Goal: Transaction & Acquisition: Purchase product/service

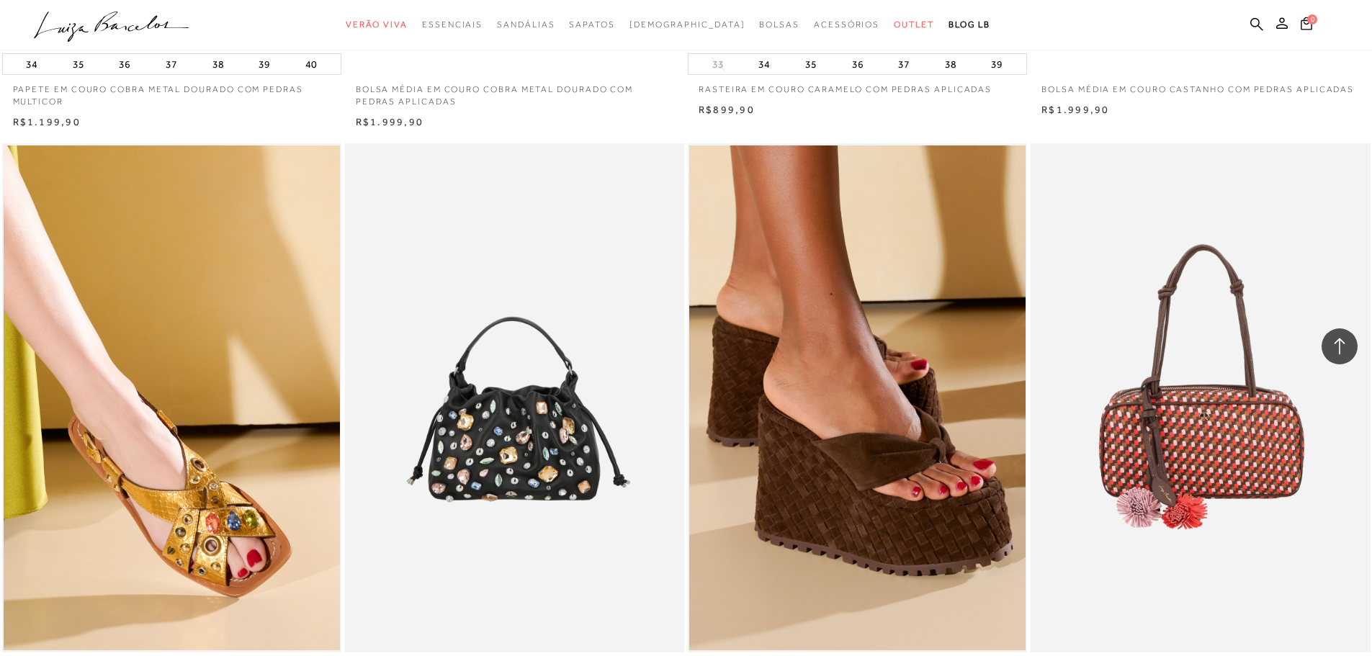
scroll to position [3240, 0]
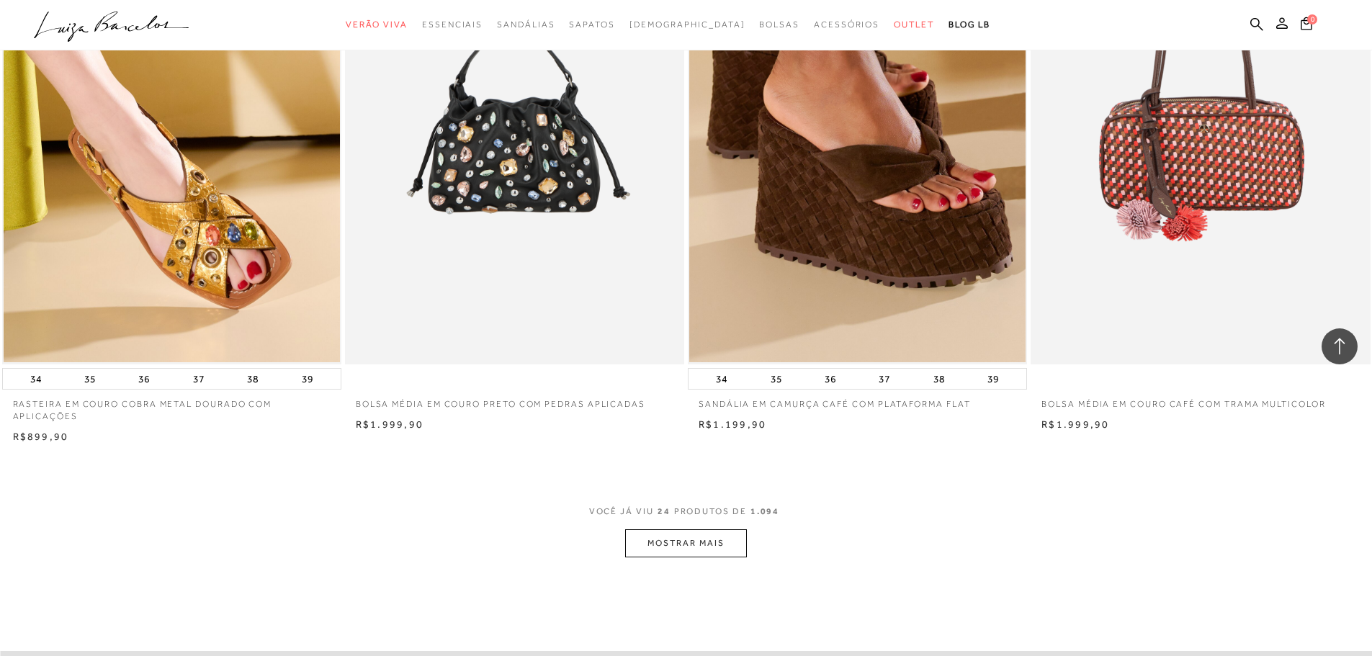
click at [665, 554] on button "MOSTRAR MAIS" at bounding box center [685, 543] width 121 height 28
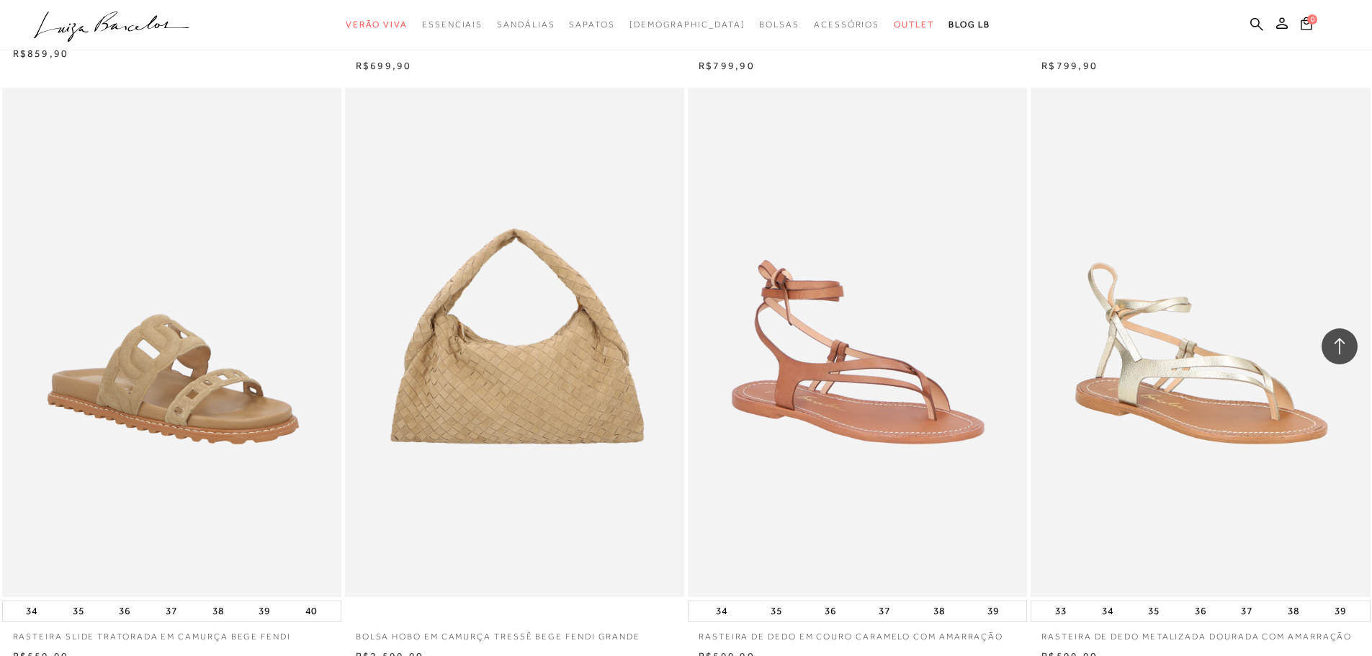
scroll to position [6768, 0]
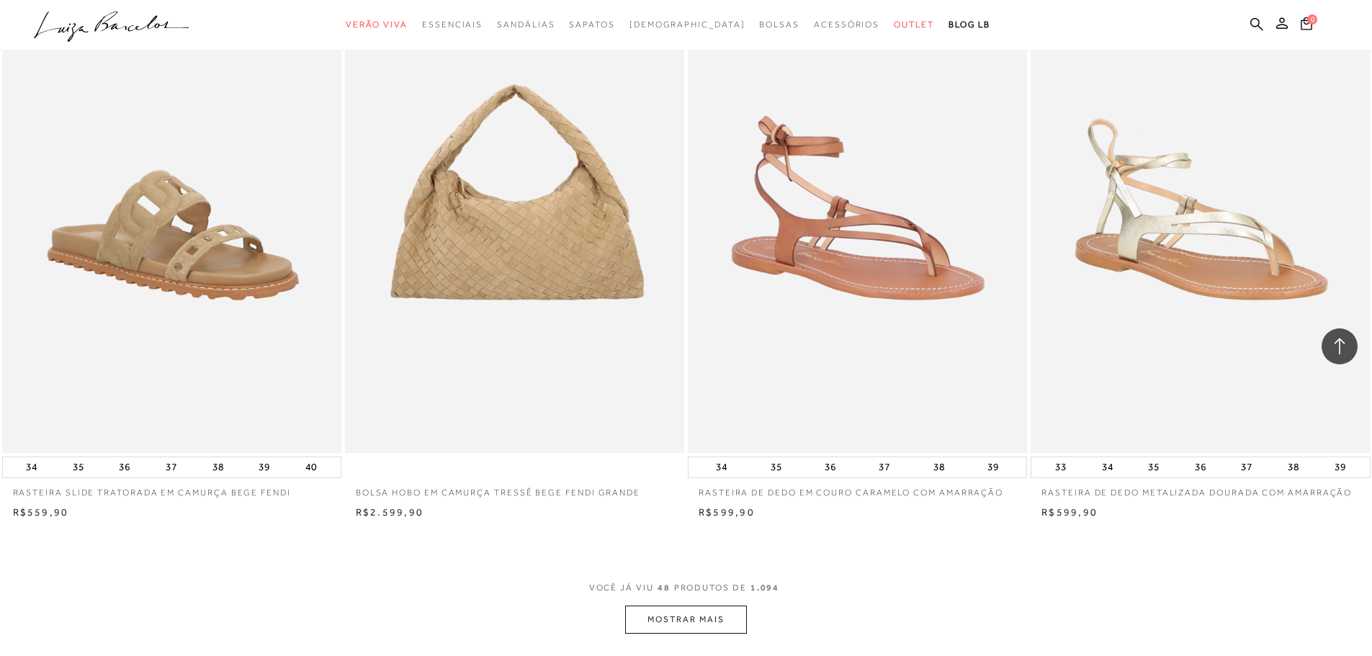
click at [726, 630] on button "MOSTRAR MAIS" at bounding box center [685, 620] width 121 height 28
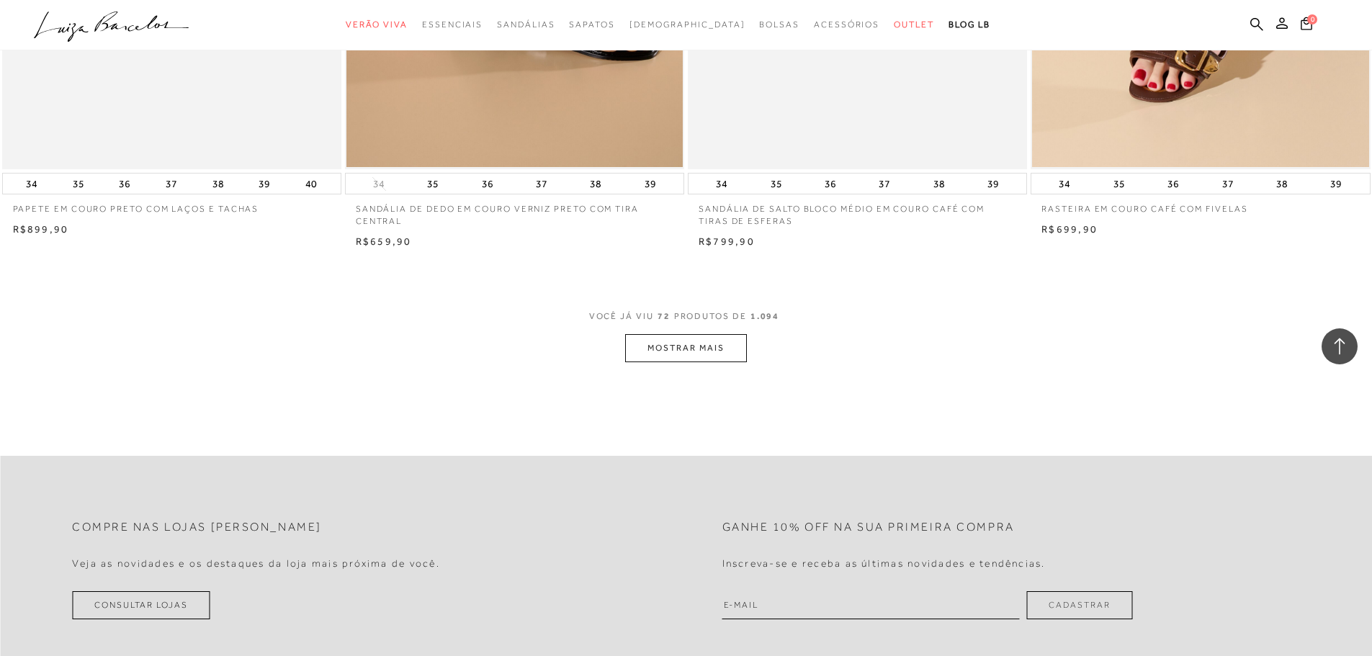
scroll to position [10657, 0]
click at [659, 361] on button "MOSTRAR MAIS" at bounding box center [685, 347] width 121 height 28
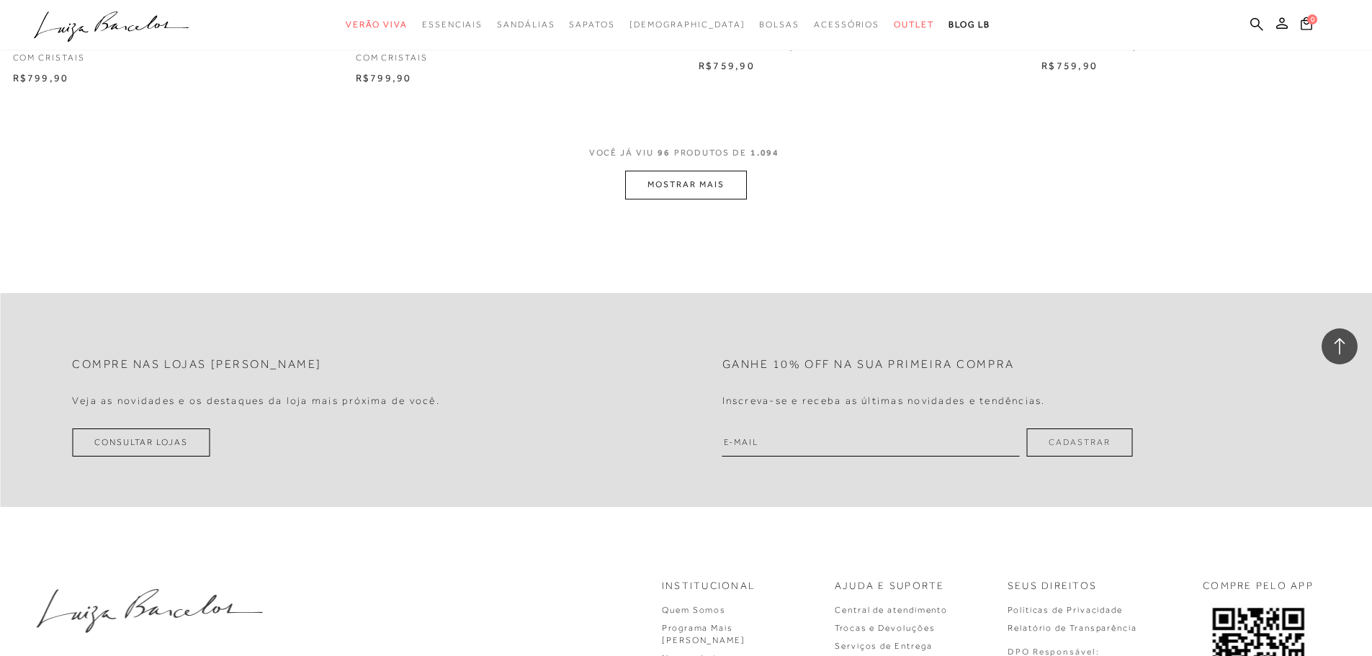
scroll to position [14401, 0]
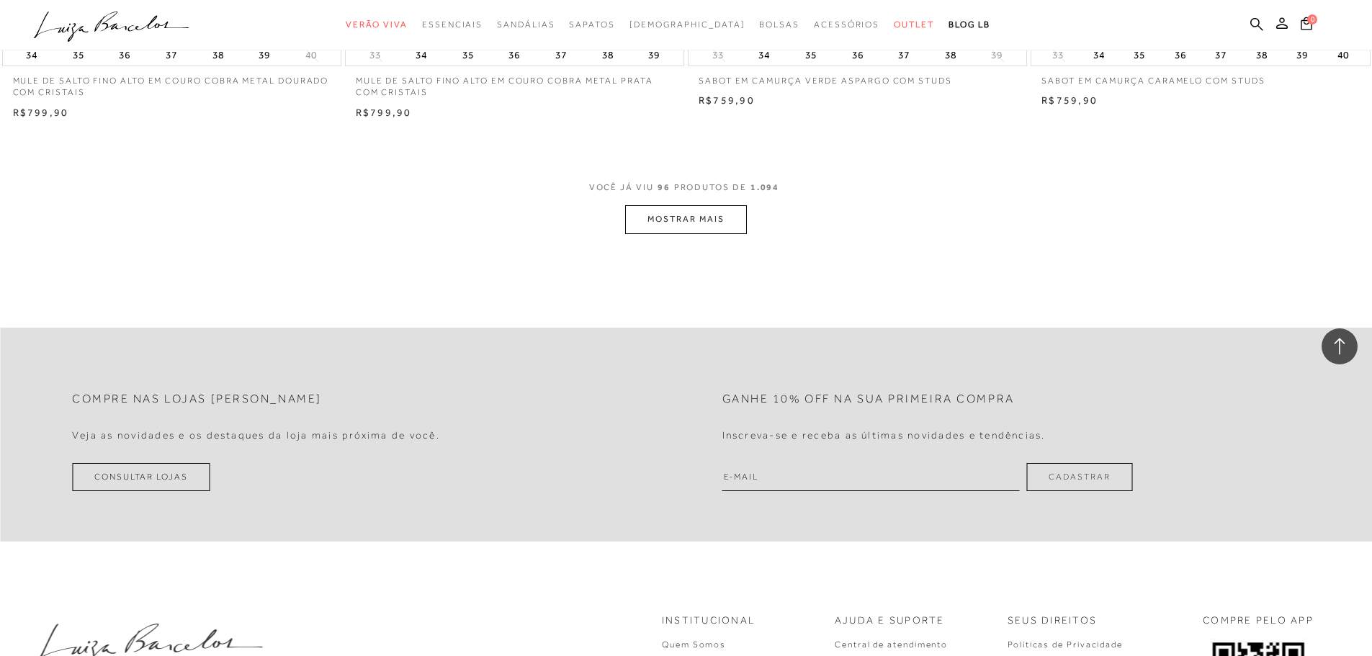
click at [682, 233] on button "MOSTRAR MAIS" at bounding box center [685, 219] width 121 height 28
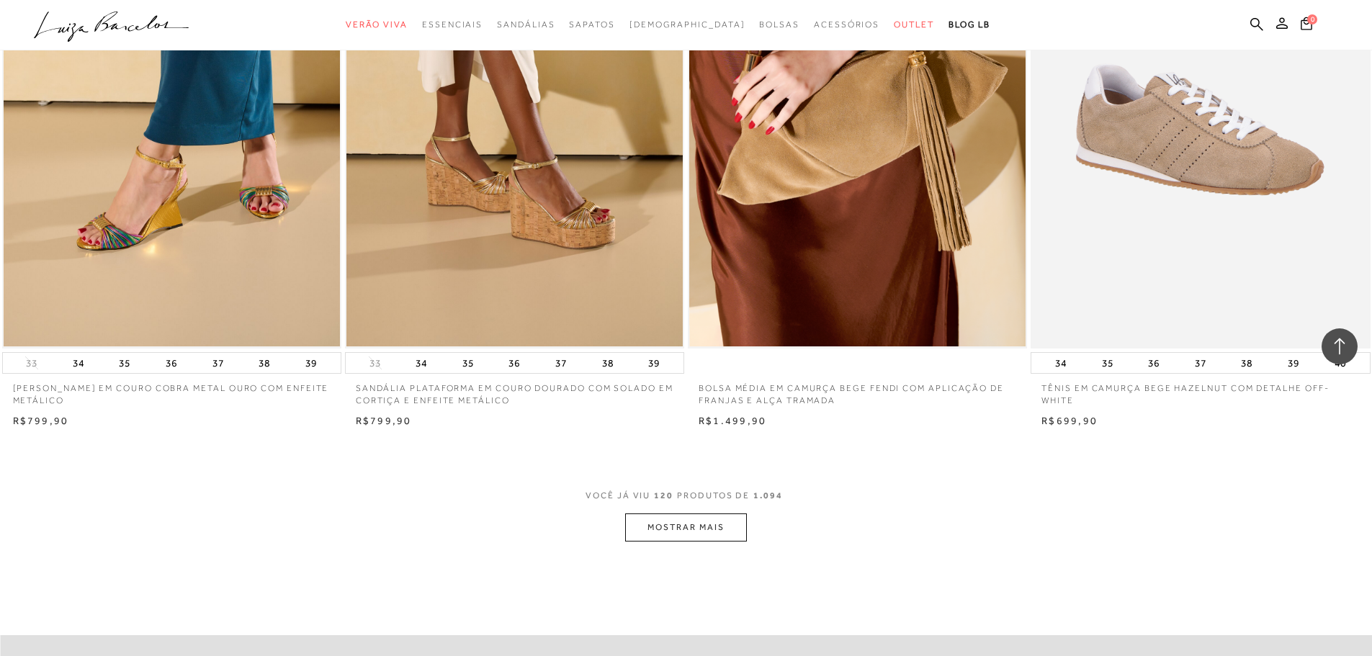
scroll to position [17713, 0]
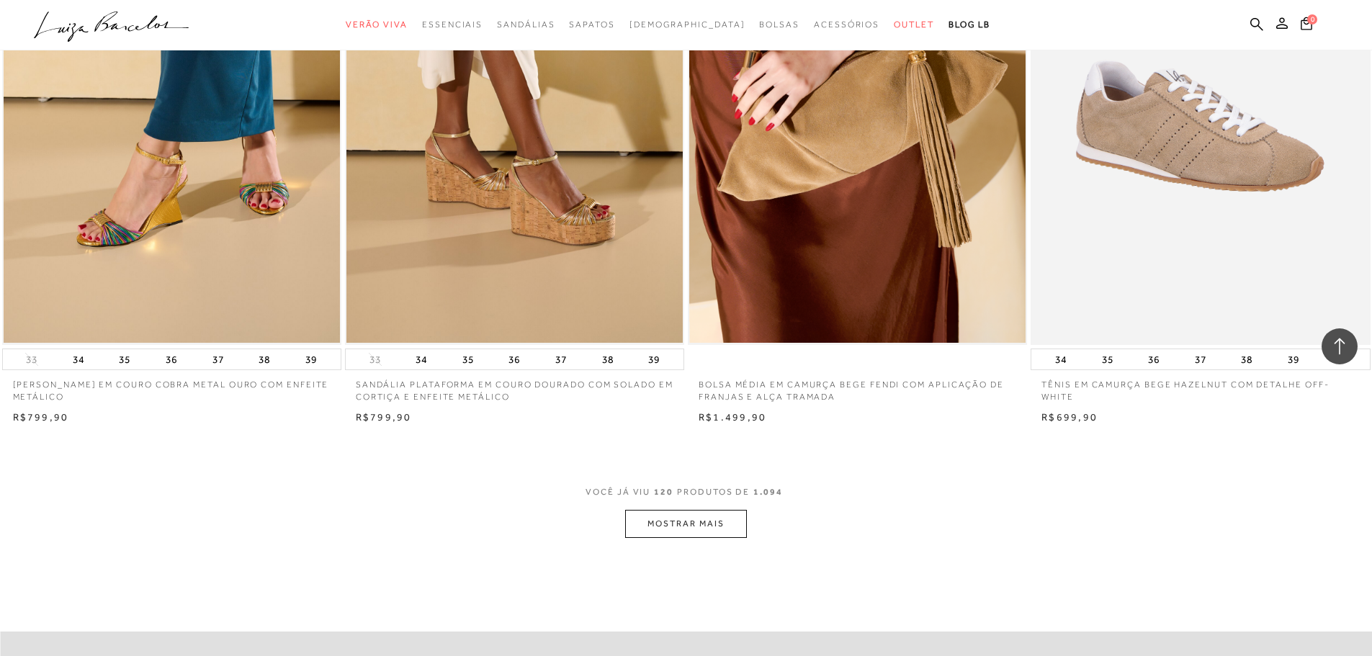
click at [683, 538] on button "MOSTRAR MAIS" at bounding box center [685, 524] width 121 height 28
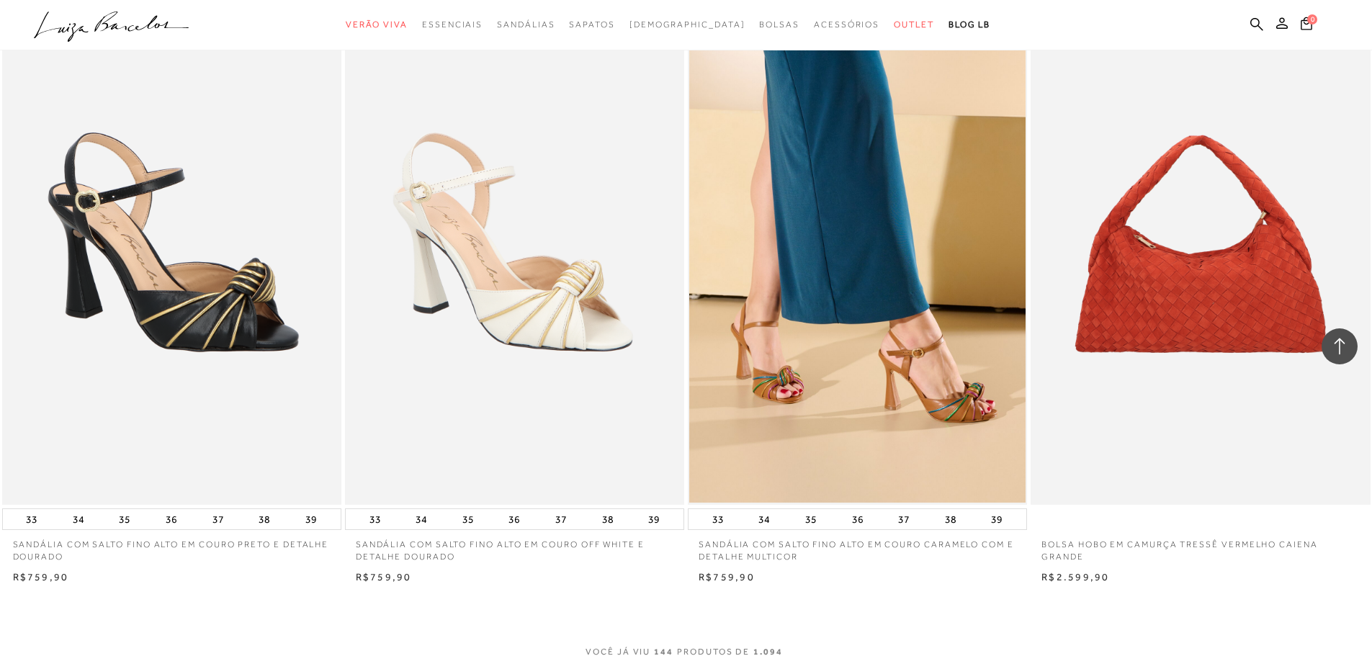
scroll to position [21457, 0]
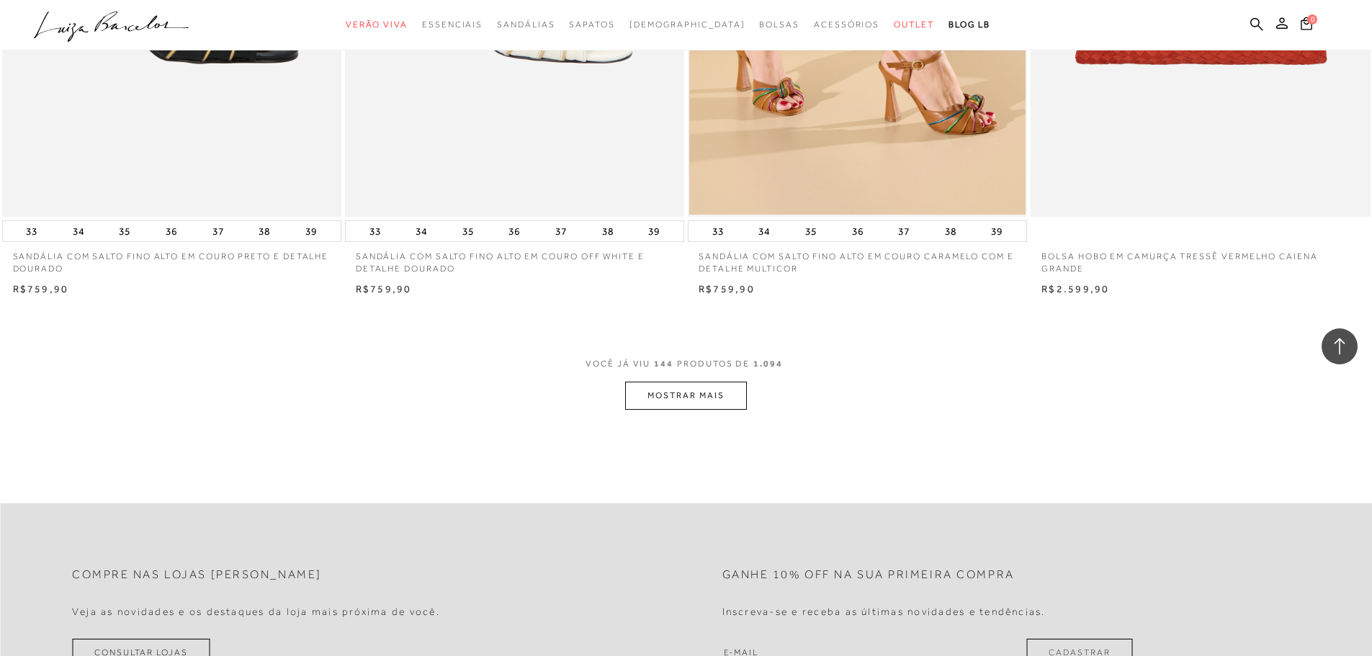
click at [725, 408] on button "MOSTRAR MAIS" at bounding box center [685, 396] width 121 height 28
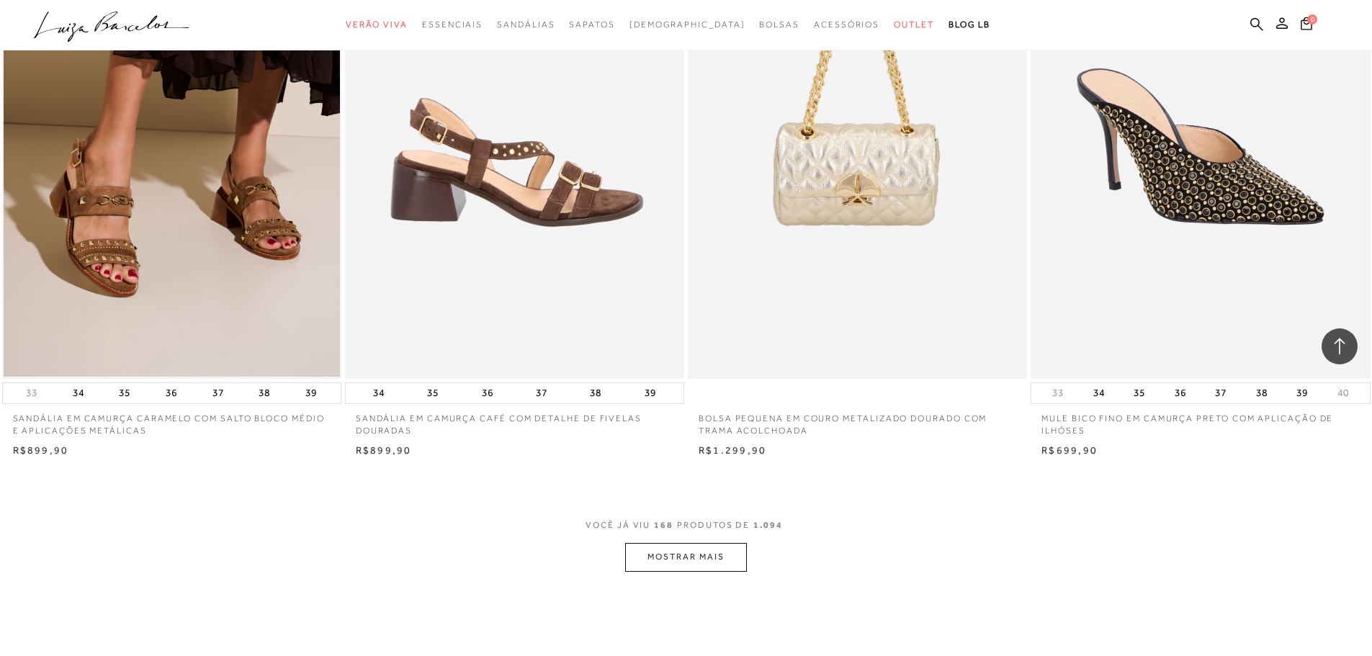
scroll to position [24914, 0]
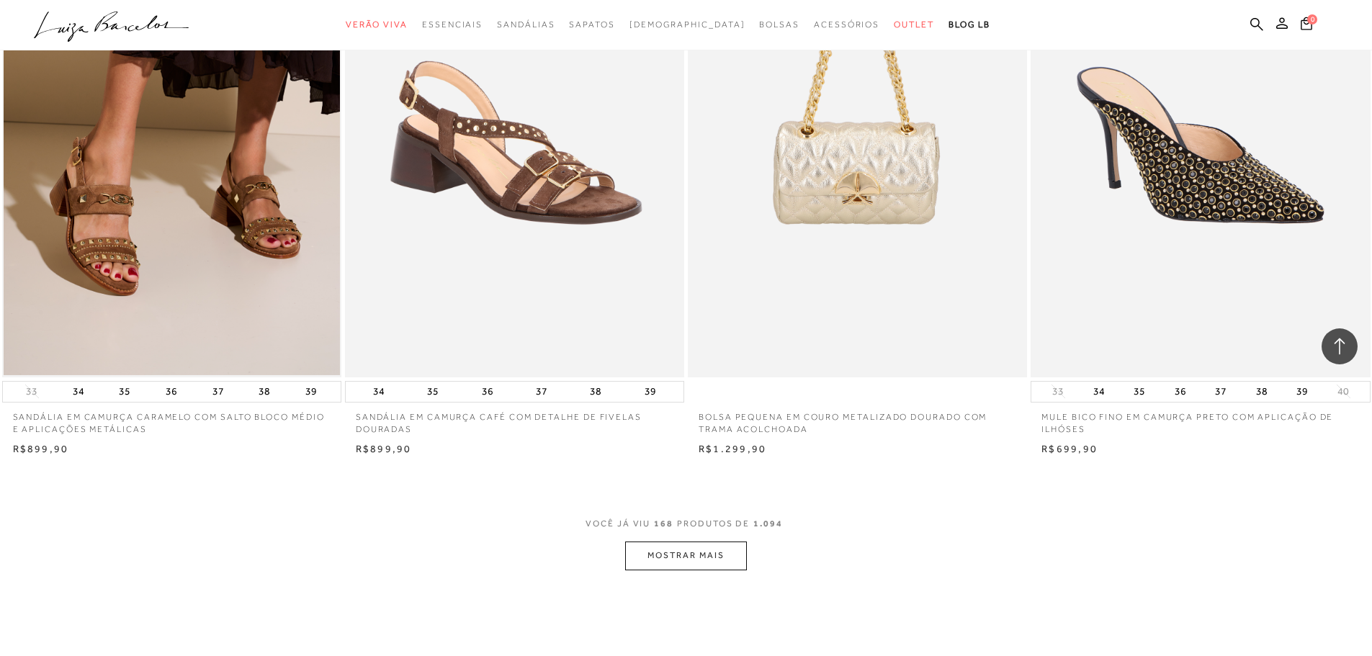
click at [730, 566] on button "MOSTRAR MAIS" at bounding box center [685, 555] width 121 height 28
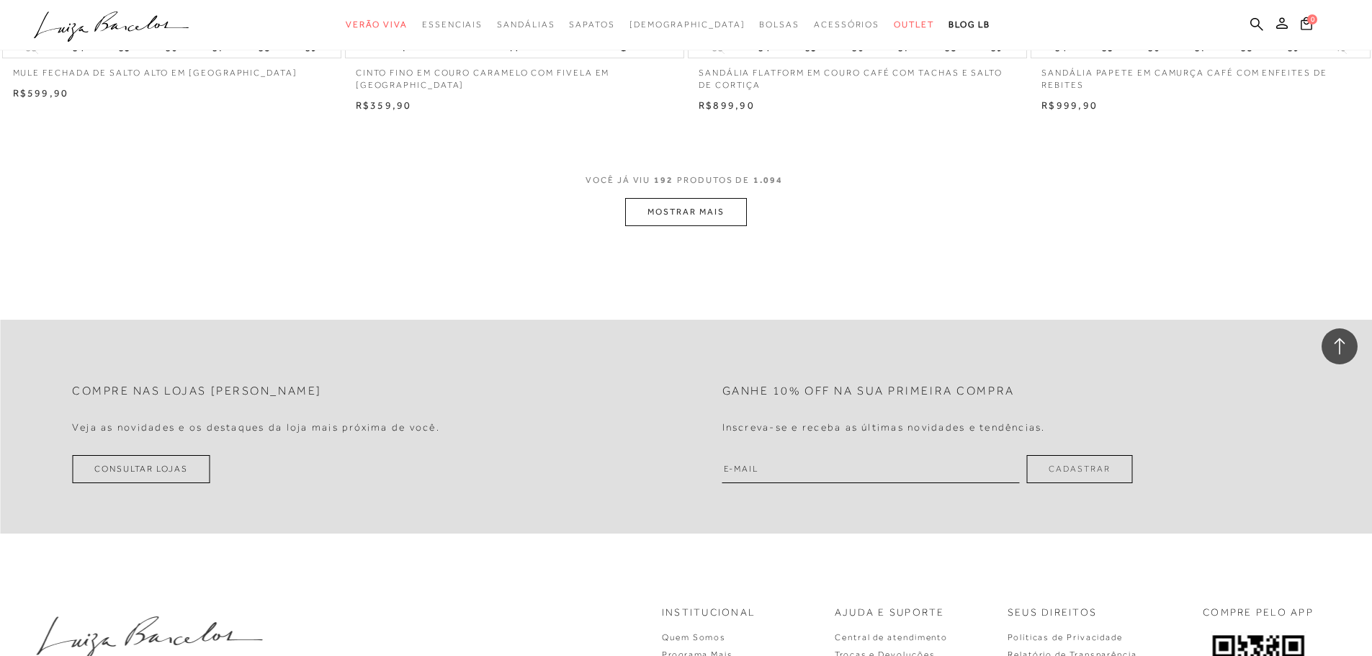
scroll to position [28730, 0]
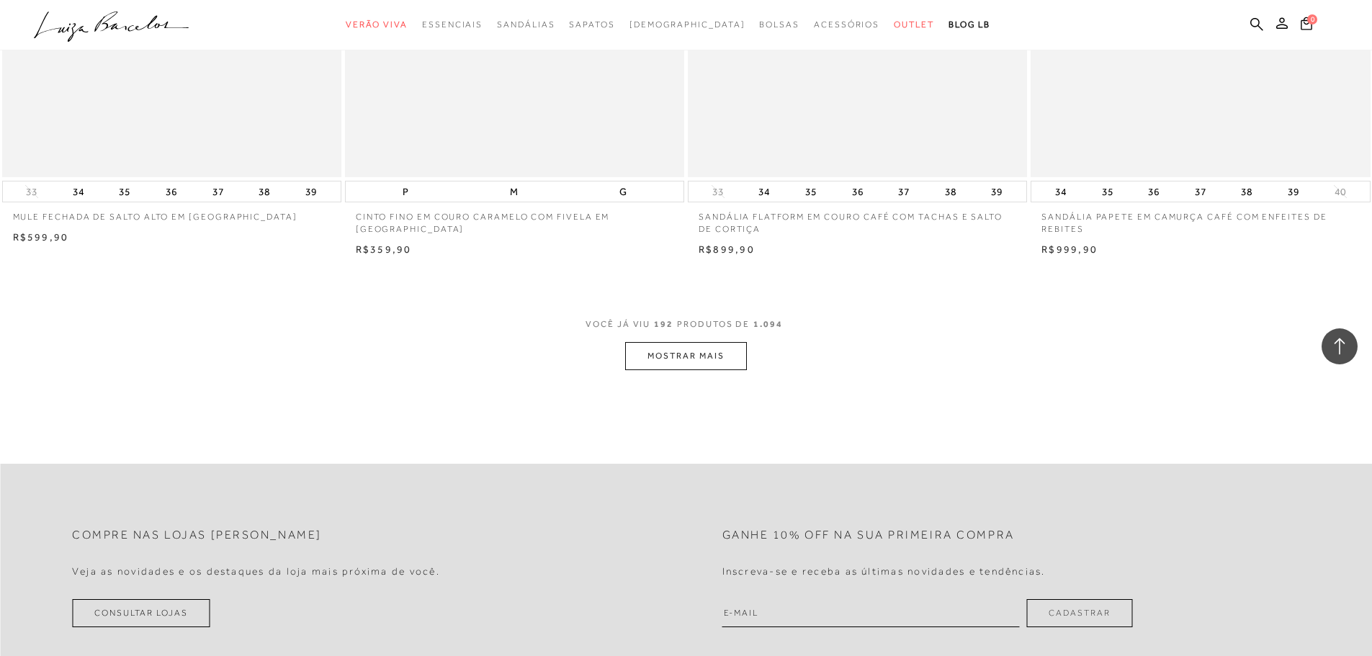
click at [711, 370] on button "MOSTRAR MAIS" at bounding box center [685, 356] width 121 height 28
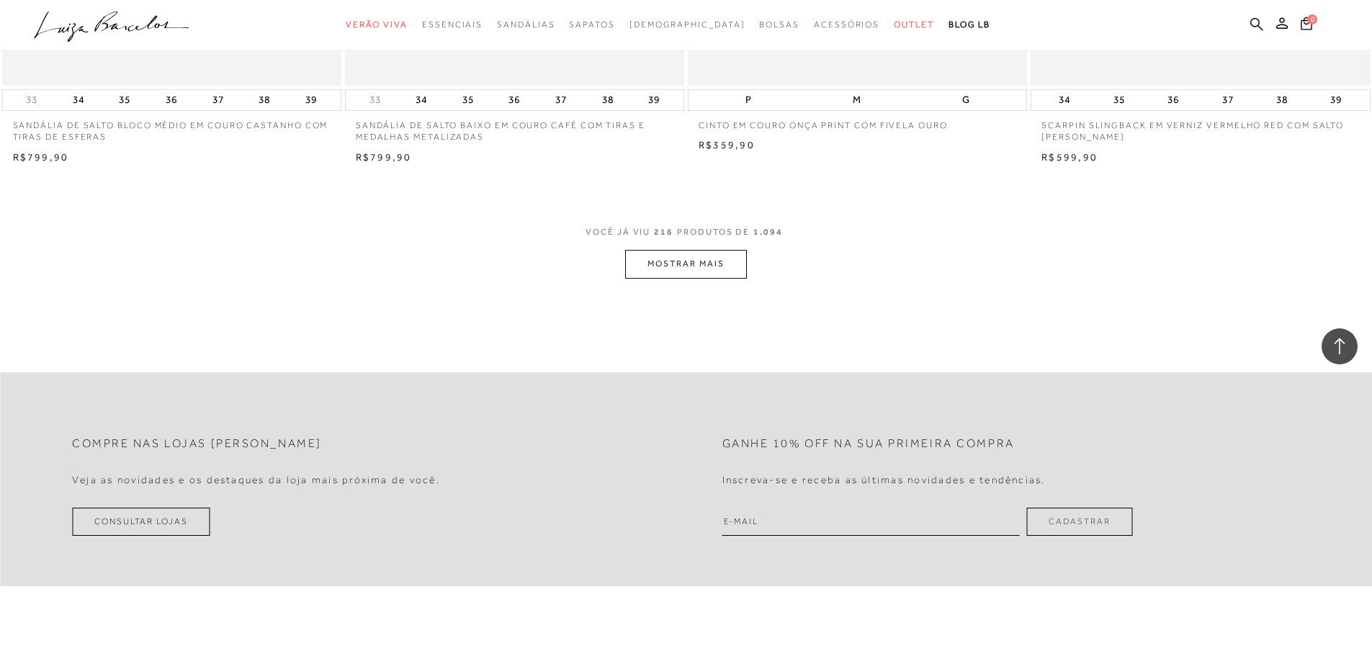
scroll to position [32618, 0]
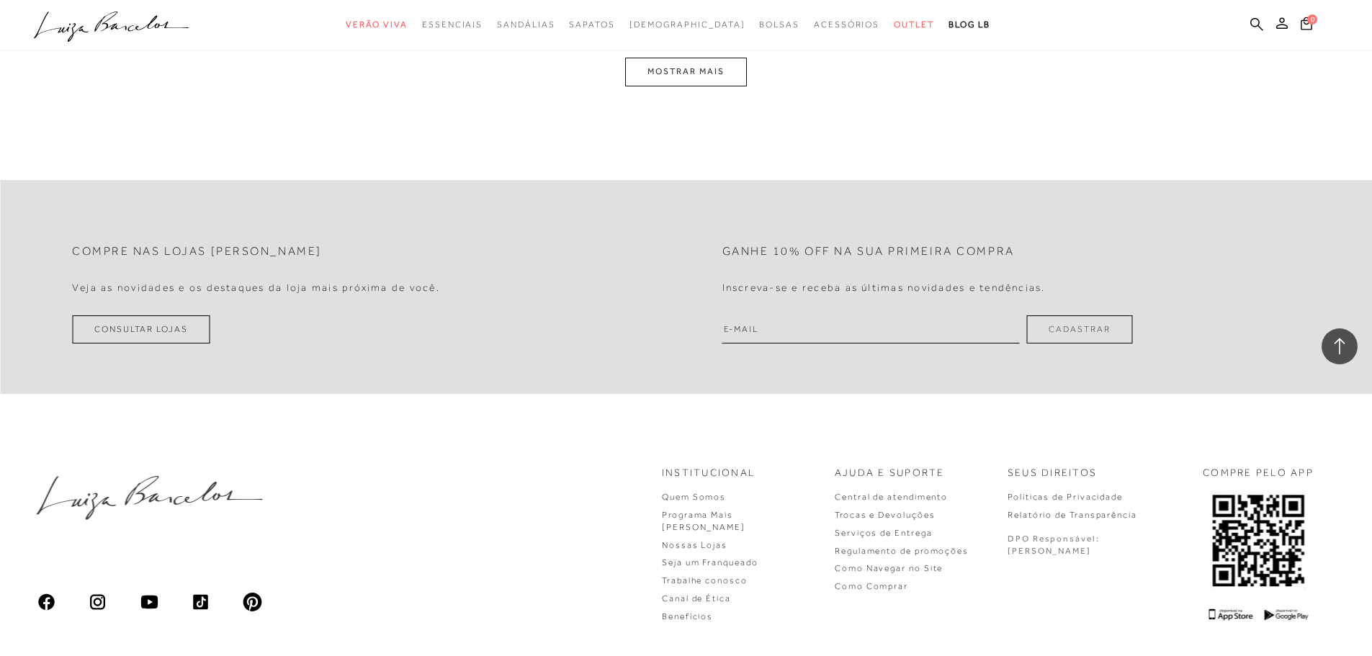
click at [684, 84] on button "MOSTRAR MAIS" at bounding box center [685, 72] width 121 height 28
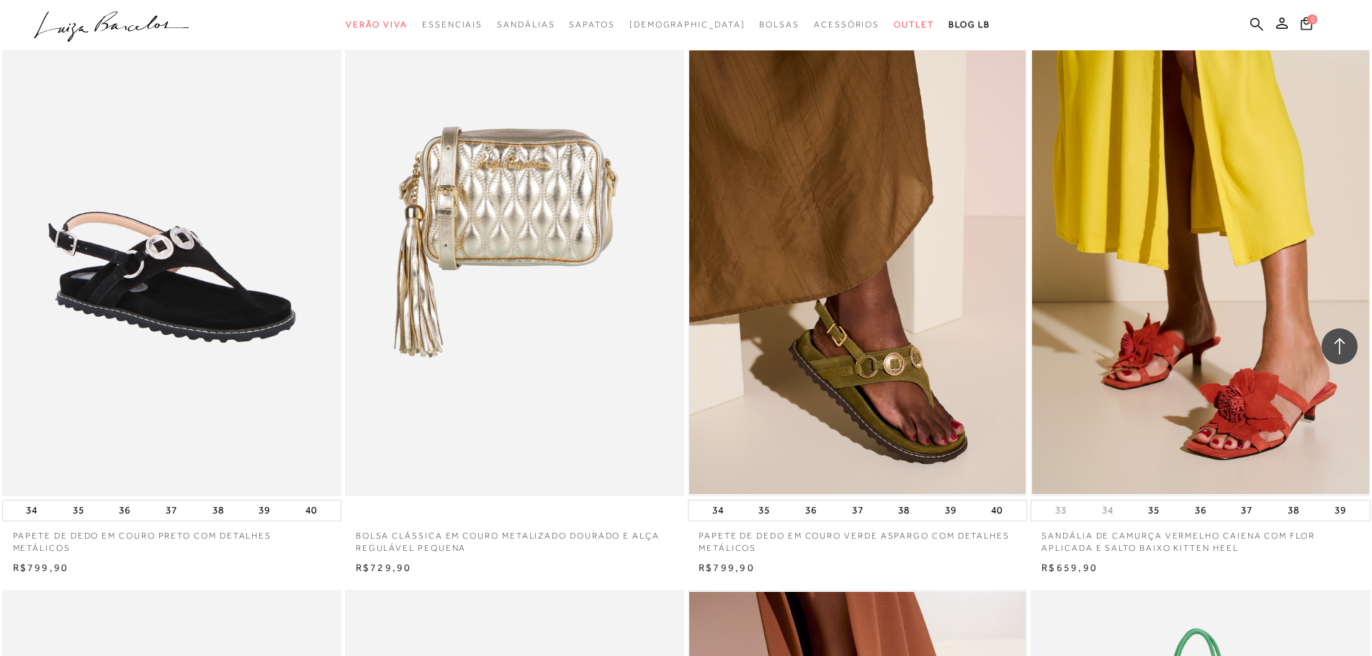
scroll to position [36235, 0]
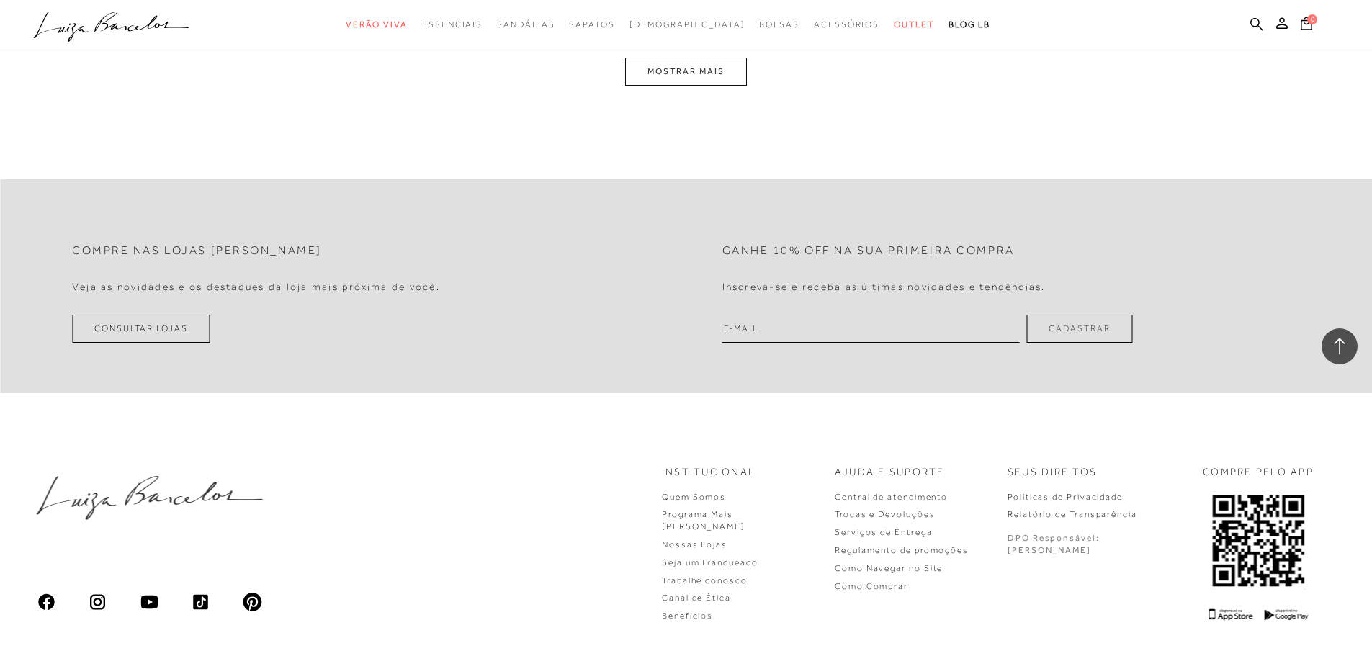
click at [727, 86] on button "MOSTRAR MAIS" at bounding box center [685, 72] width 121 height 28
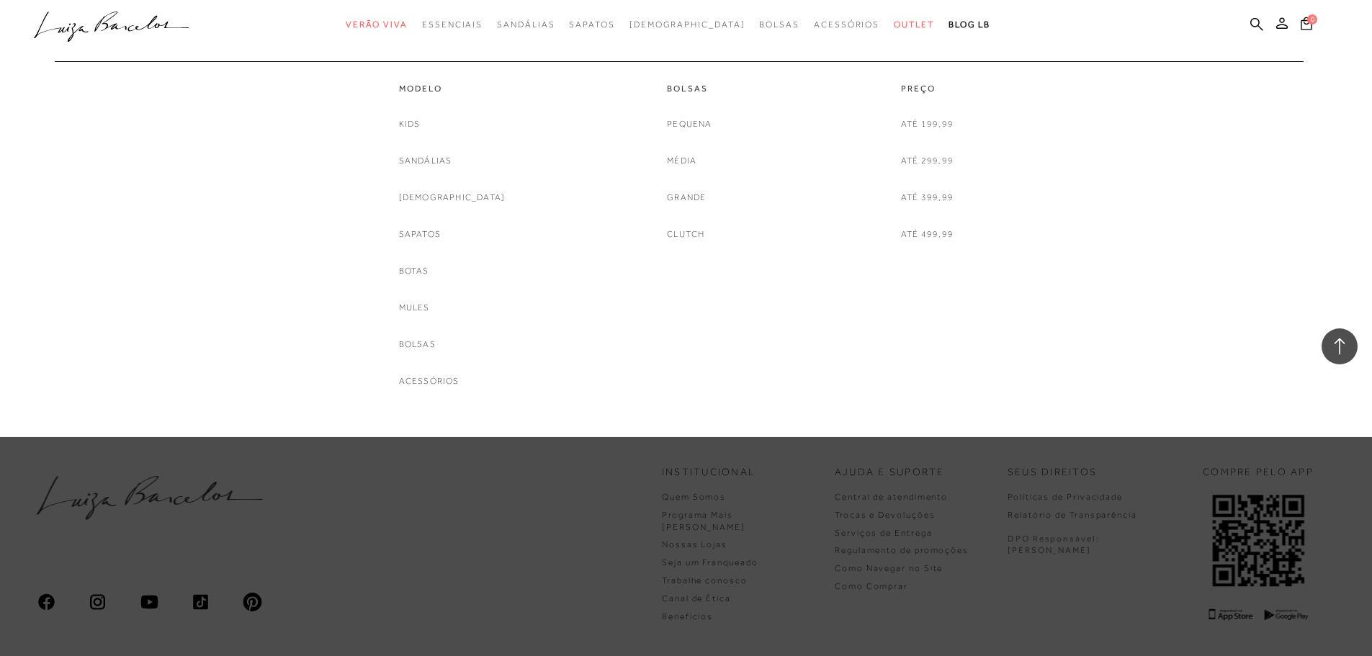
scroll to position [39563, 0]
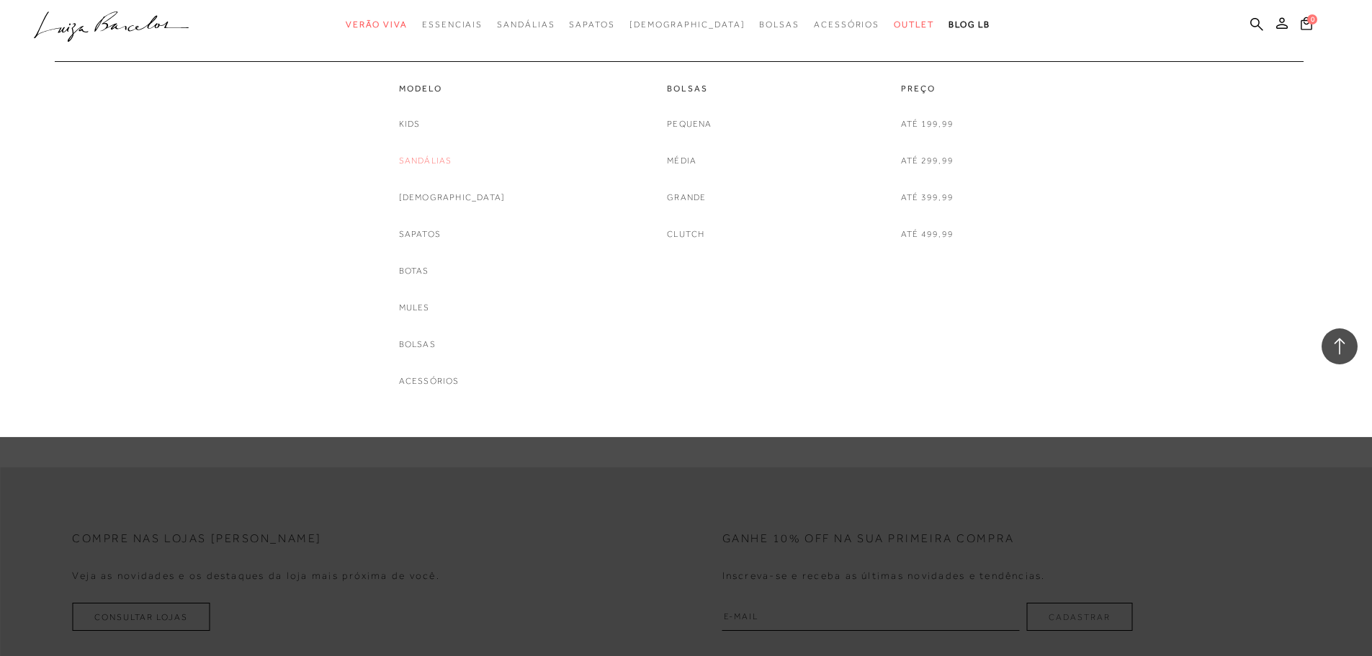
click at [452, 163] on link "Sandálias" at bounding box center [425, 160] width 53 height 15
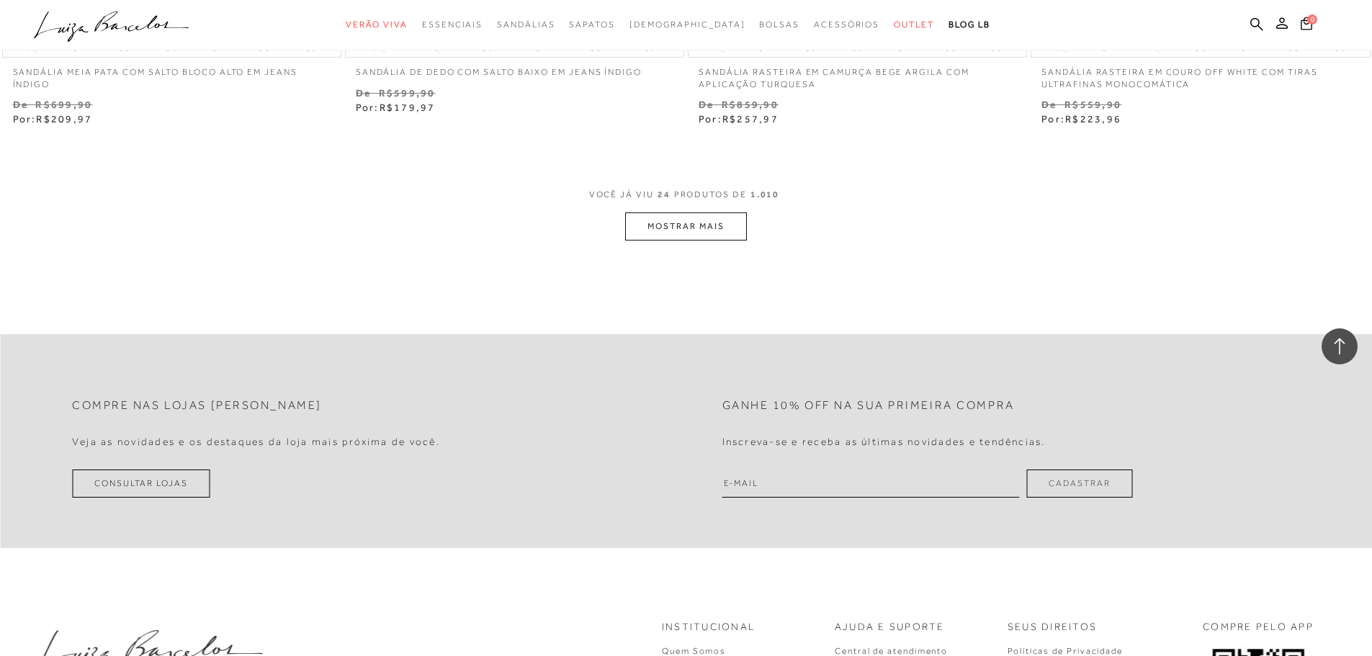
scroll to position [3816, 0]
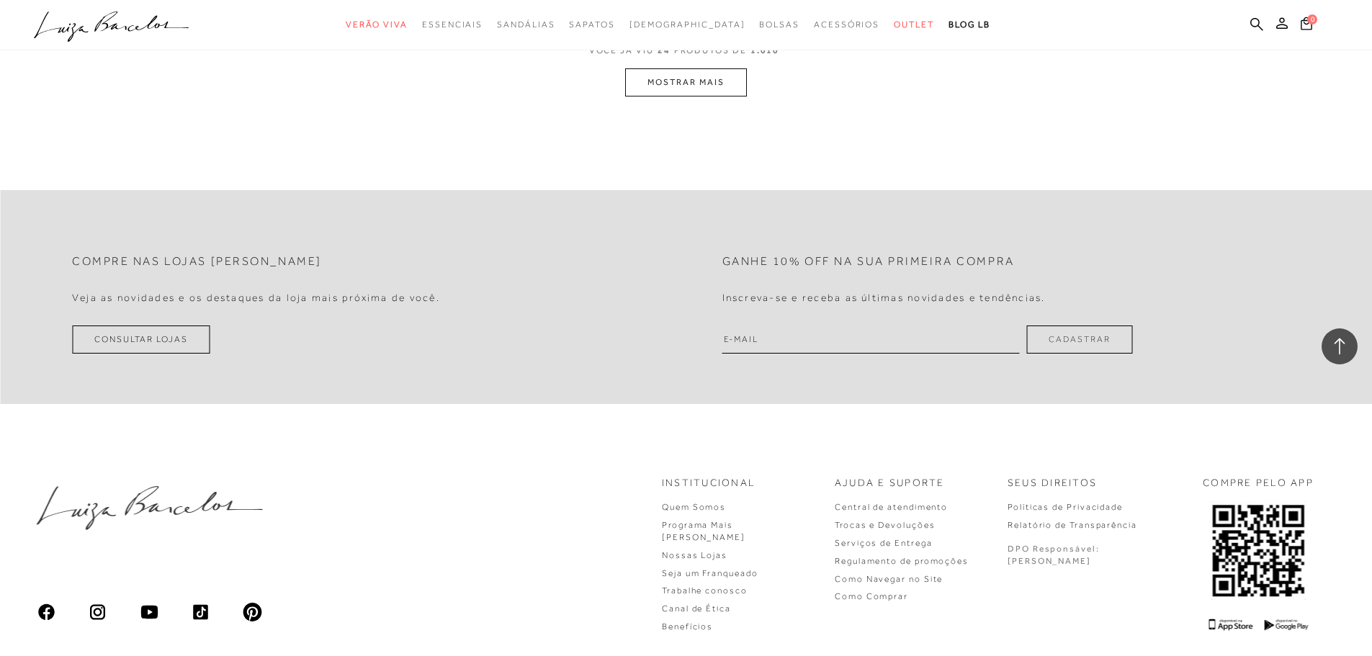
click at [722, 81] on button "MOSTRAR MAIS" at bounding box center [685, 82] width 121 height 28
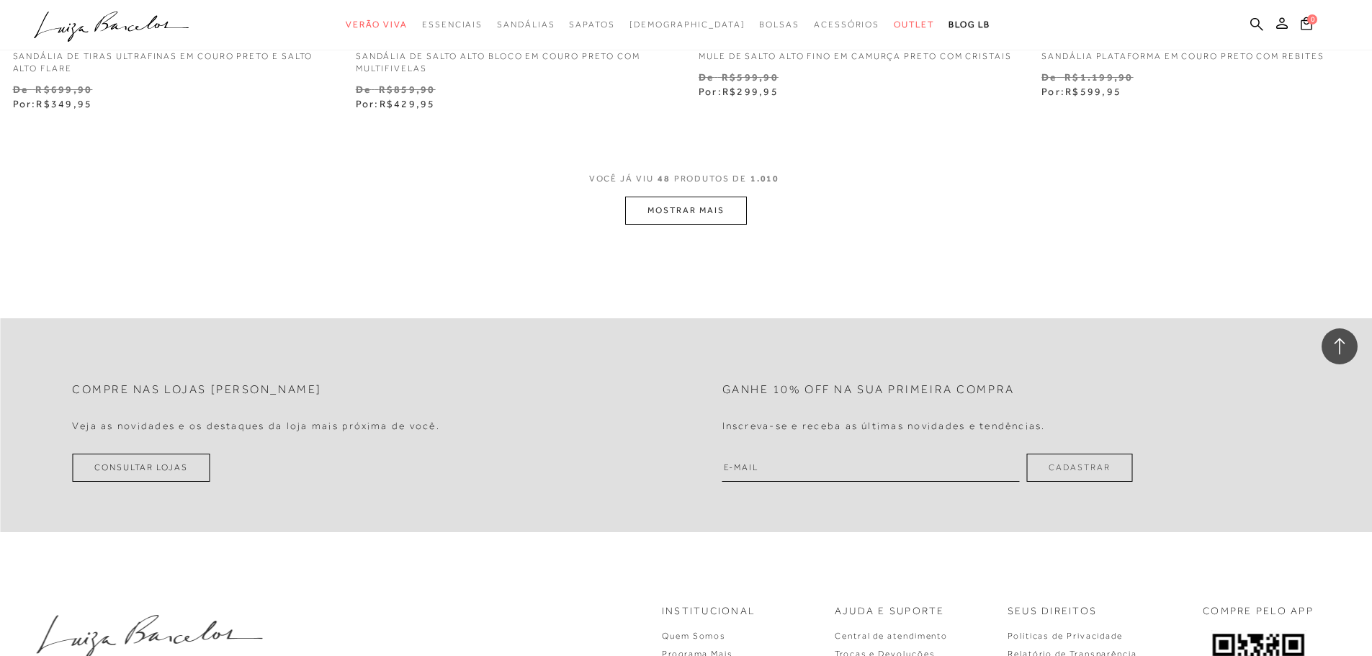
scroll to position [7377, 0]
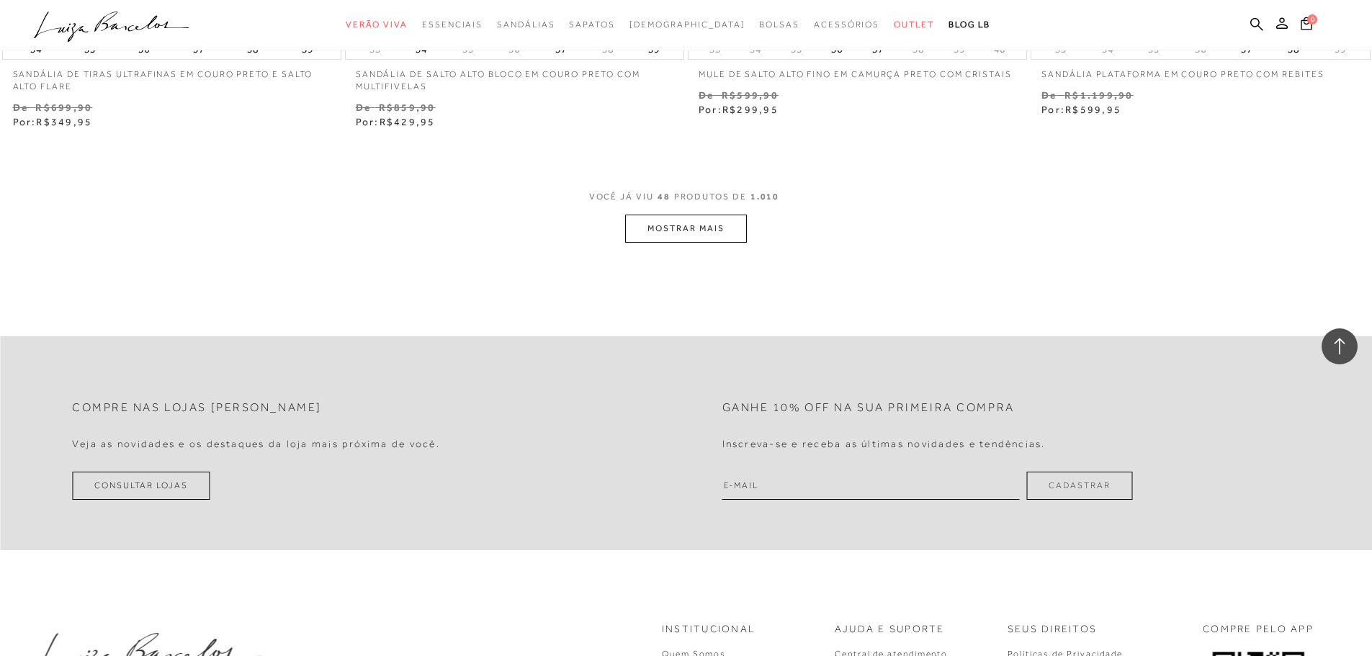
click at [719, 229] on button "MOSTRAR MAIS" at bounding box center [685, 229] width 121 height 28
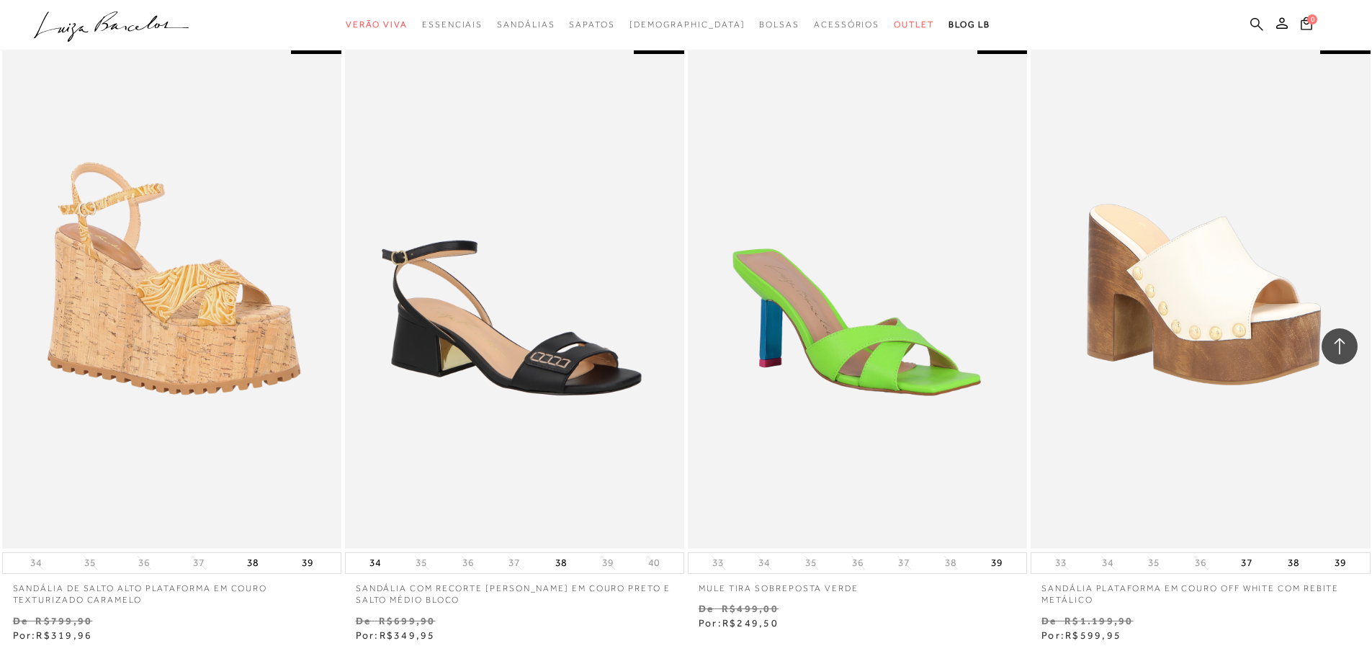
scroll to position [10041, 0]
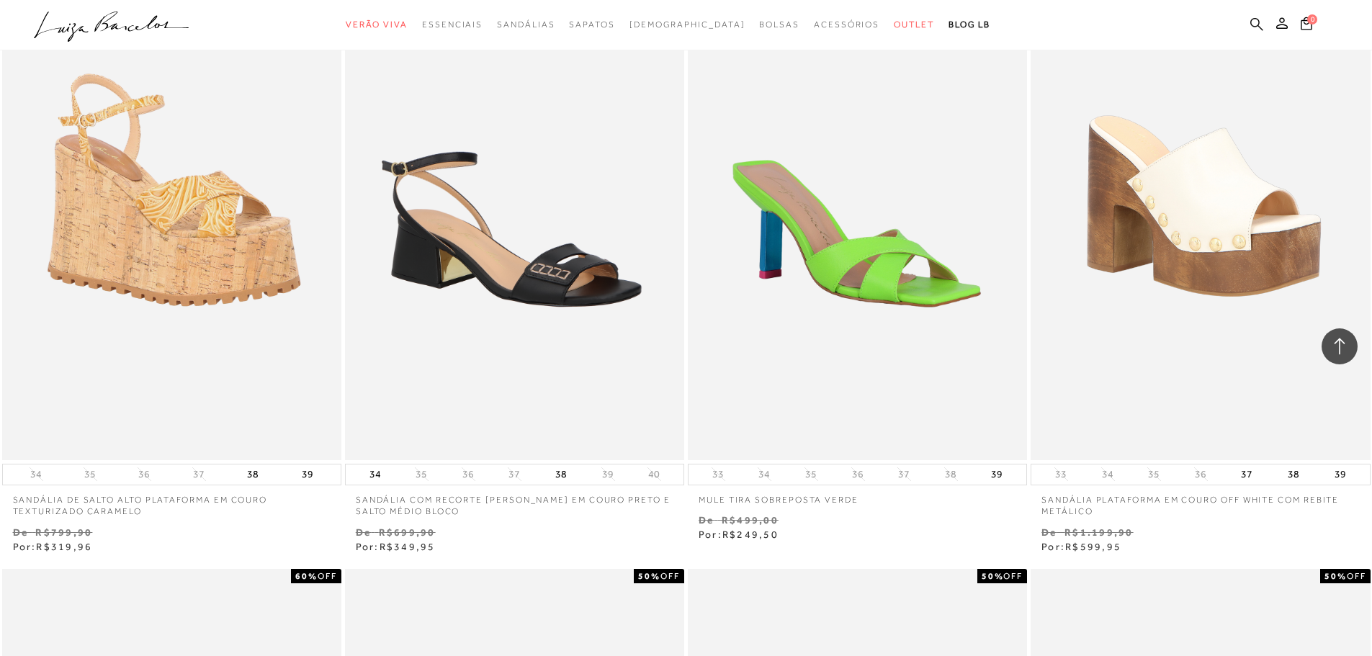
click at [1253, 19] on icon at bounding box center [1256, 23] width 13 height 13
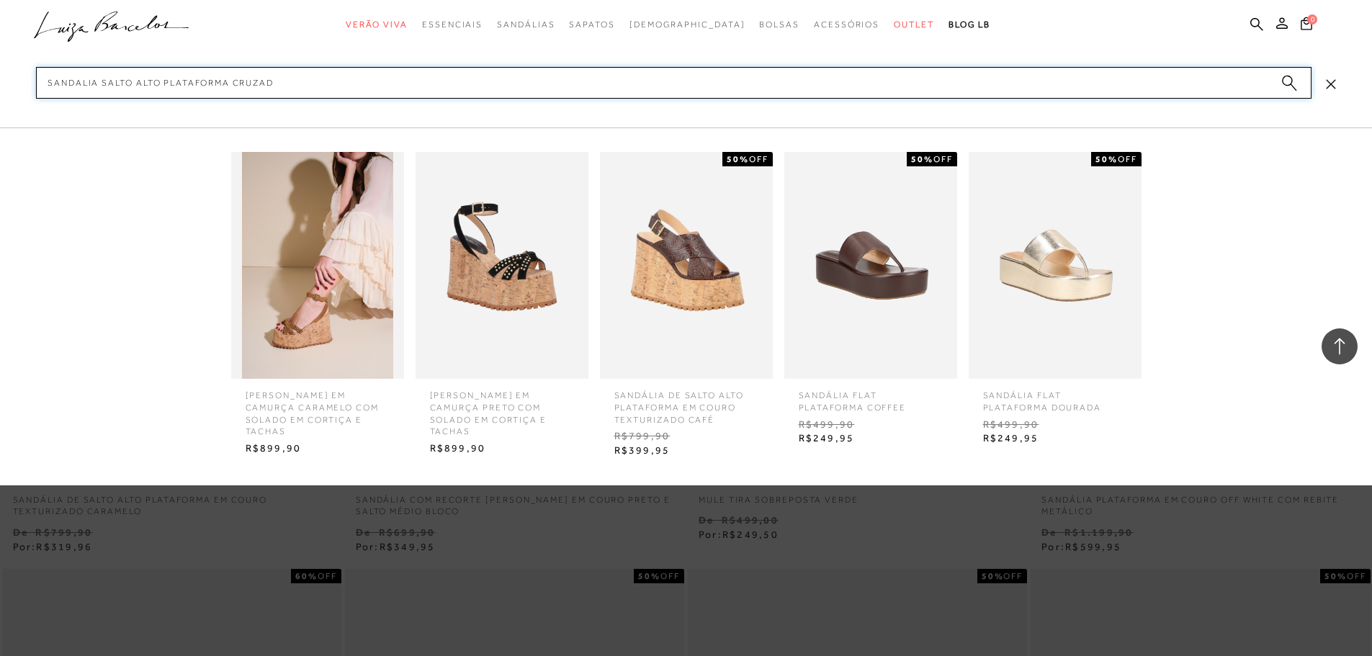
type input "SANDALIA SALTO ALTO PLATAFORMA CRUZADA"
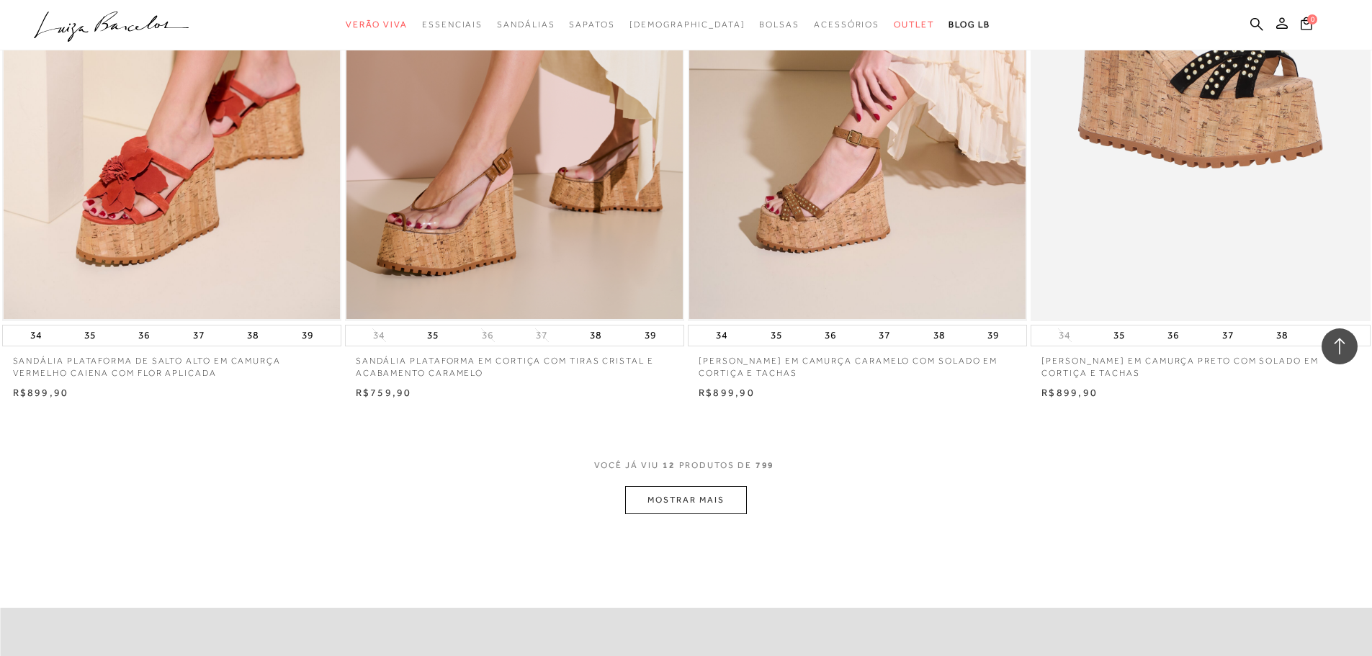
scroll to position [1512, 0]
click at [688, 495] on button "MOSTRAR MAIS" at bounding box center [685, 499] width 121 height 28
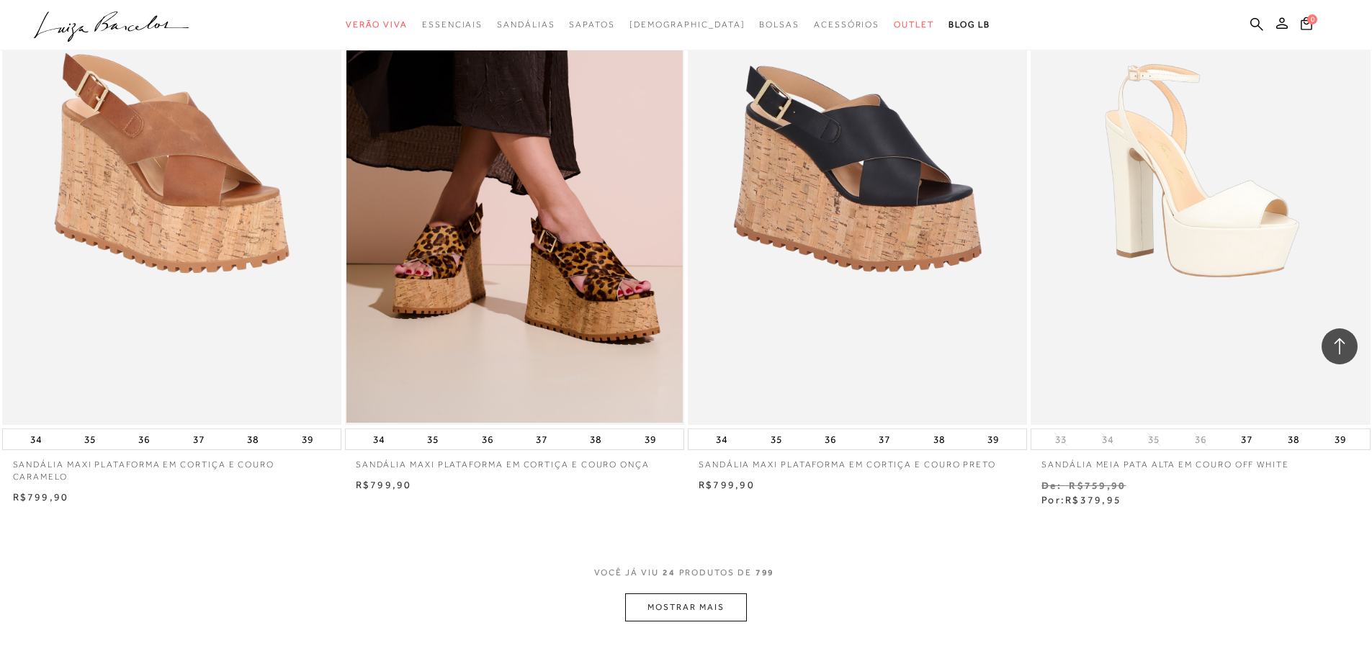
scroll to position [3240, 0]
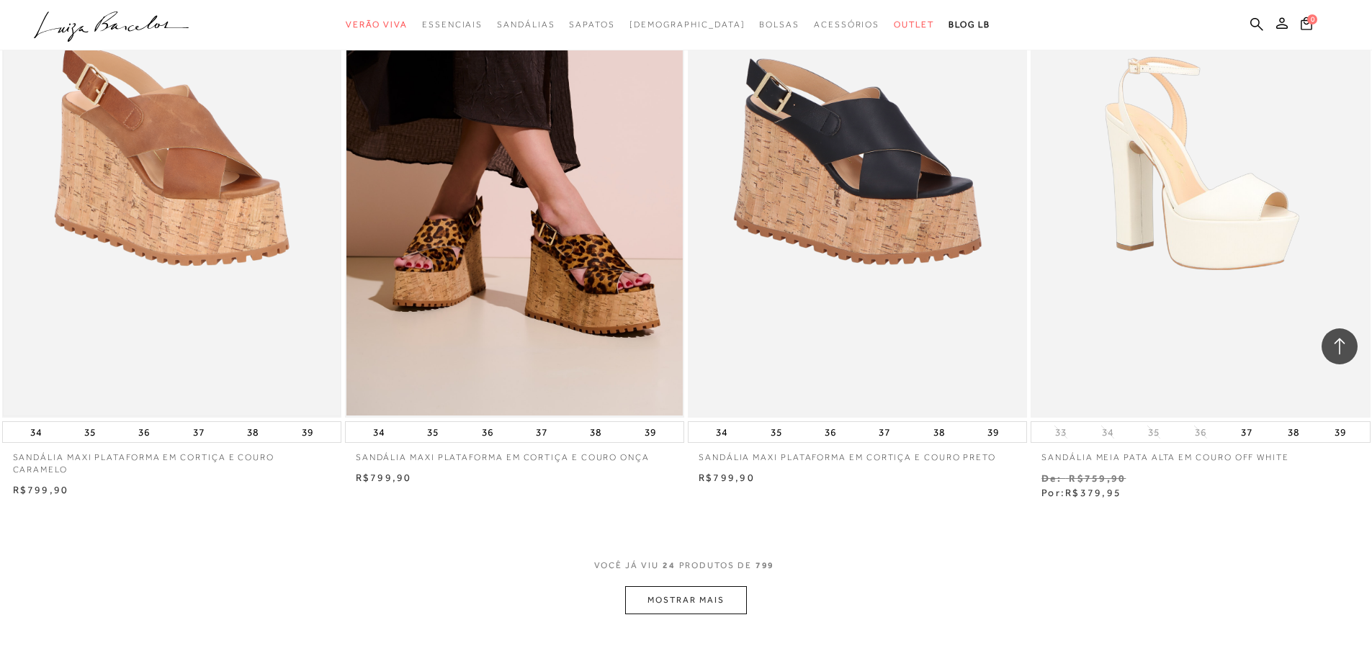
click at [176, 144] on img at bounding box center [172, 163] width 336 height 505
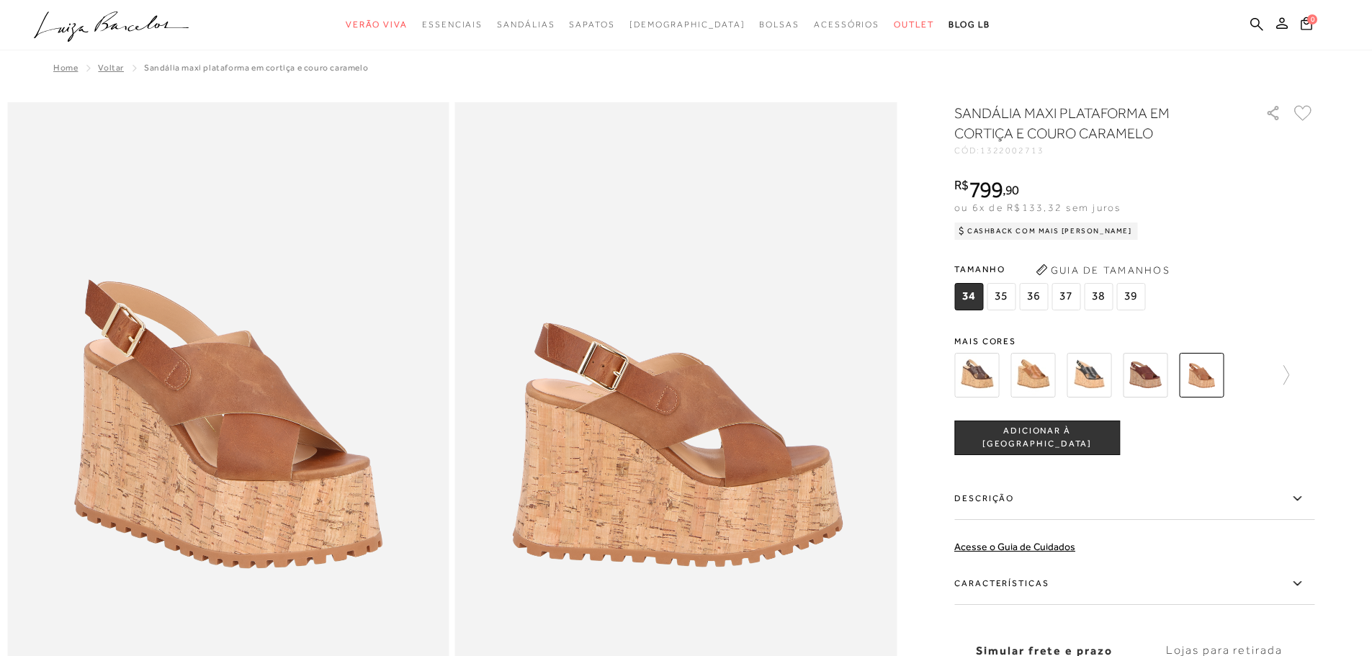
click at [1046, 380] on img at bounding box center [1032, 375] width 45 height 45
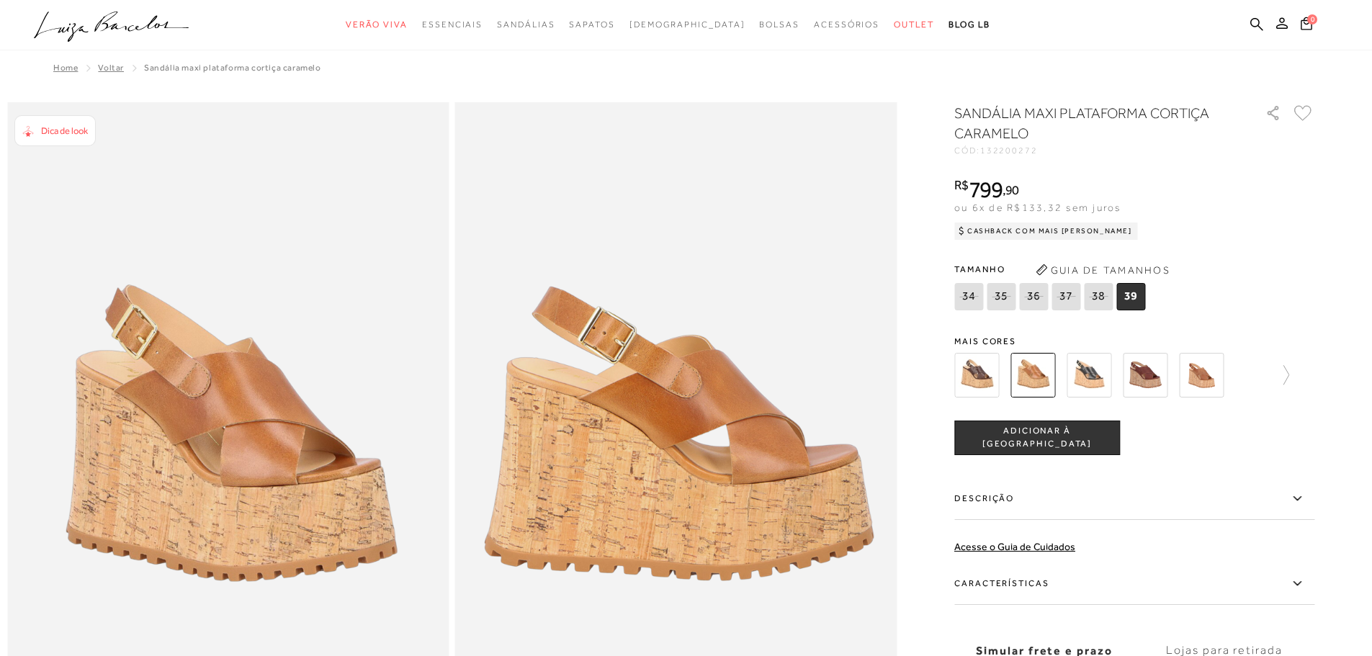
click at [983, 376] on img at bounding box center [976, 375] width 45 height 45
click at [985, 367] on img at bounding box center [976, 375] width 45 height 45
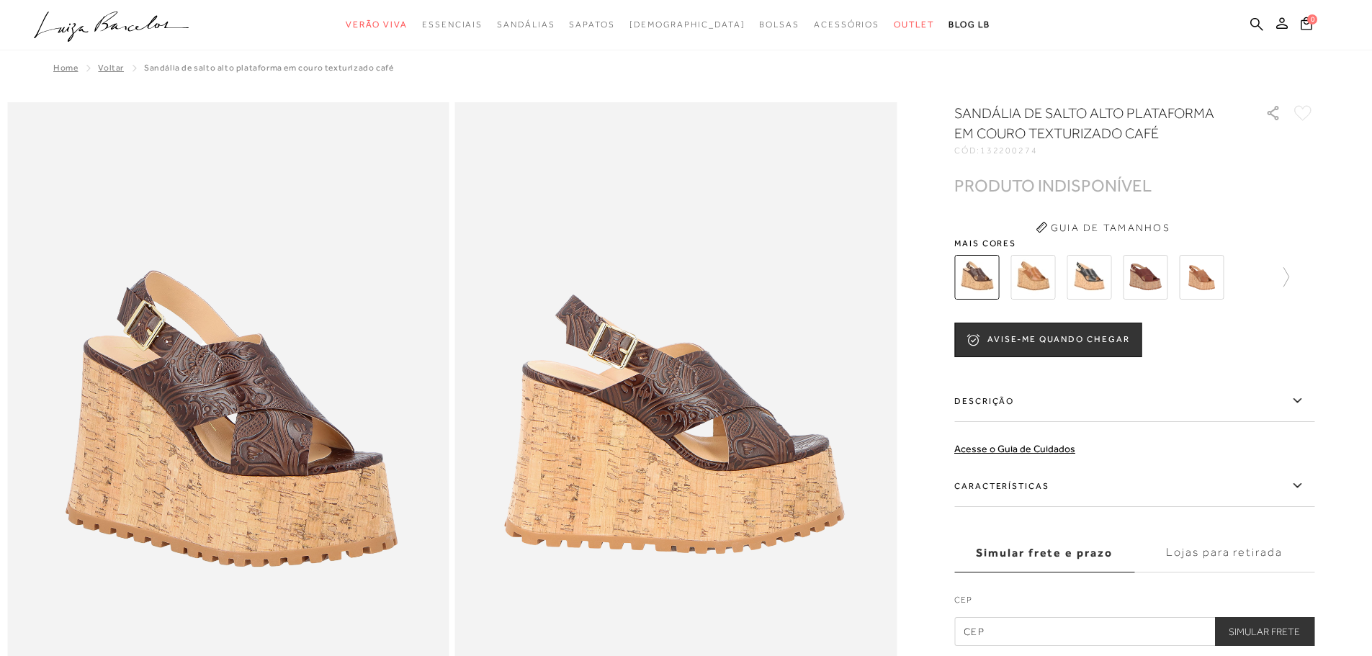
click at [1045, 276] on img at bounding box center [1032, 277] width 45 height 45
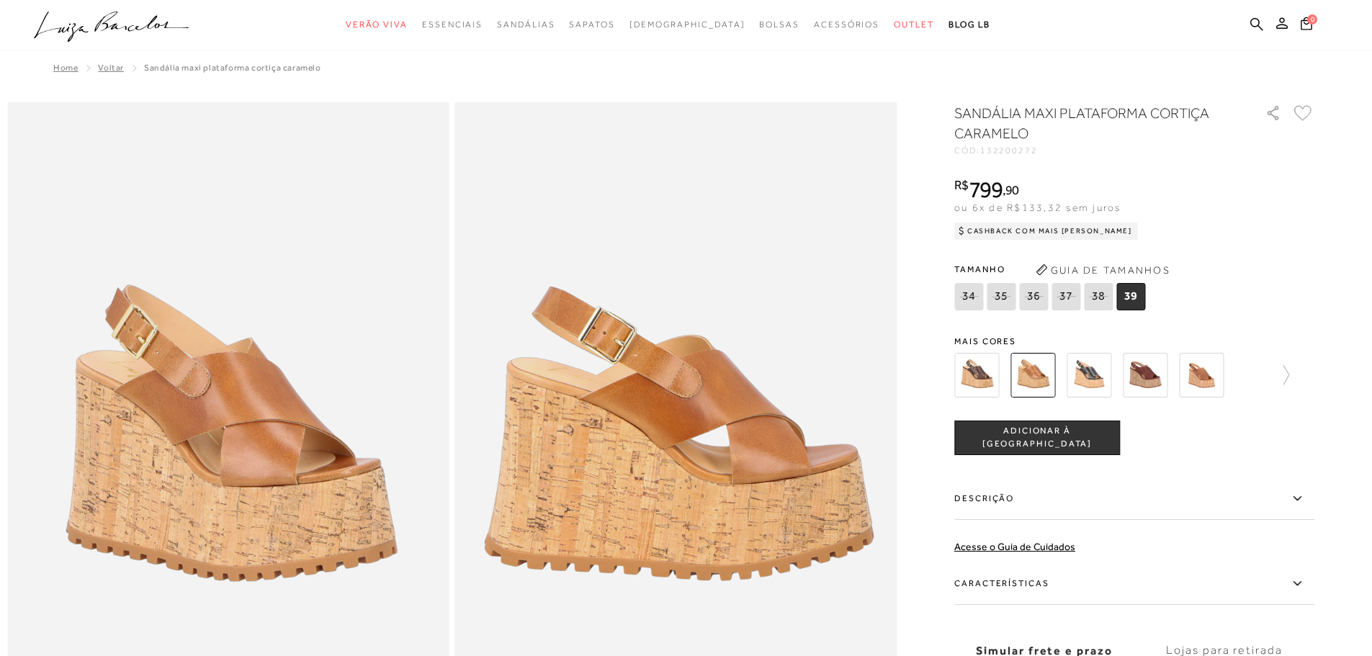
click at [1102, 379] on img at bounding box center [1088, 375] width 45 height 45
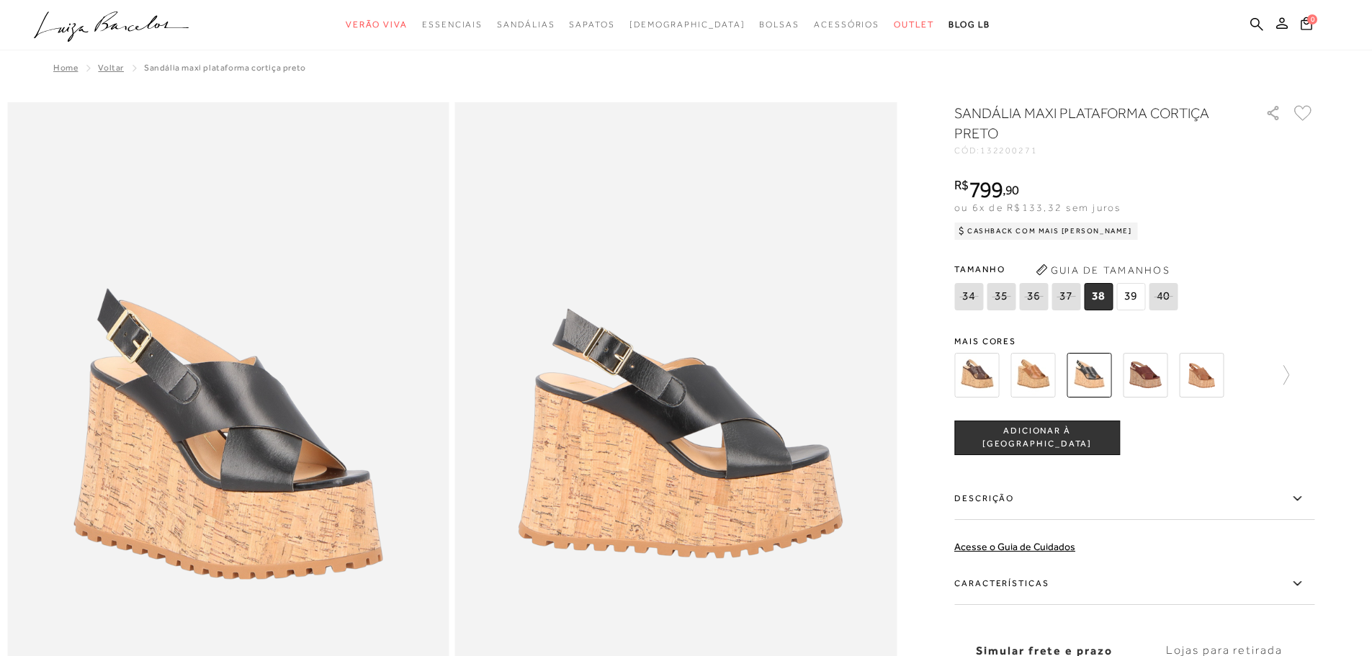
click at [1152, 379] on img at bounding box center [1145, 375] width 45 height 45
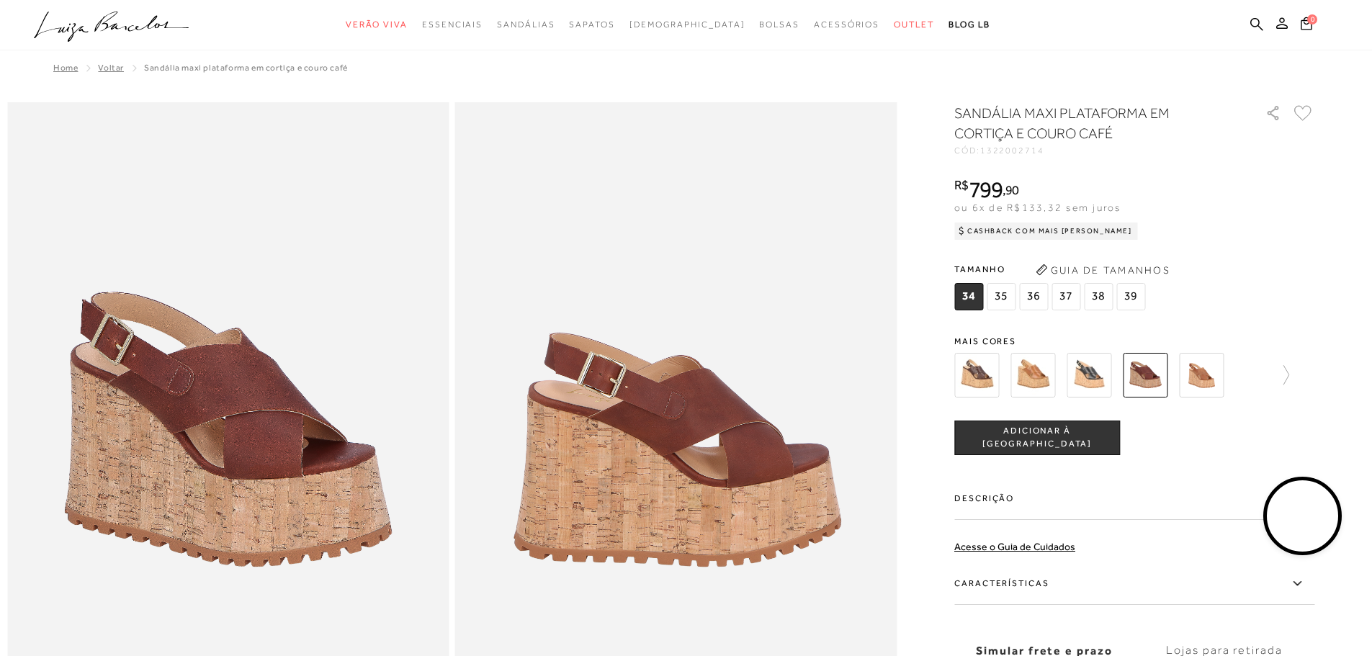
click at [1206, 375] on img at bounding box center [1201, 375] width 45 height 45
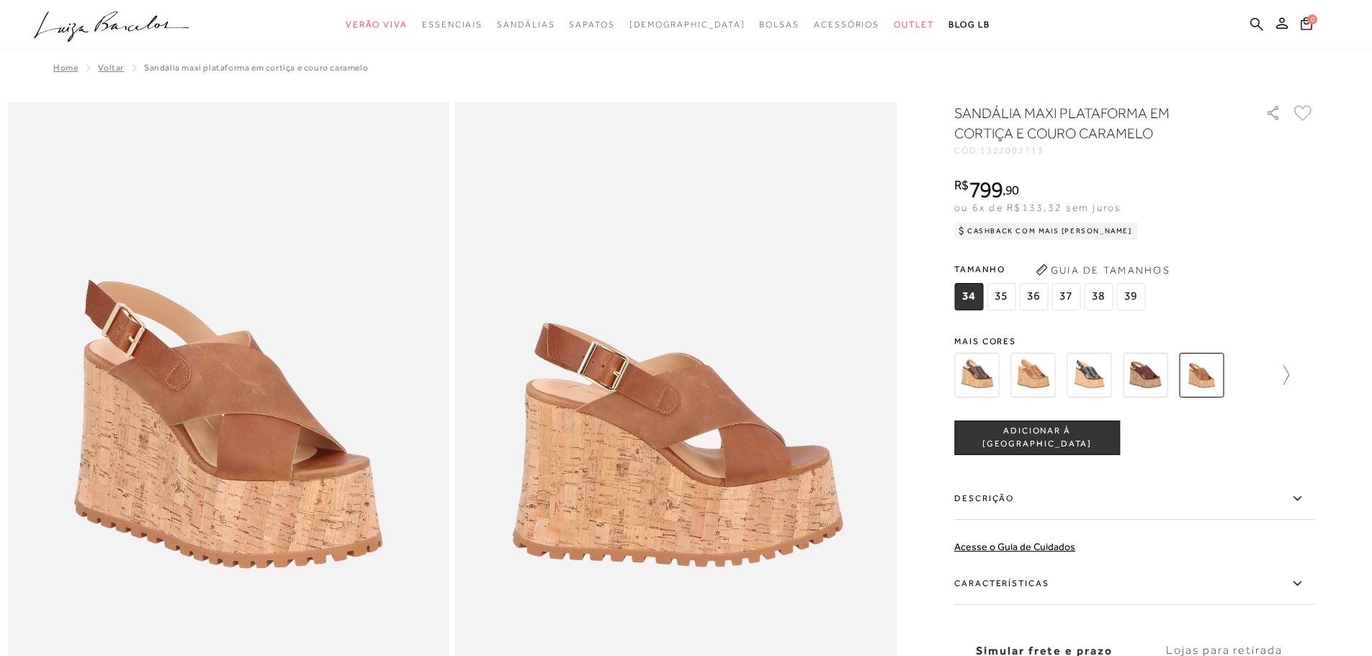
click at [1289, 374] on icon at bounding box center [1279, 375] width 20 height 20
click at [970, 379] on icon at bounding box center [964, 375] width 20 height 20
click at [1286, 374] on icon at bounding box center [1279, 375] width 20 height 20
click at [1003, 379] on img at bounding box center [1001, 375] width 45 height 45
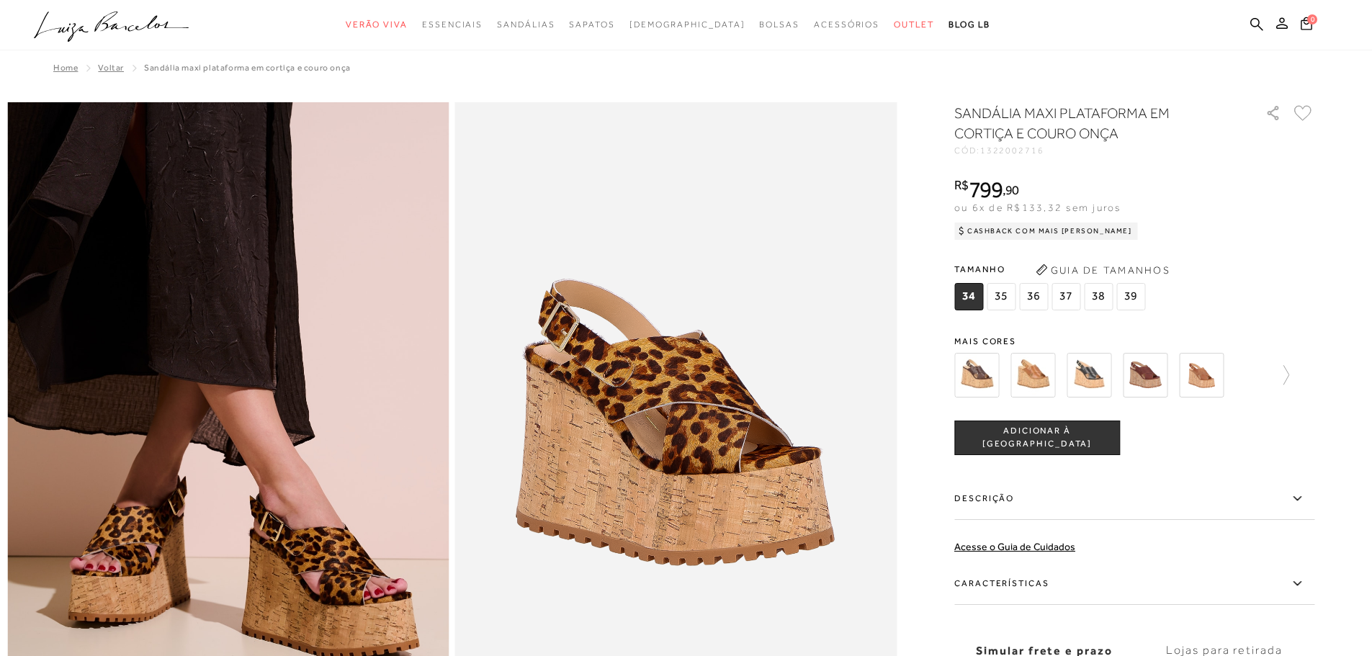
click at [987, 373] on img at bounding box center [976, 375] width 45 height 45
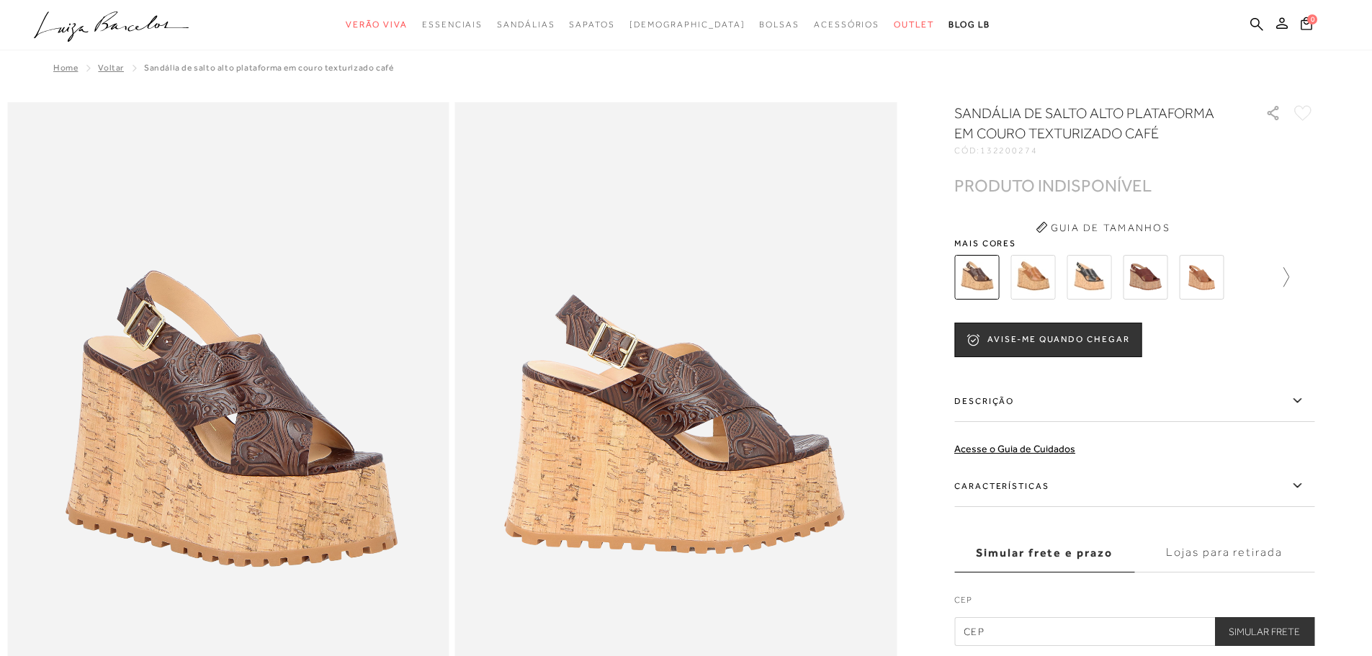
click at [1284, 274] on icon at bounding box center [1279, 277] width 20 height 20
click at [1070, 276] on img at bounding box center [1057, 277] width 45 height 45
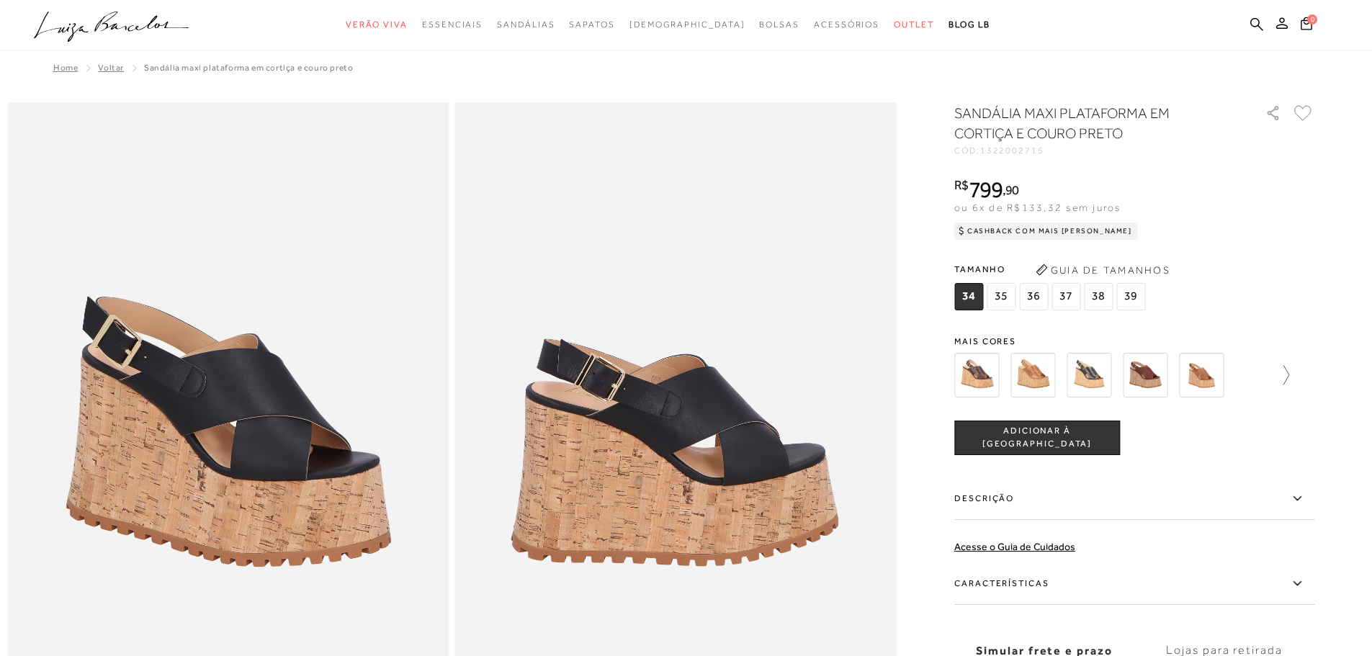
click at [1289, 374] on icon at bounding box center [1279, 375] width 20 height 20
click at [1125, 373] on img at bounding box center [1114, 375] width 45 height 45
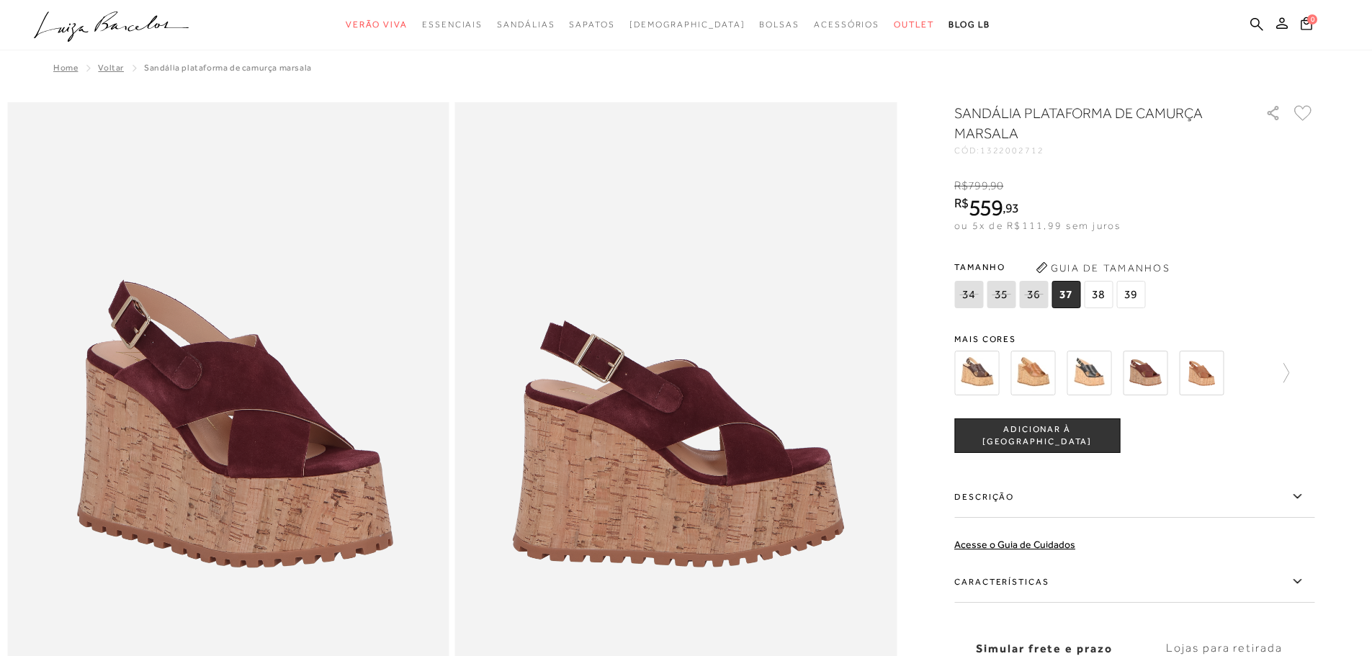
click at [1205, 374] on img at bounding box center [1201, 373] width 45 height 45
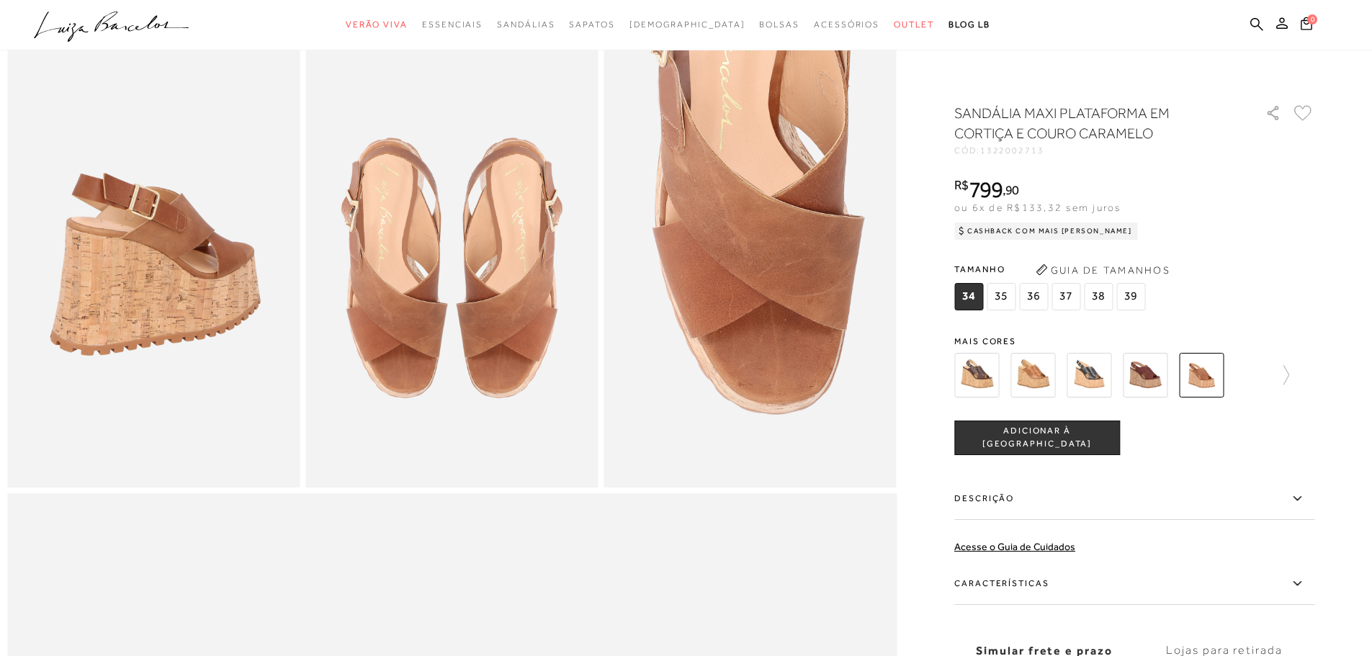
scroll to position [648, 0]
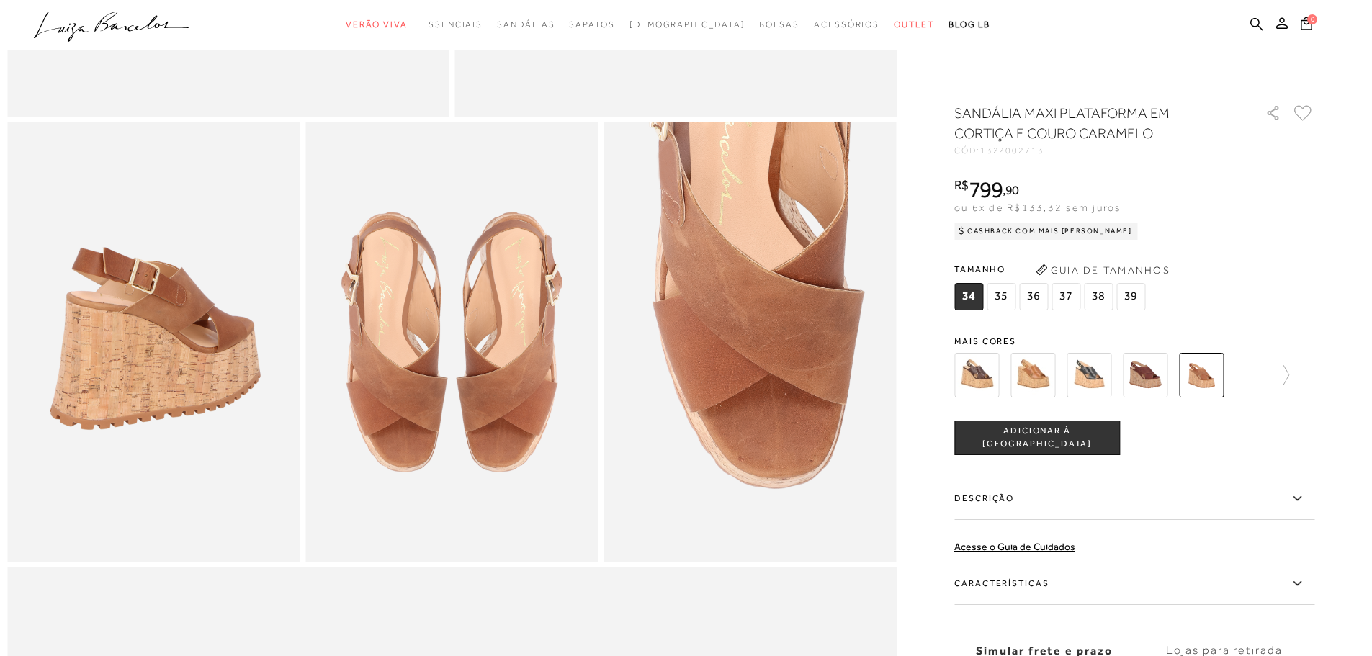
click at [1041, 379] on img at bounding box center [1032, 375] width 45 height 45
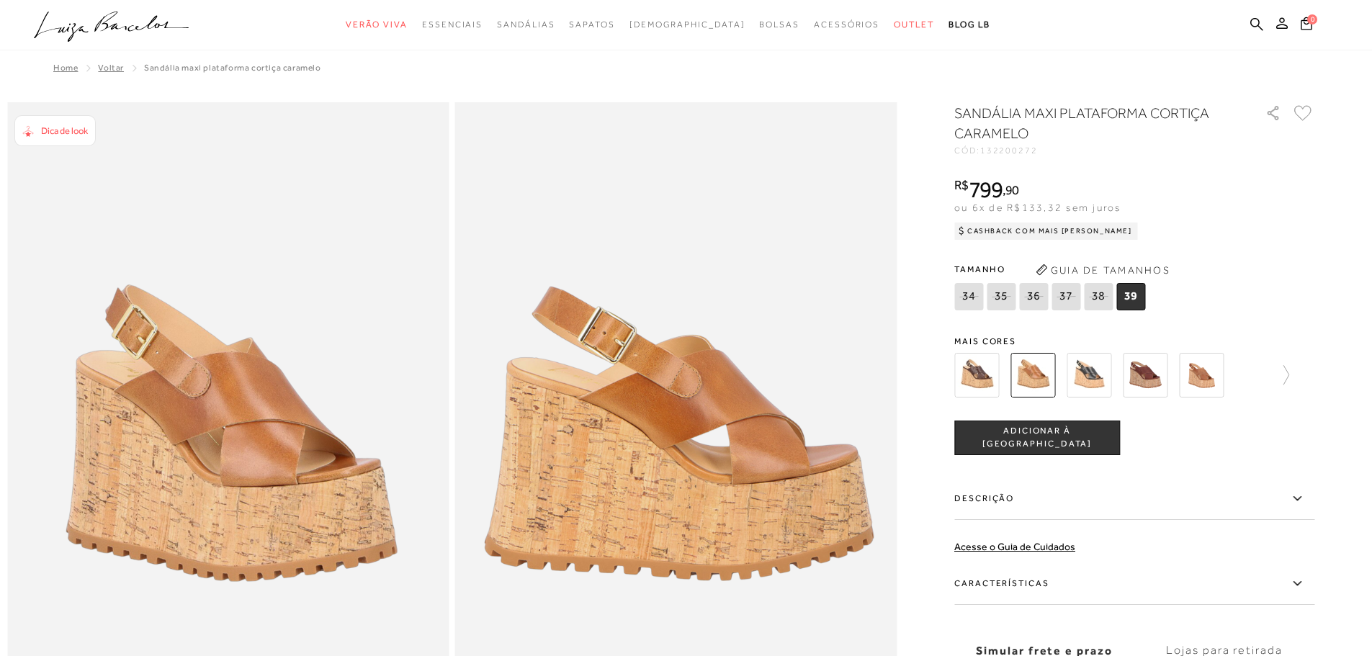
click at [1210, 377] on img at bounding box center [1201, 375] width 45 height 45
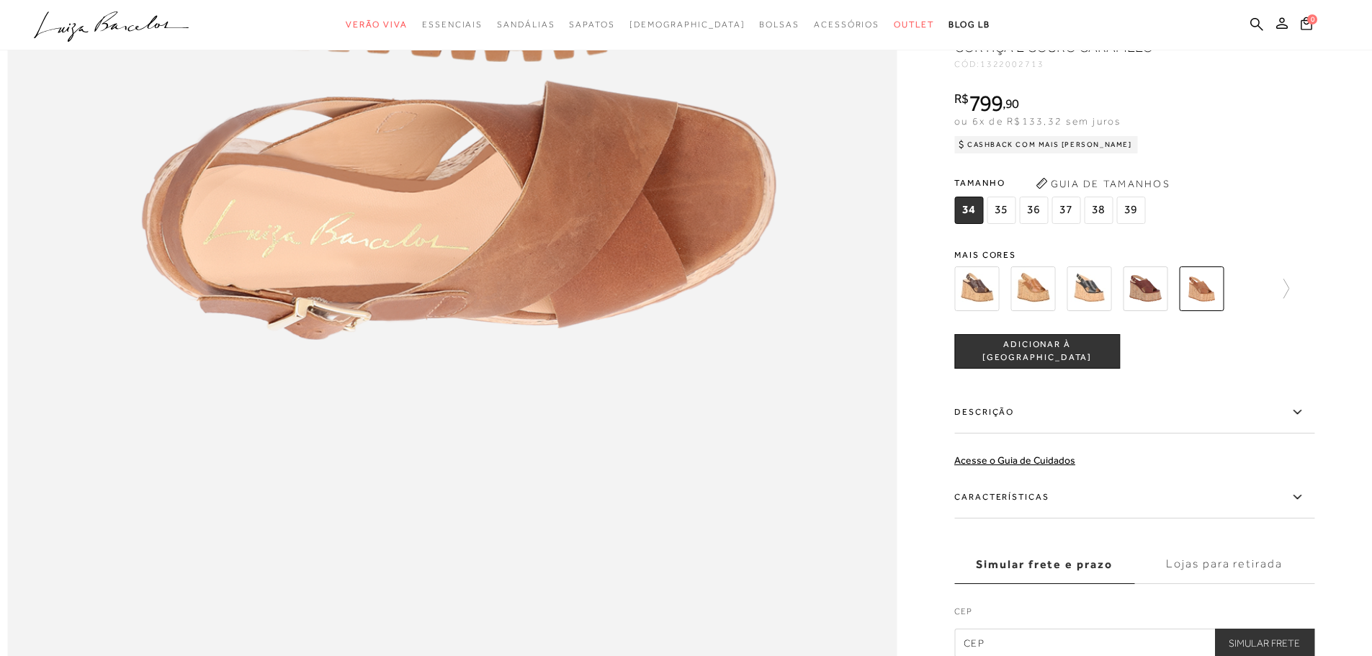
scroll to position [2088, 0]
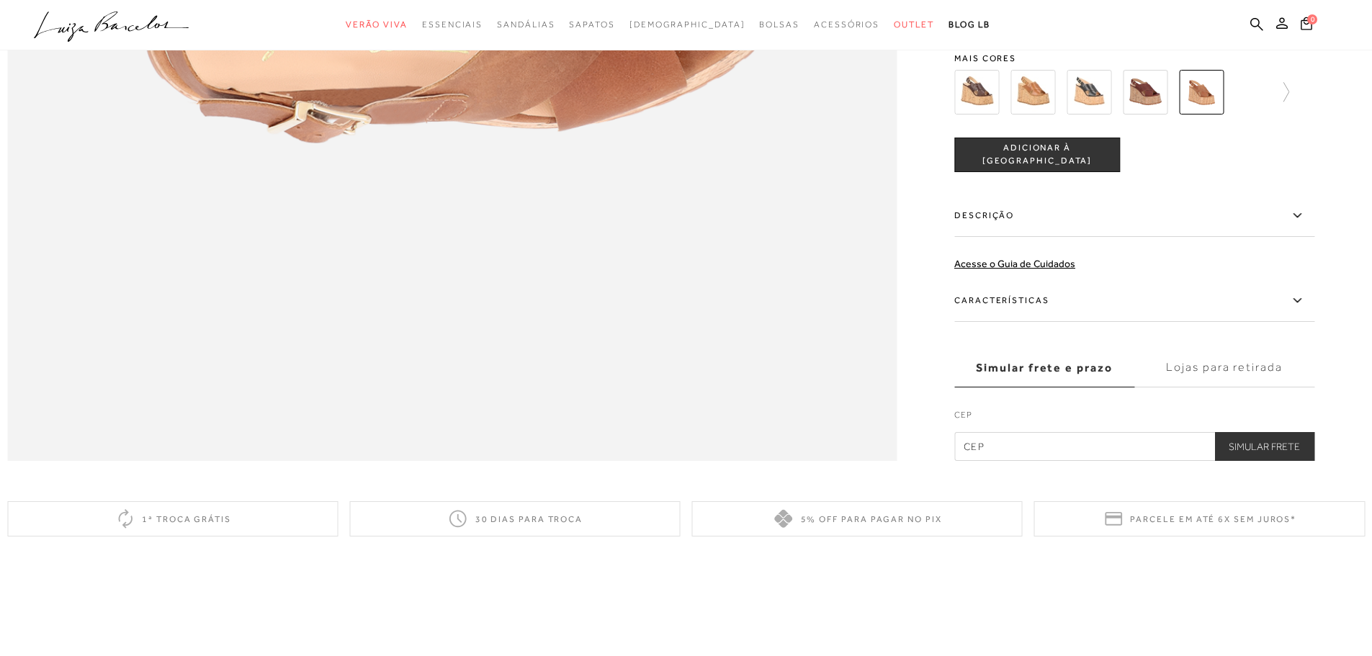
click at [1097, 461] on input "text" at bounding box center [1134, 446] width 360 height 29
type input "03312-052"
click at [1292, 461] on button "Simular Frete" at bounding box center [1264, 446] width 100 height 29
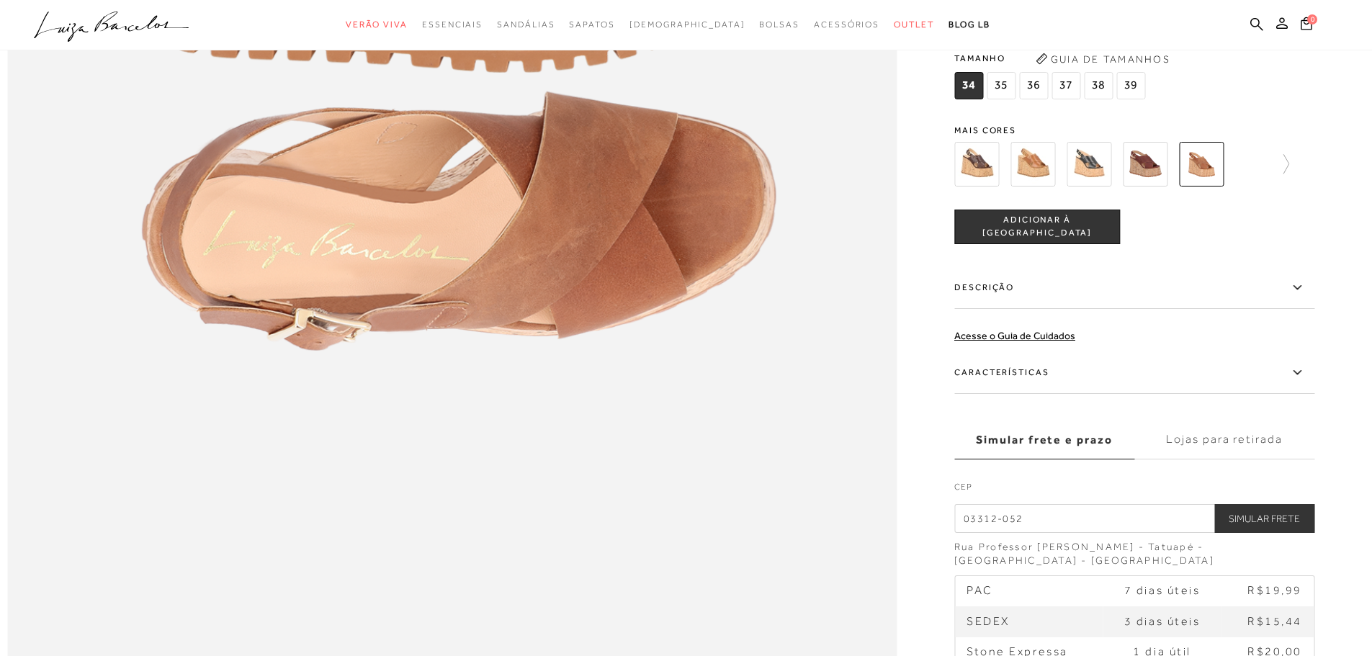
scroll to position [1872, 0]
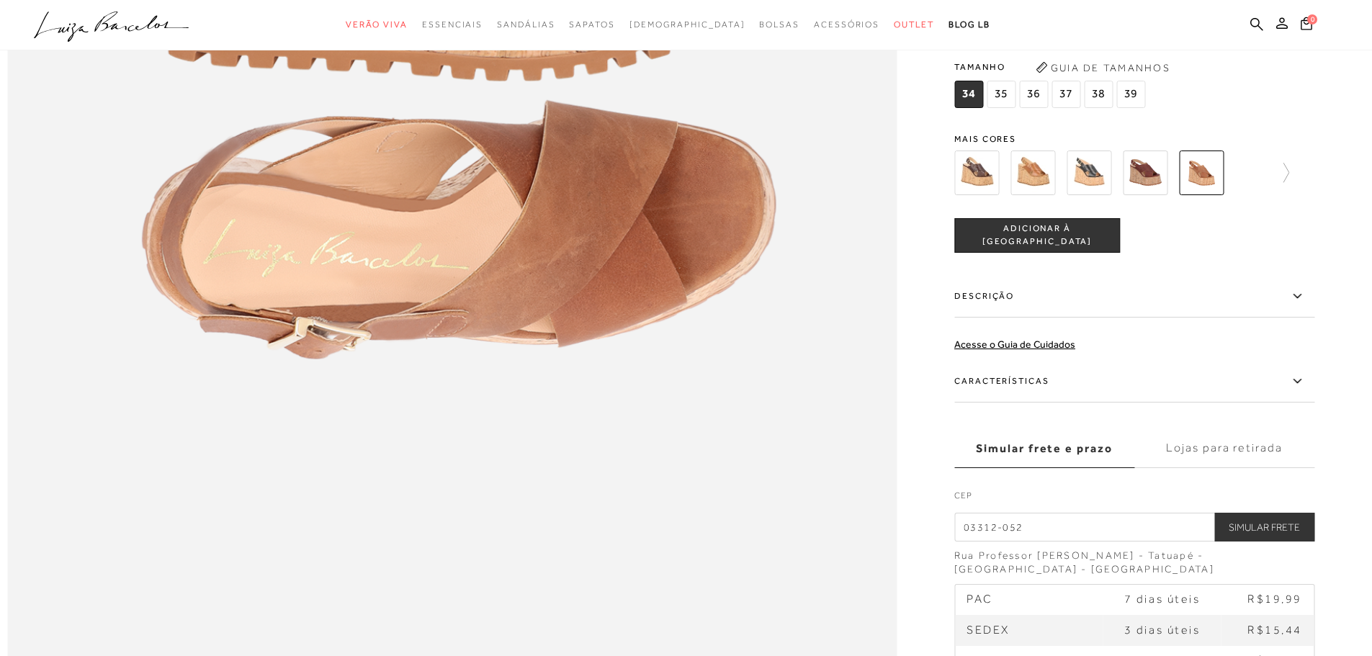
click at [1304, 390] on icon at bounding box center [1296, 381] width 17 height 18
click at [0, 0] on input "Características" at bounding box center [0, 0] width 0 height 0
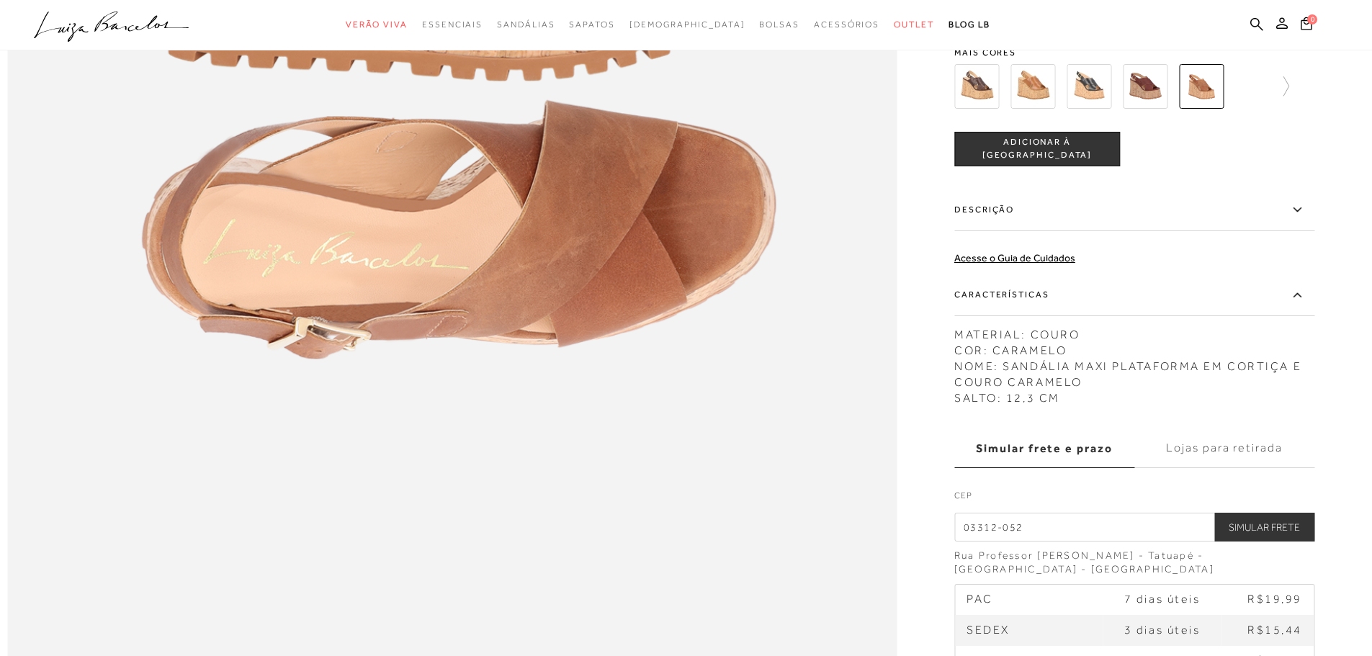
click at [1305, 304] on icon at bounding box center [1296, 295] width 17 height 18
click at [0, 0] on input "Características" at bounding box center [0, 0] width 0 height 0
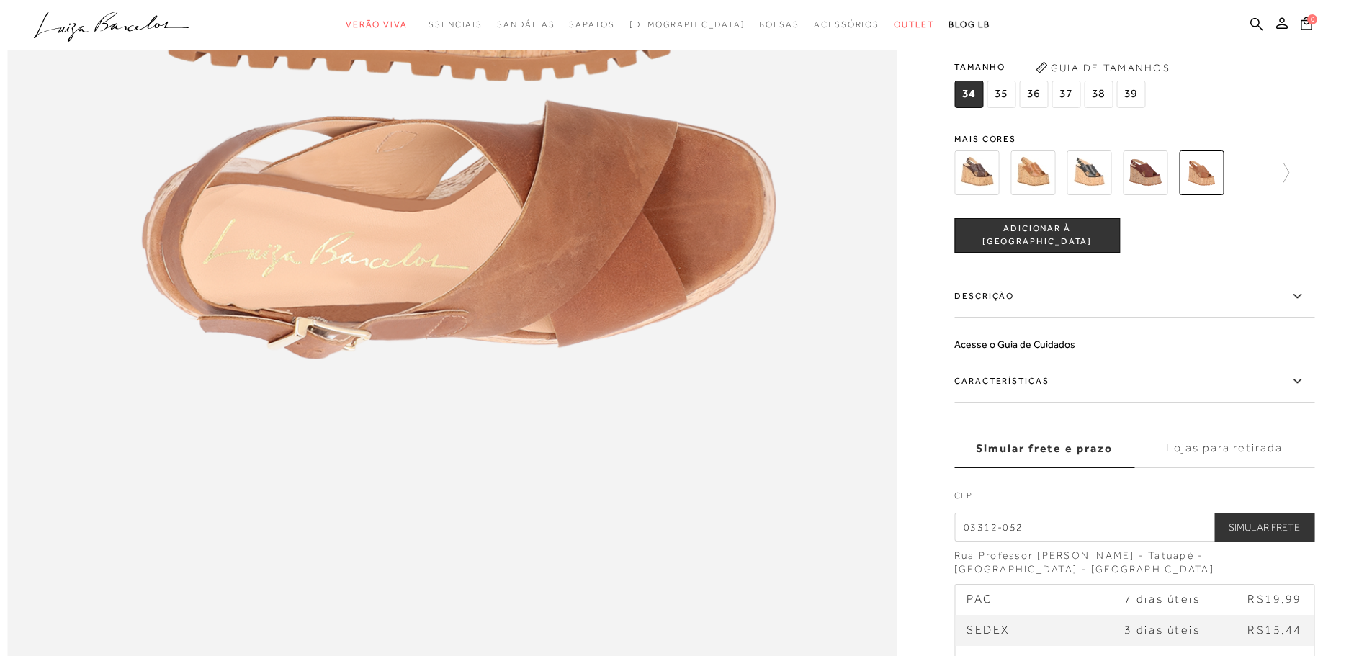
click at [1300, 305] on icon at bounding box center [1296, 296] width 17 height 18
click at [0, 0] on input "Descrição" at bounding box center [0, 0] width 0 height 0
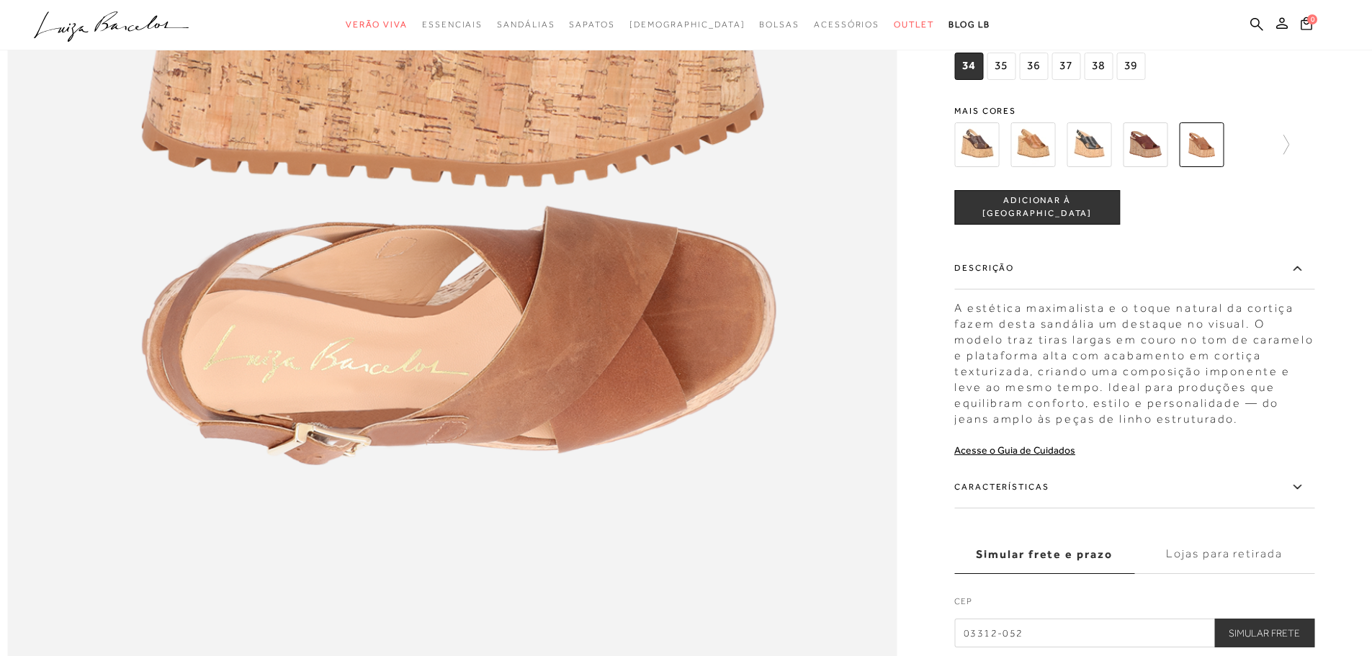
scroll to position [1728, 0]
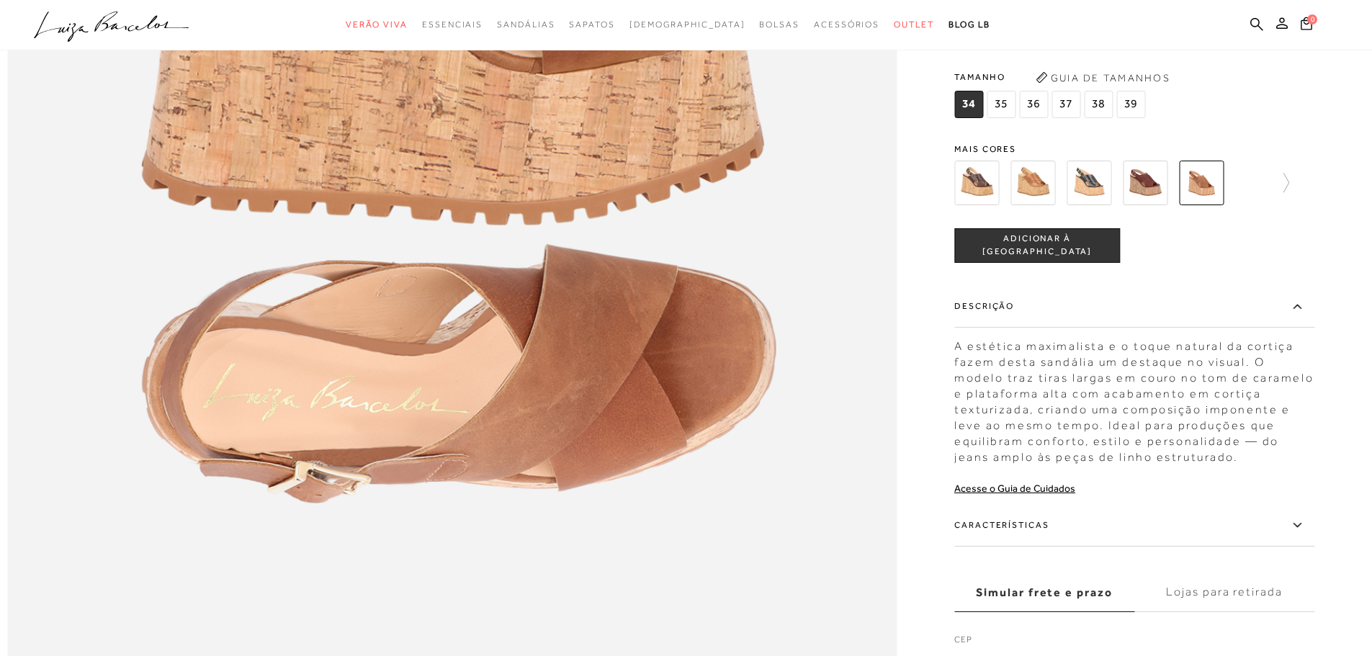
click at [1061, 258] on span "ADICIONAR À [GEOGRAPHIC_DATA]" at bounding box center [1037, 245] width 164 height 25
click at [1308, 19] on span "1" at bounding box center [1312, 19] width 10 height 10
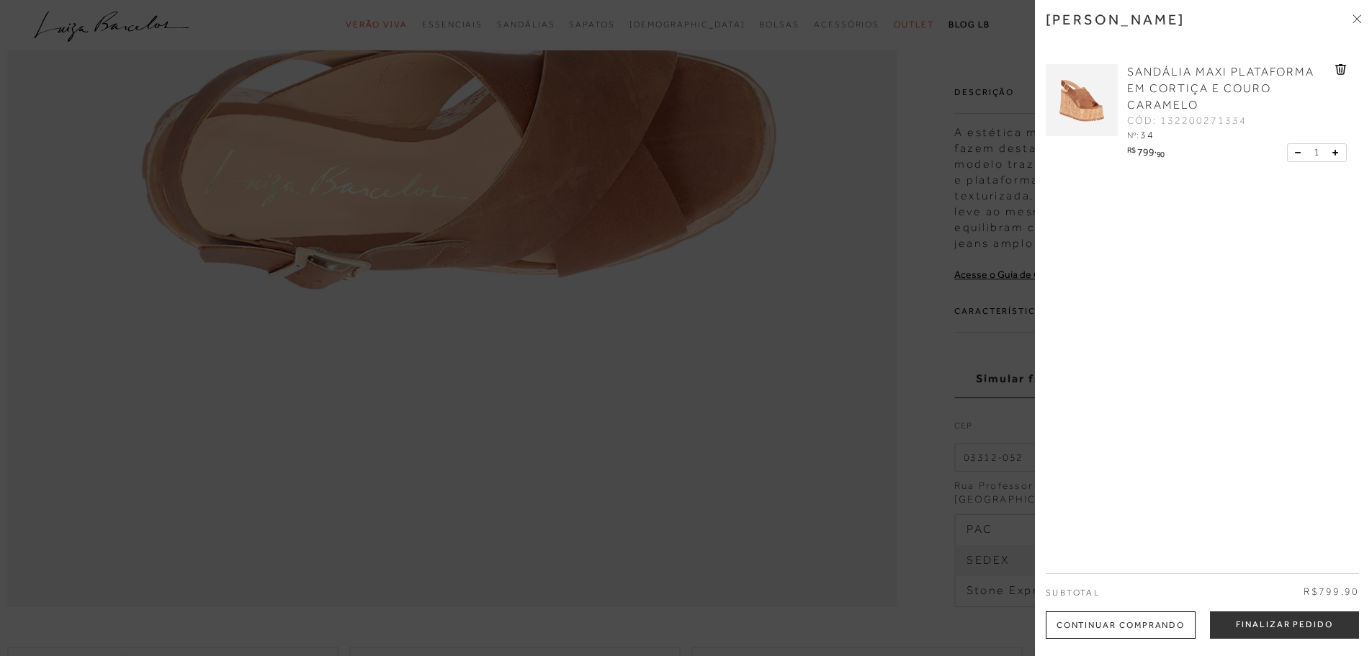
scroll to position [1944, 0]
click at [1326, 622] on button "Finalizar Pedido" at bounding box center [1284, 624] width 149 height 27
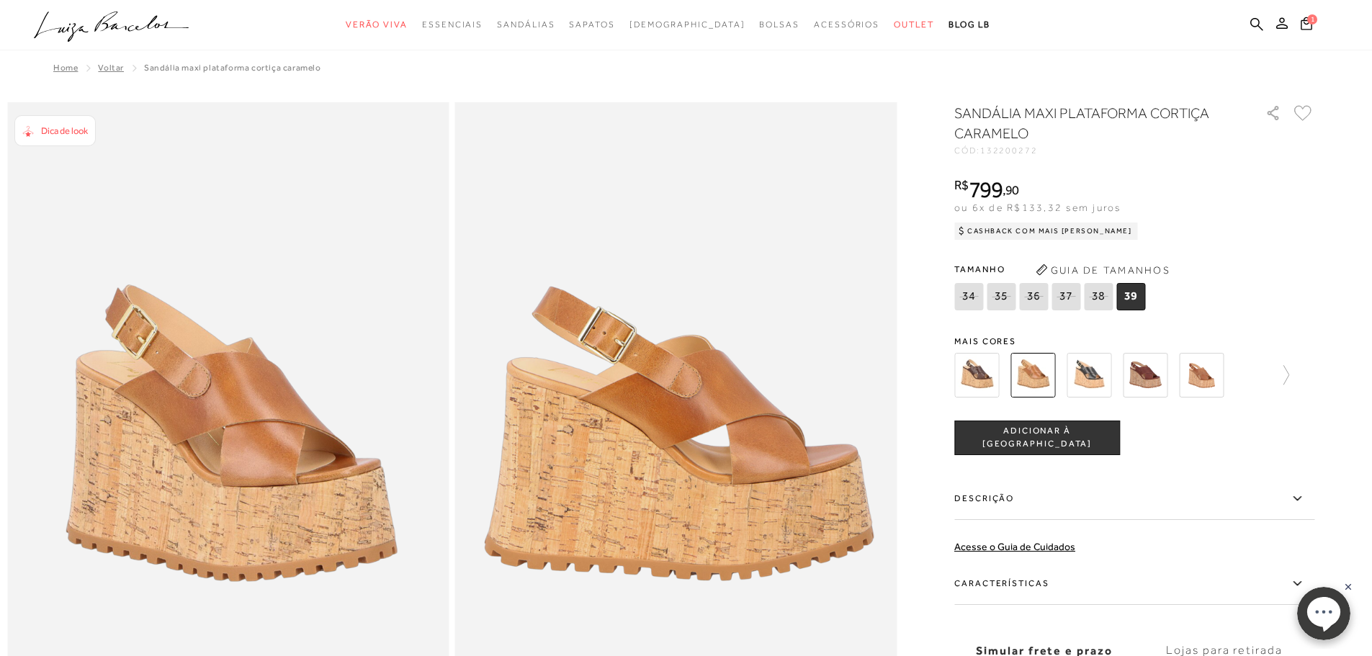
scroll to position [216, 0]
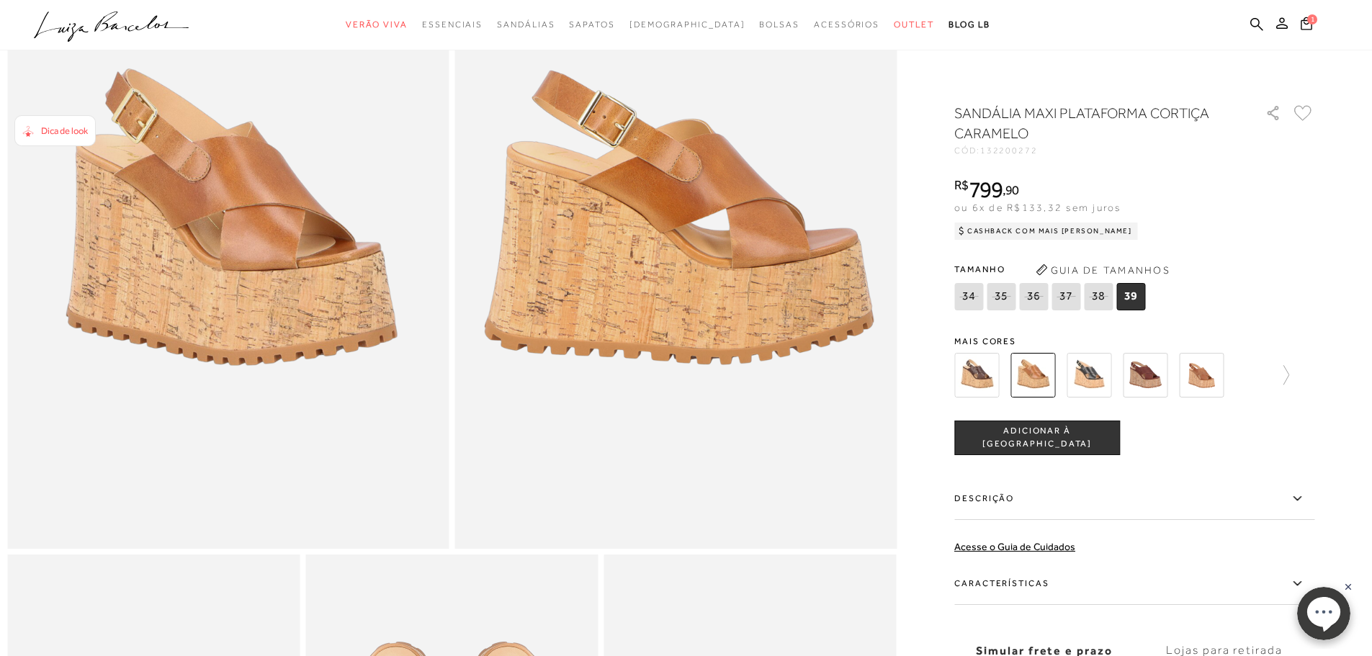
click at [1207, 382] on img at bounding box center [1201, 375] width 45 height 45
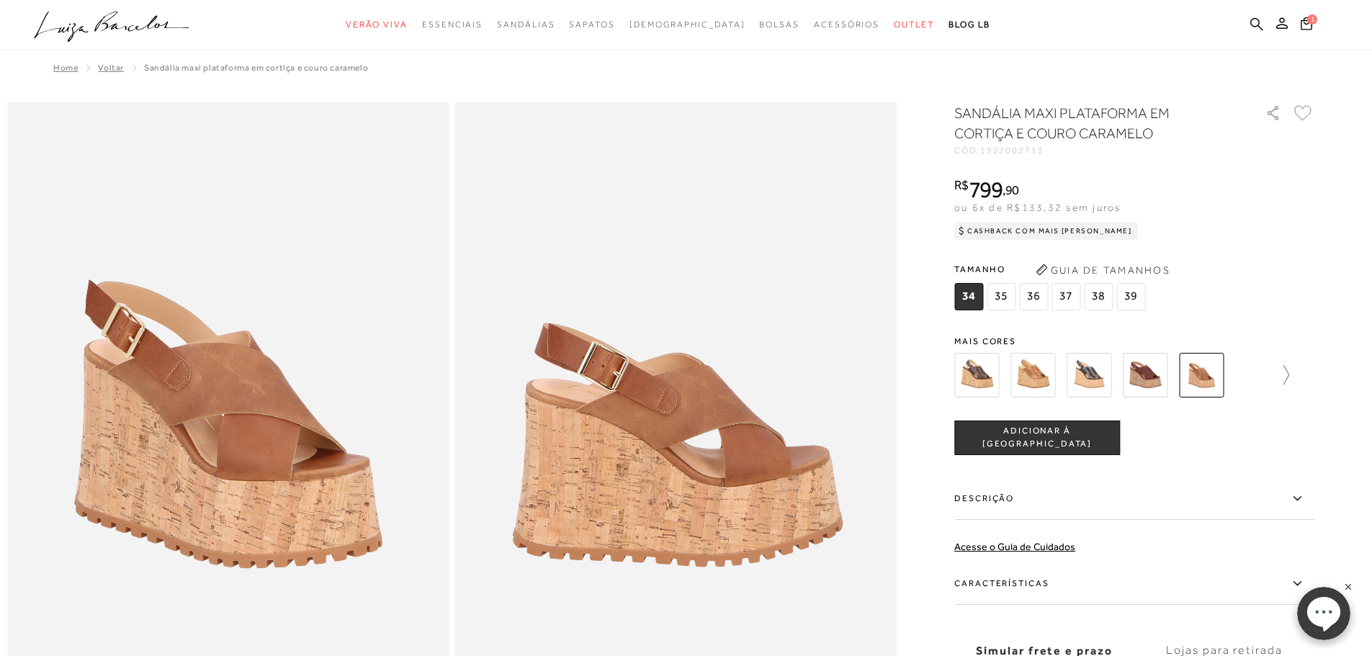
click at [1282, 372] on icon at bounding box center [1279, 375] width 20 height 20
click at [1239, 383] on img at bounding box center [1226, 375] width 45 height 45
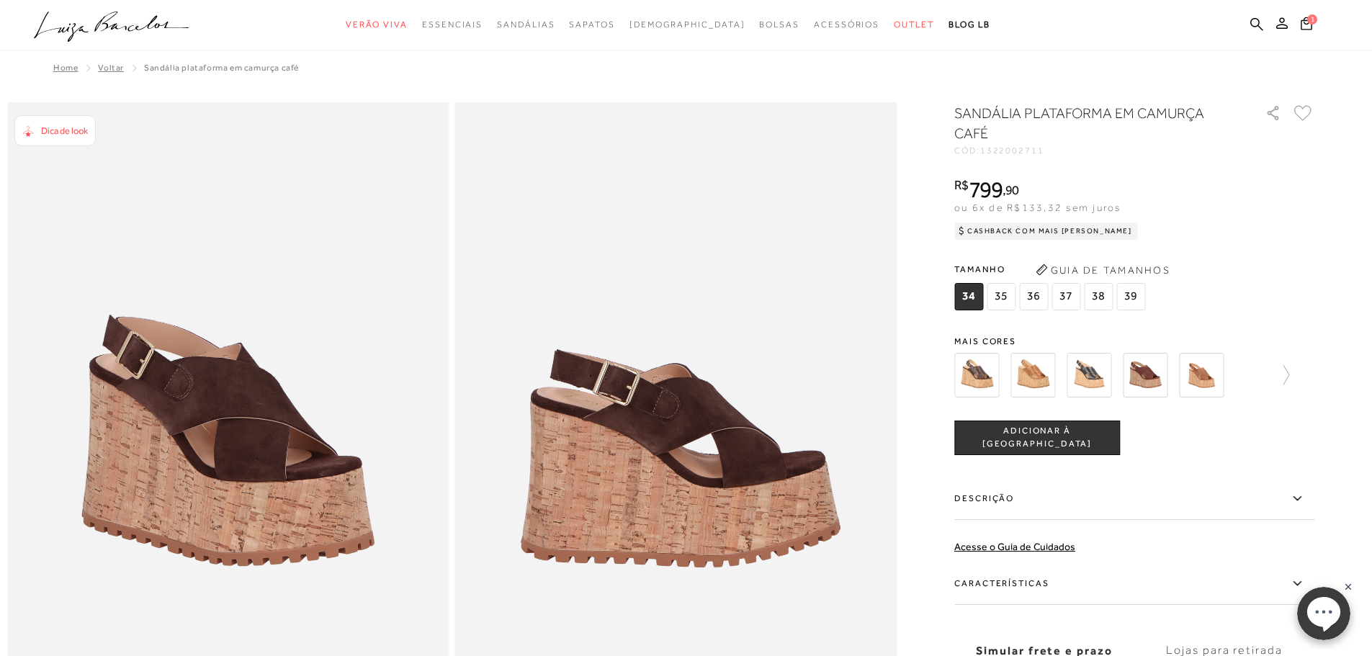
click at [1210, 381] on img at bounding box center [1201, 375] width 45 height 45
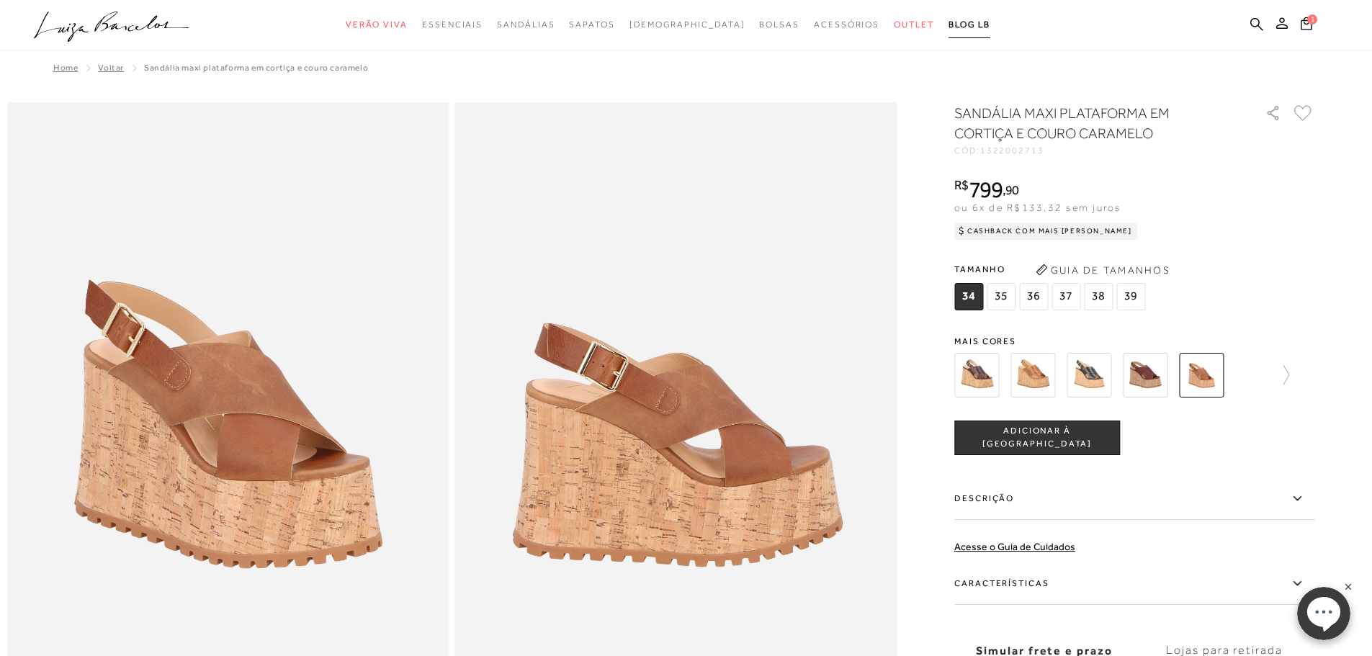
click at [948, 20] on span "BLOG LB" at bounding box center [969, 24] width 42 height 10
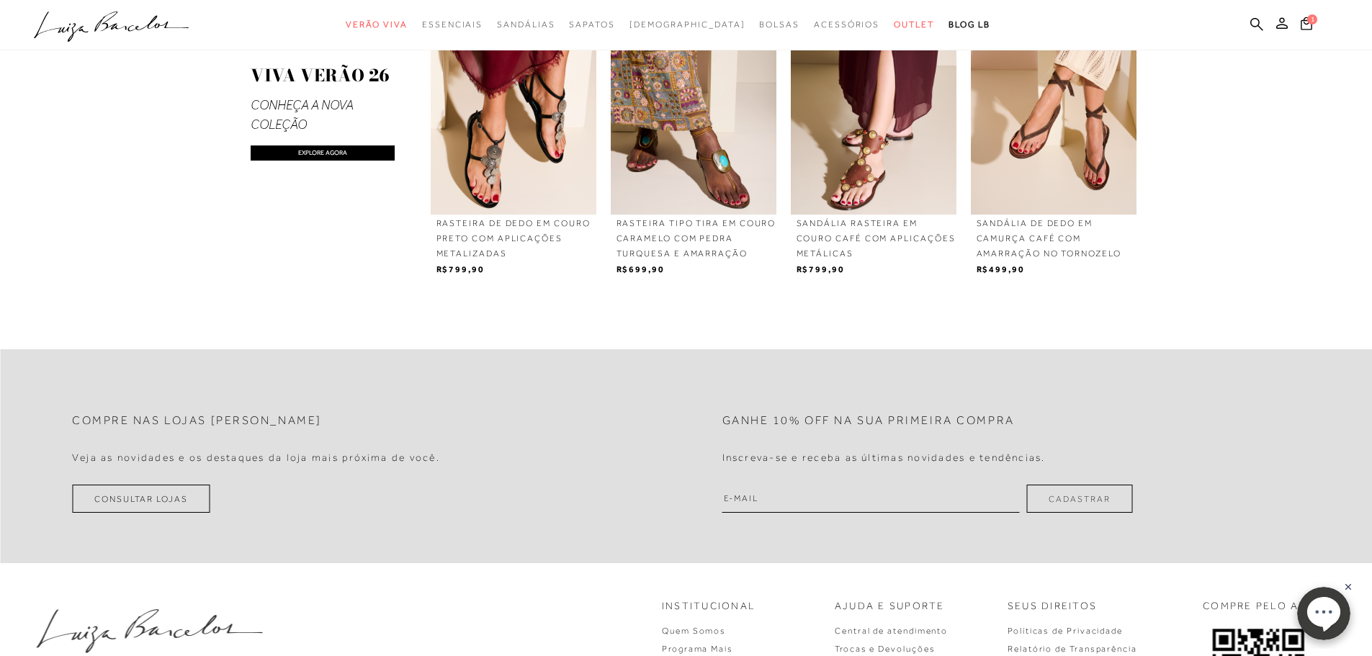
scroll to position [1269, 0]
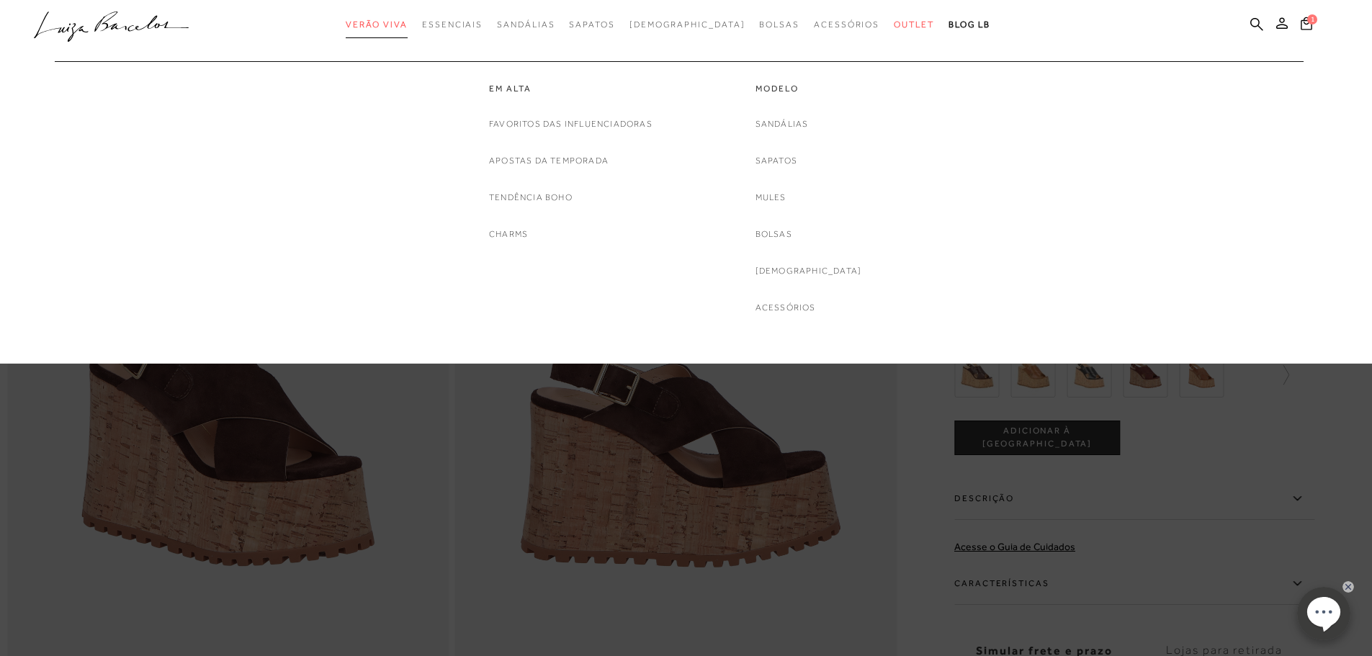
click at [408, 25] on span "Verão Viva" at bounding box center [377, 24] width 62 height 10
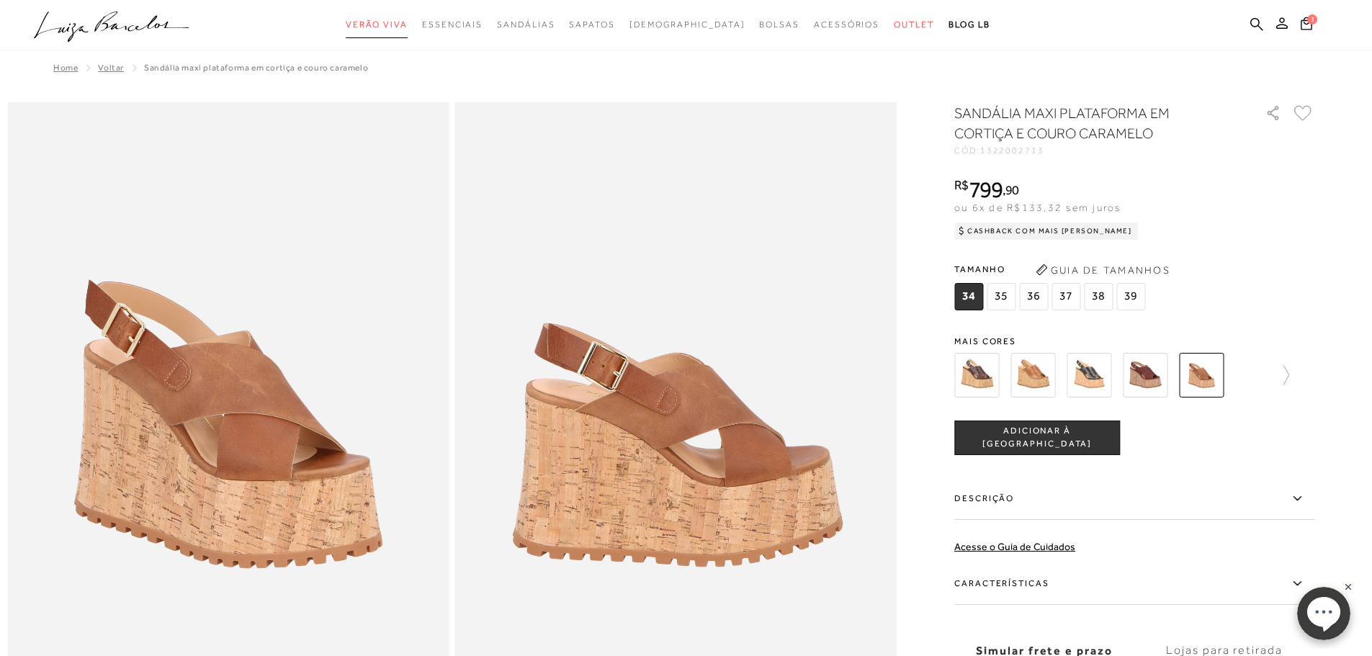
click at [408, 19] on span "Verão Viva" at bounding box center [377, 24] width 62 height 10
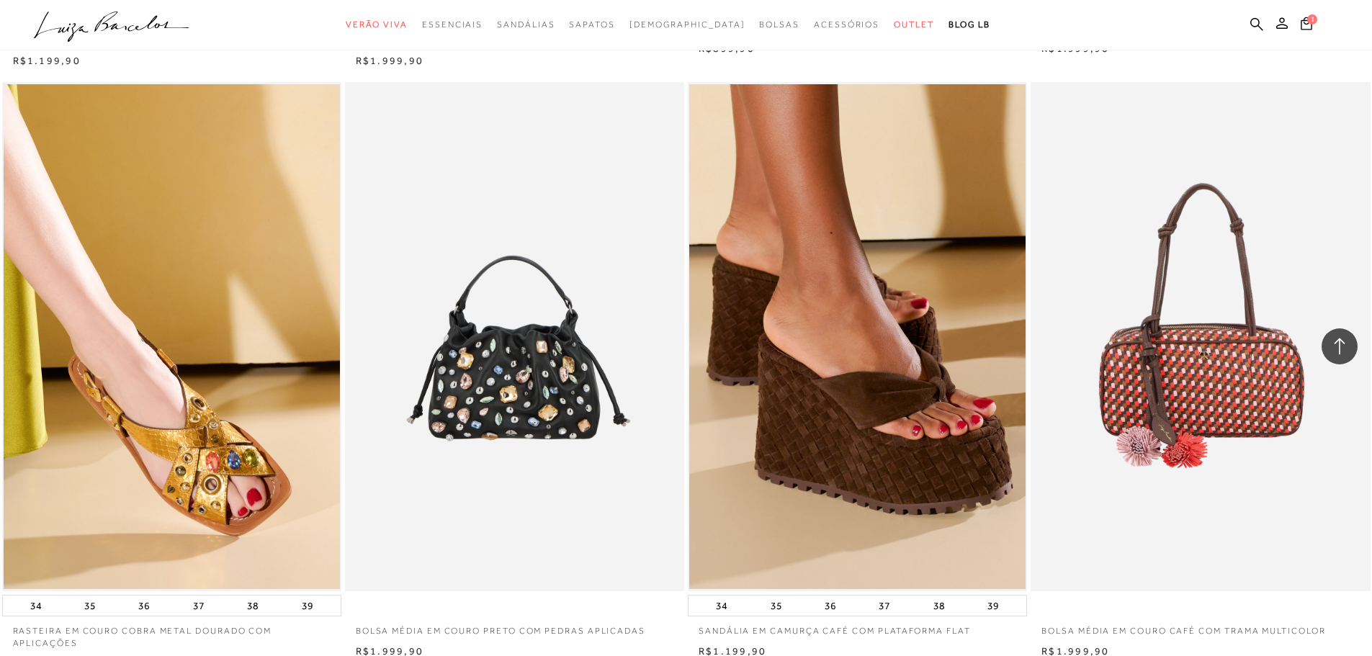
scroll to position [3024, 0]
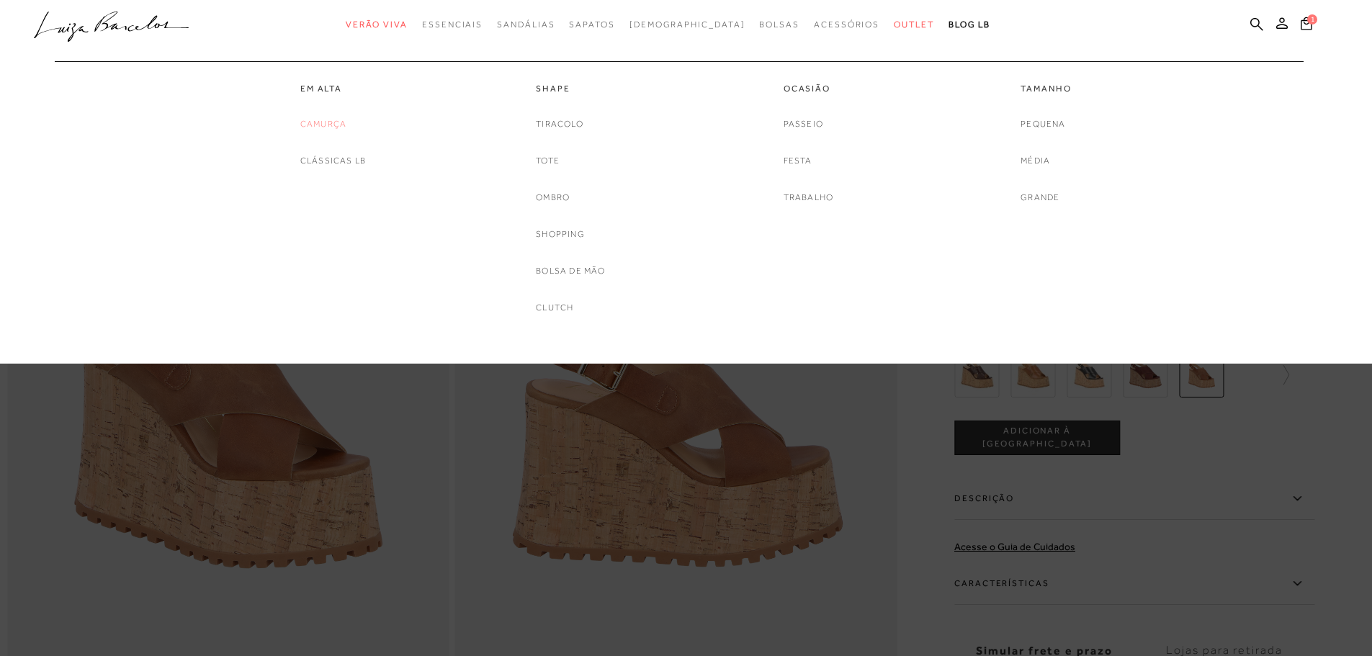
click at [336, 127] on link "Camurça" at bounding box center [323, 124] width 46 height 15
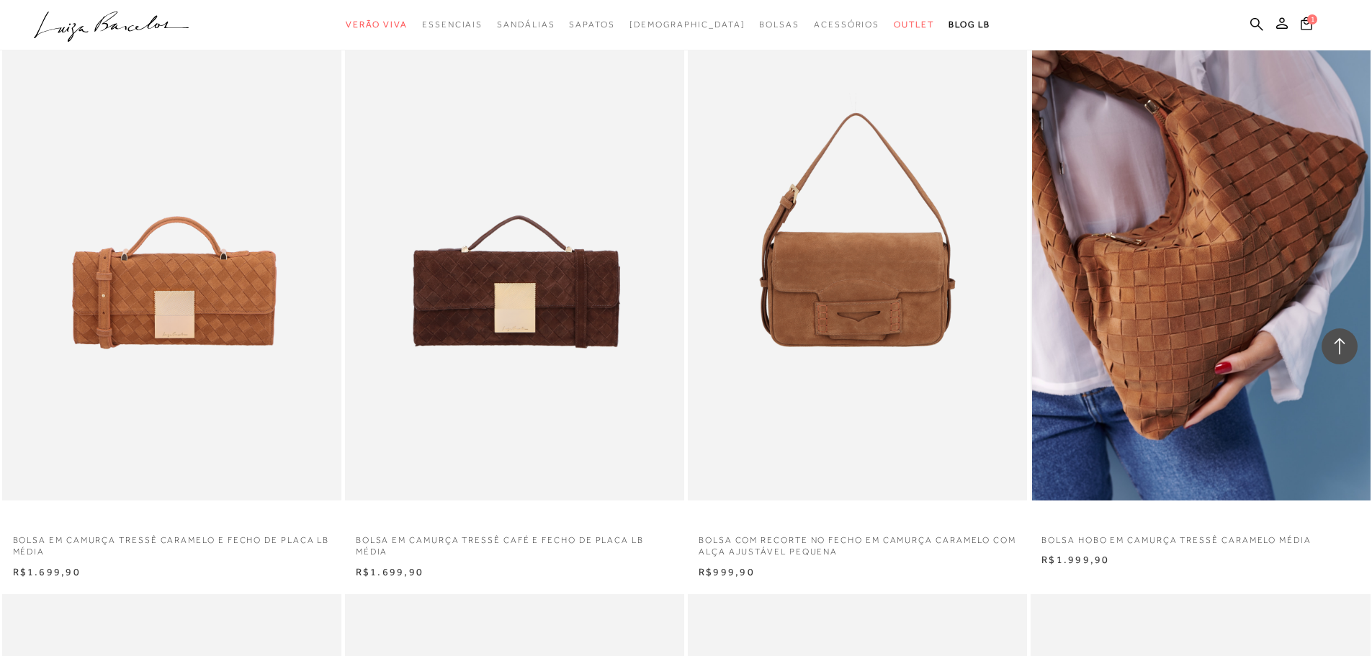
scroll to position [1296, 0]
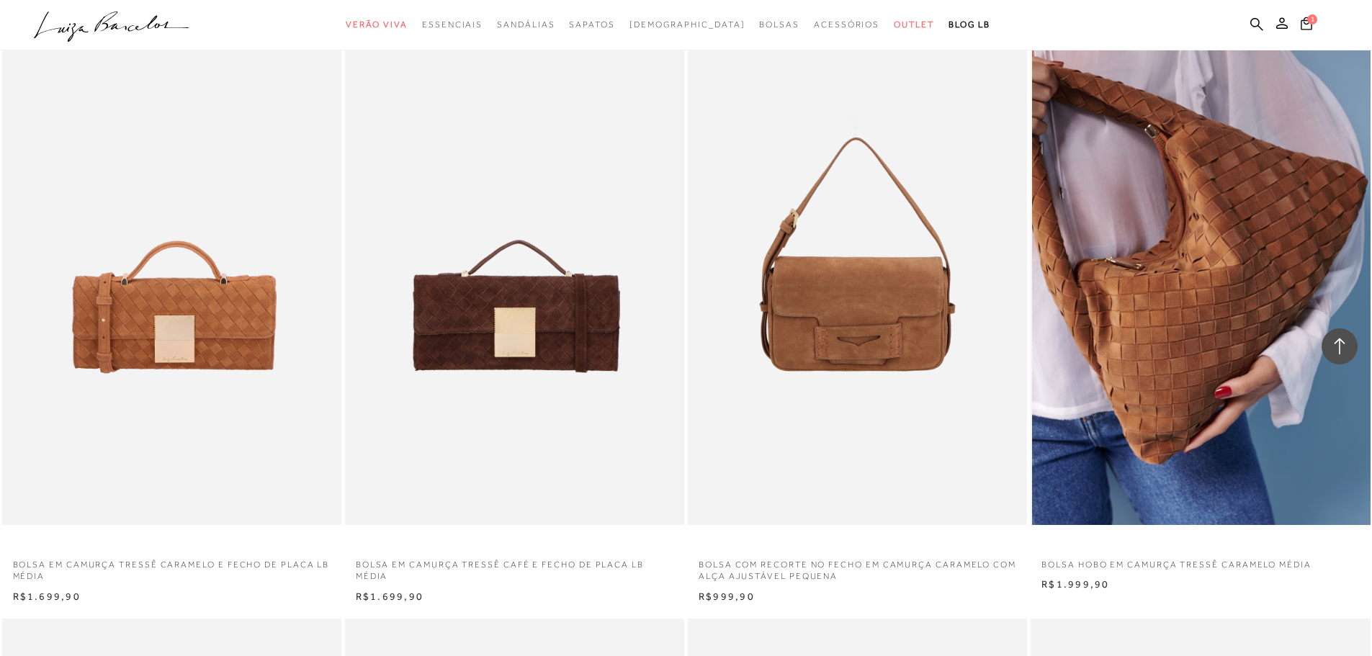
click at [1152, 380] on img at bounding box center [1201, 270] width 338 height 509
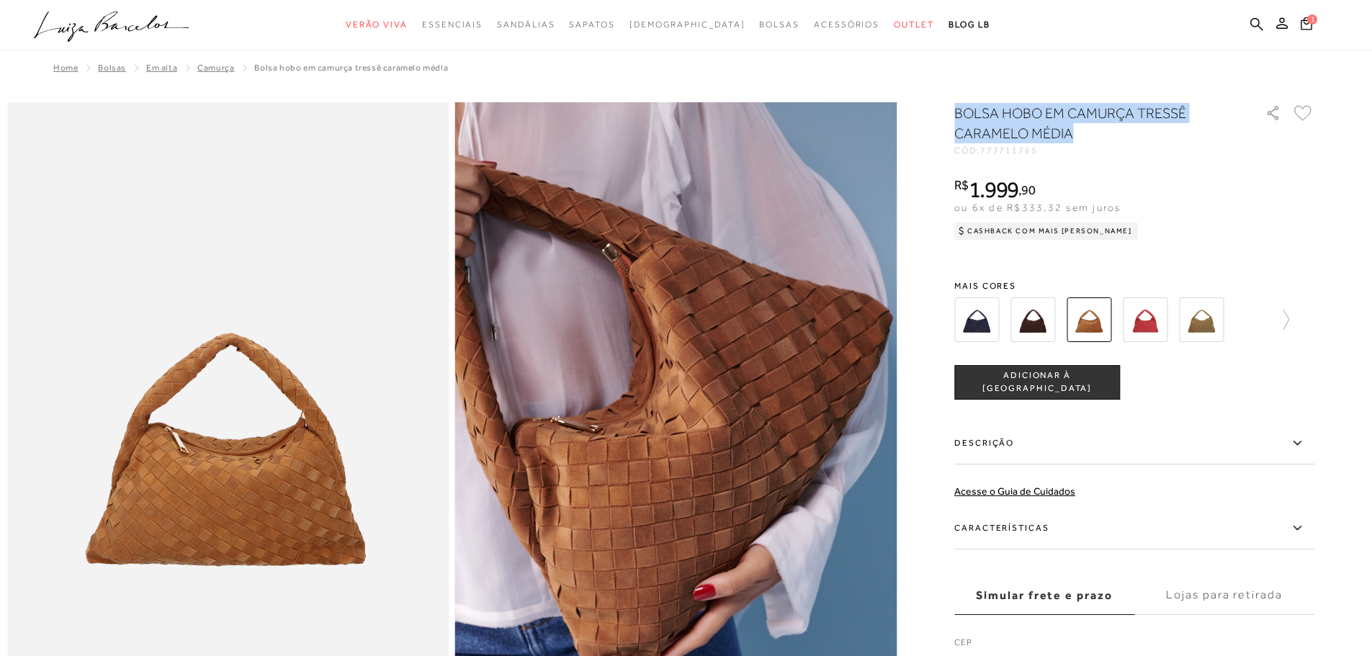
drag, startPoint x: 961, startPoint y: 110, endPoint x: 1157, endPoint y: 127, distance: 196.6
click at [1157, 127] on h1 "BOLSA HOBO EM CAMURÇA TRESSÊ CARAMELO MÉDIA" at bounding box center [1089, 123] width 270 height 40
copy h1 "BOLSA HOBO EM CAMURÇA TRESSÊ CARAMELO MÉDIA"
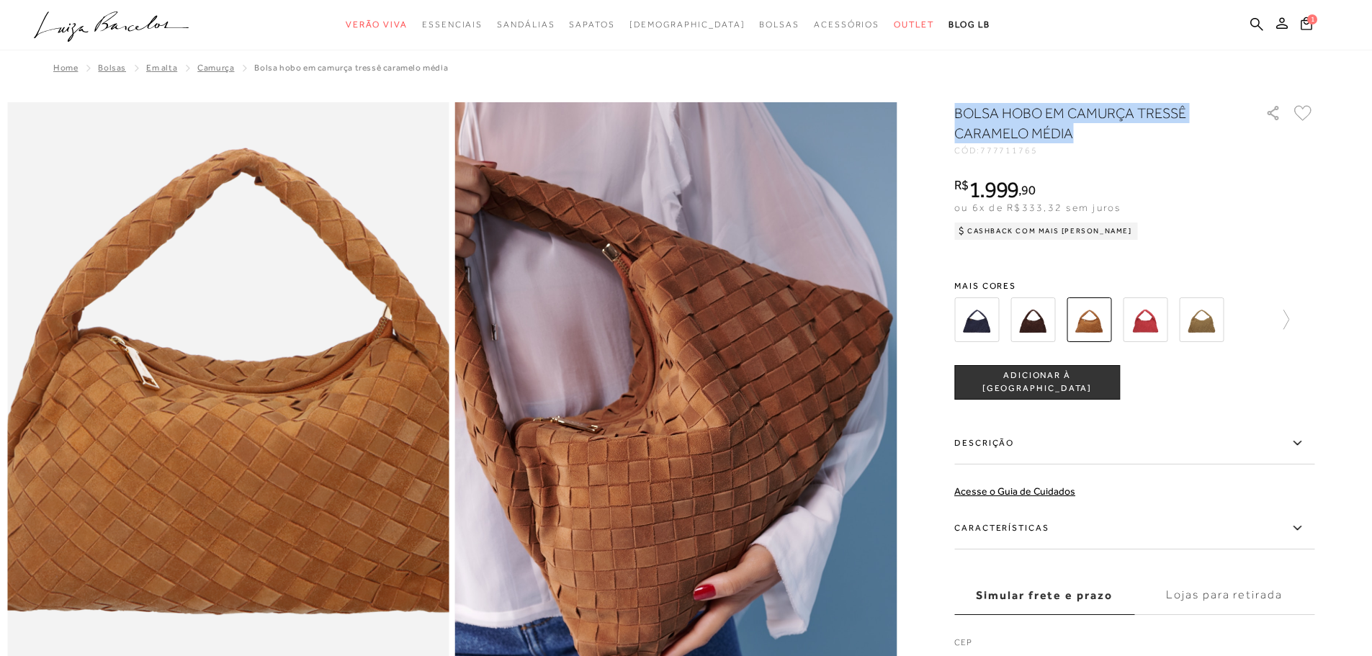
click at [216, 523] on img at bounding box center [237, 350] width 883 height 1326
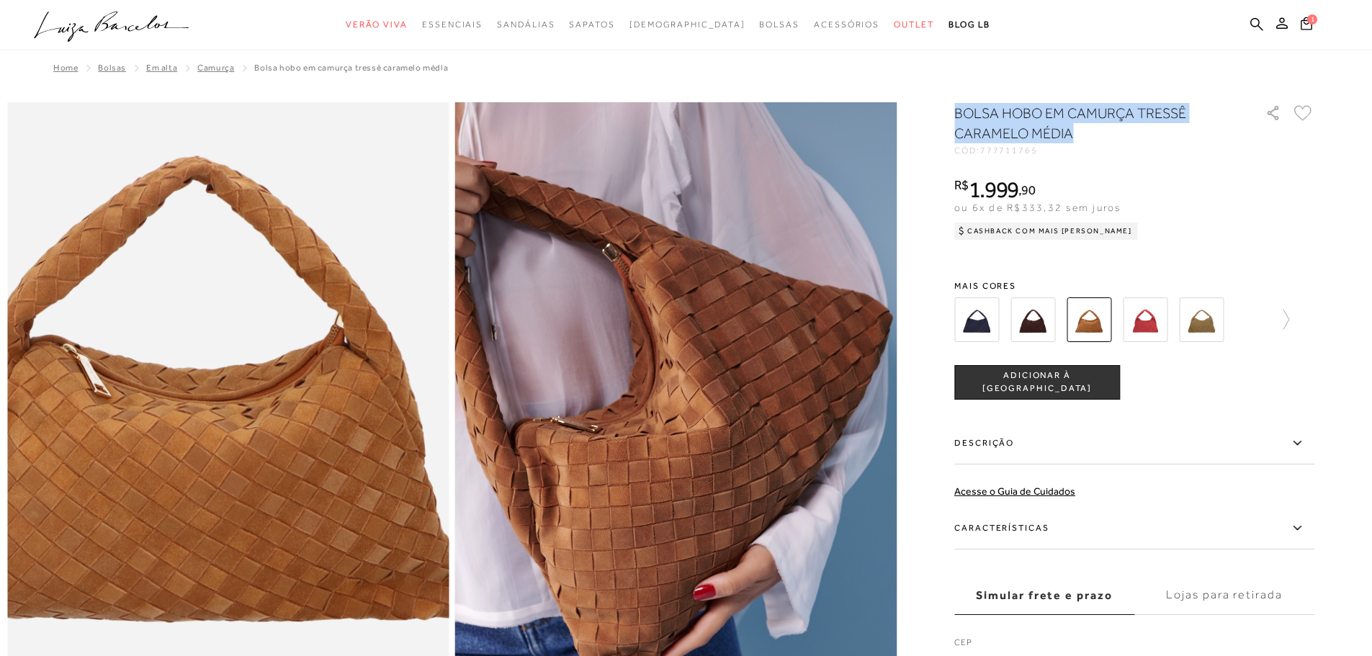
click at [265, 515] on img at bounding box center [188, 358] width 883 height 1326
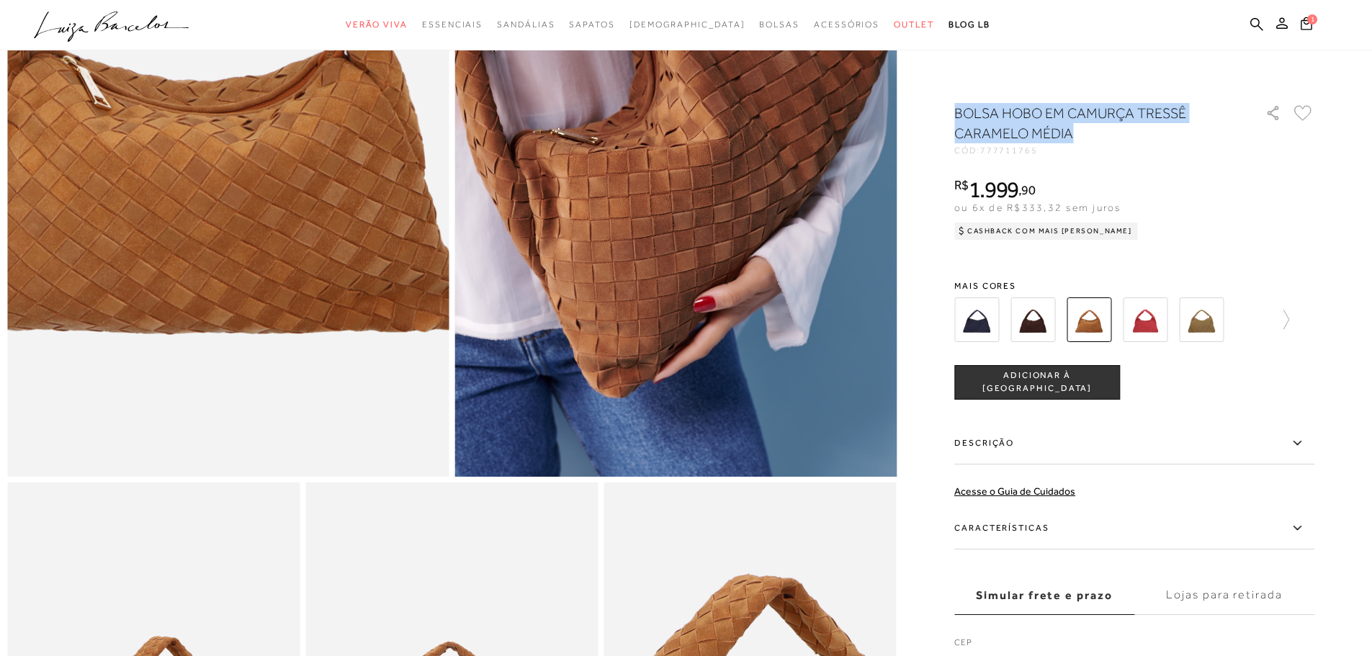
scroll to position [576, 0]
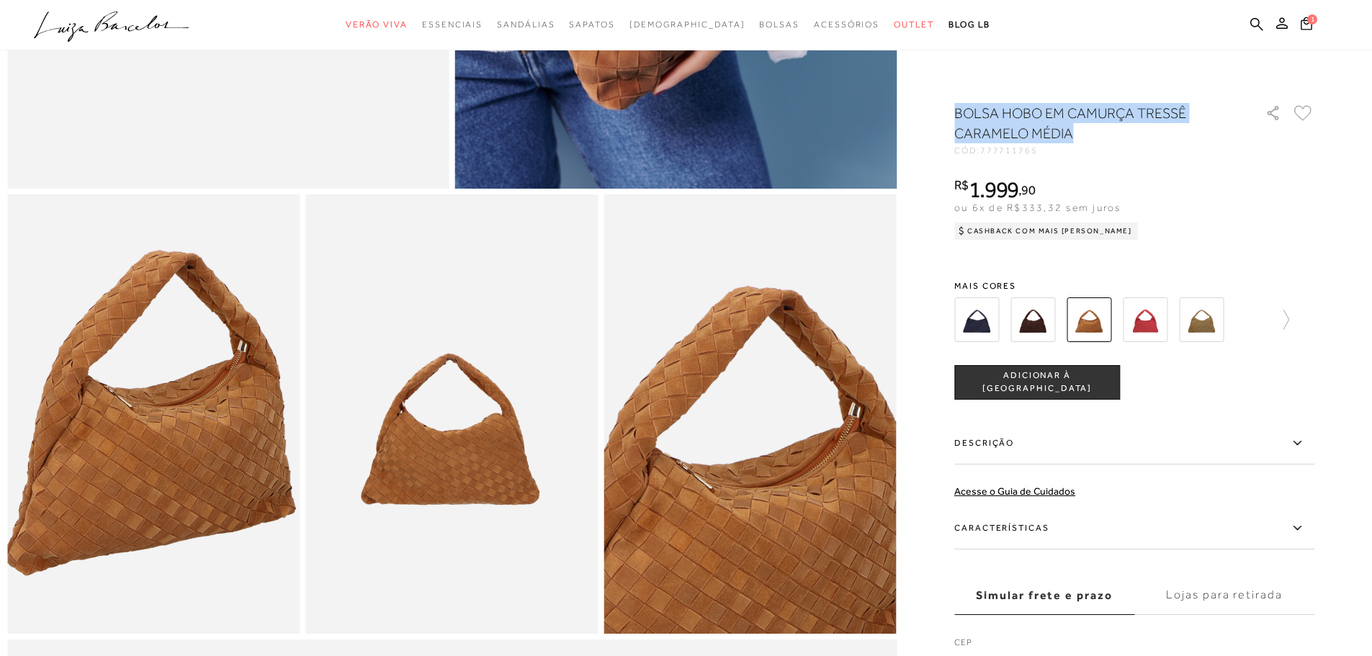
click at [152, 457] on img at bounding box center [151, 383] width 585 height 878
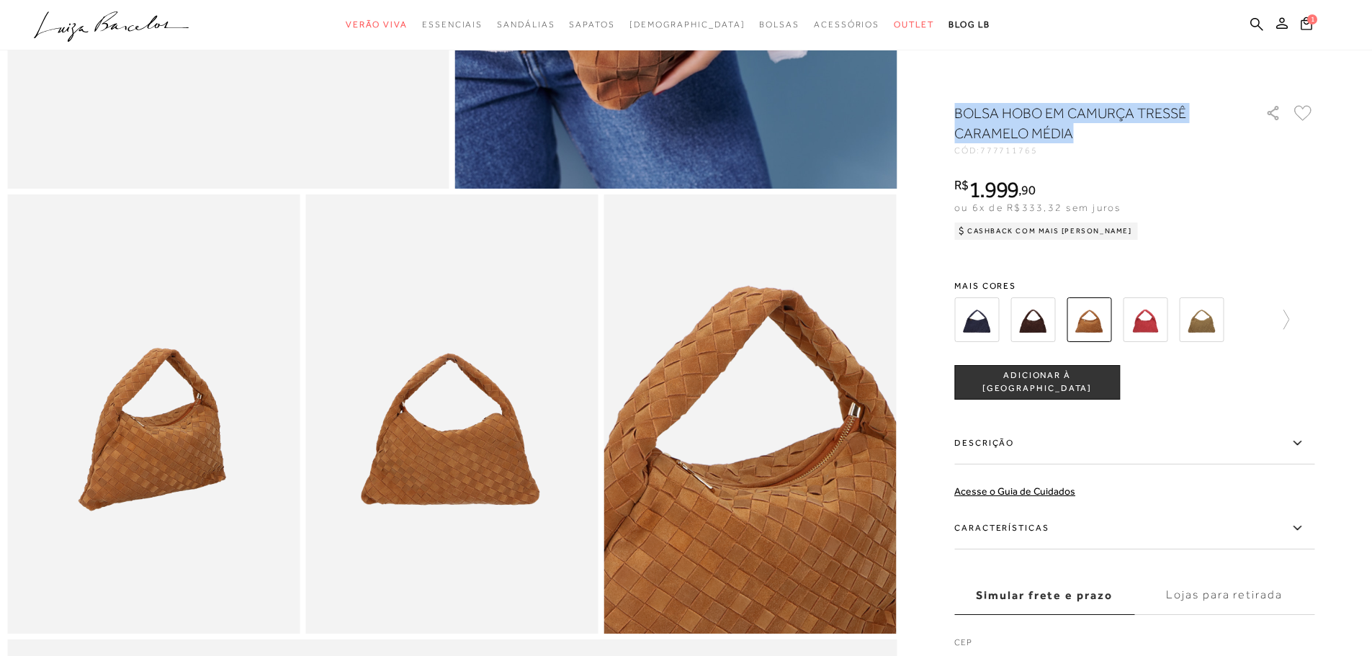
click at [429, 493] on img at bounding box center [451, 413] width 292 height 439
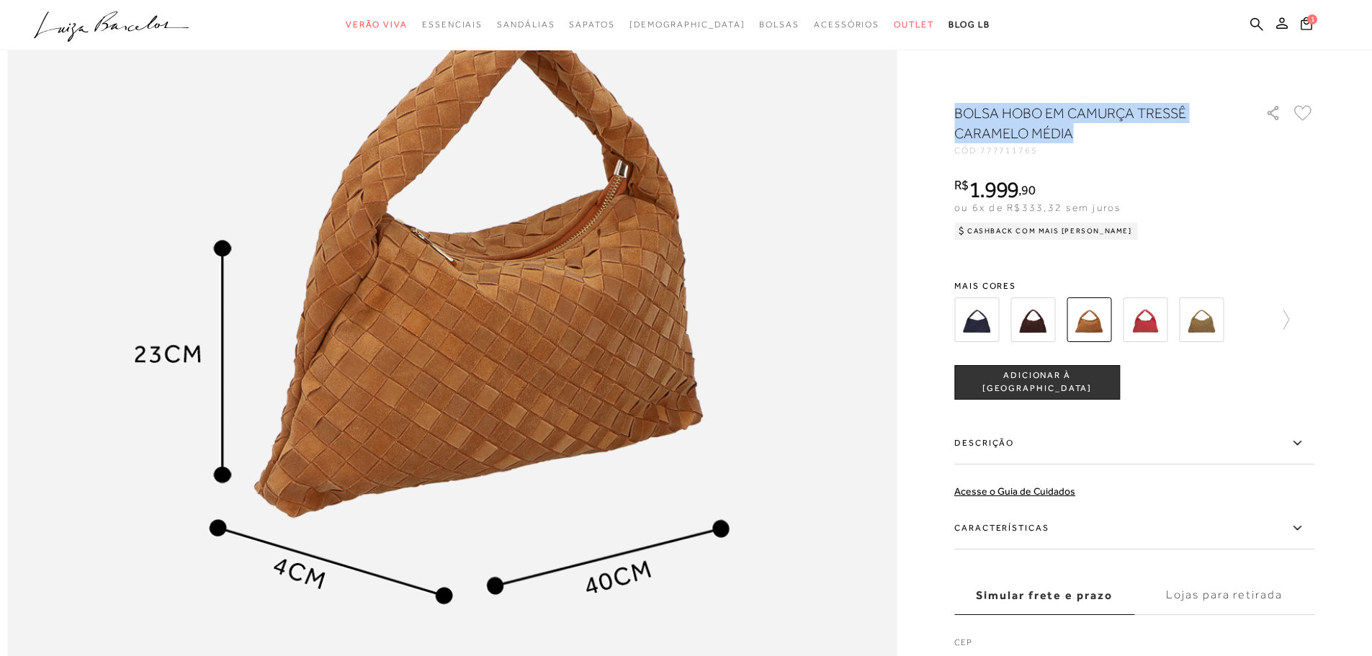
scroll to position [1512, 0]
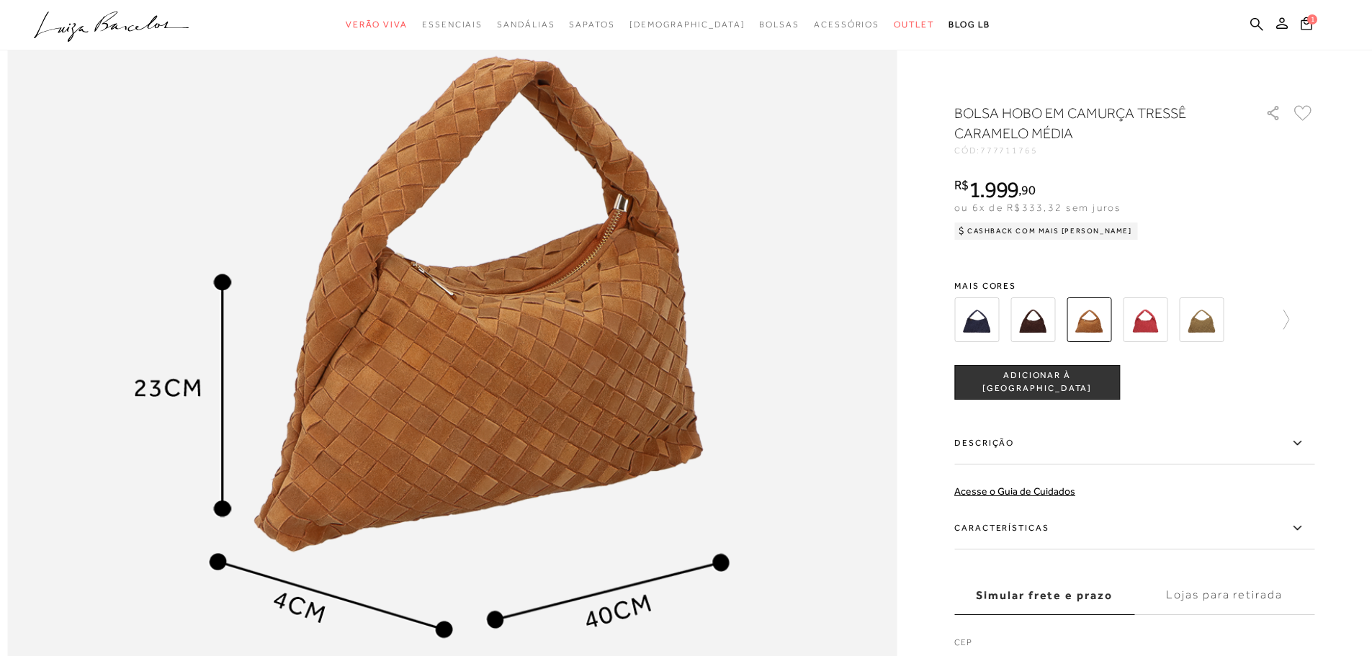
click at [1217, 218] on div "R$ 1.999 , 90 ou 6x de R$333,32 sem juros Cashback com Mais Luiza R$ 1.999,90" at bounding box center [1134, 207] width 360 height 58
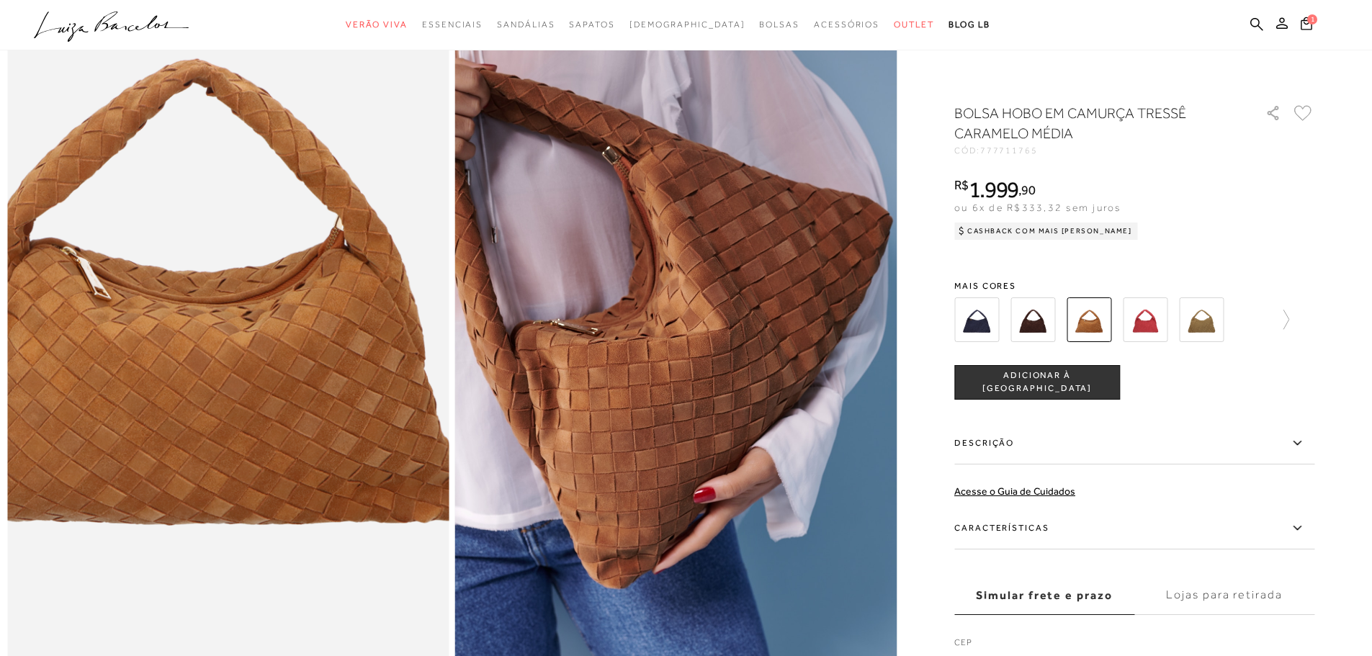
scroll to position [72, 0]
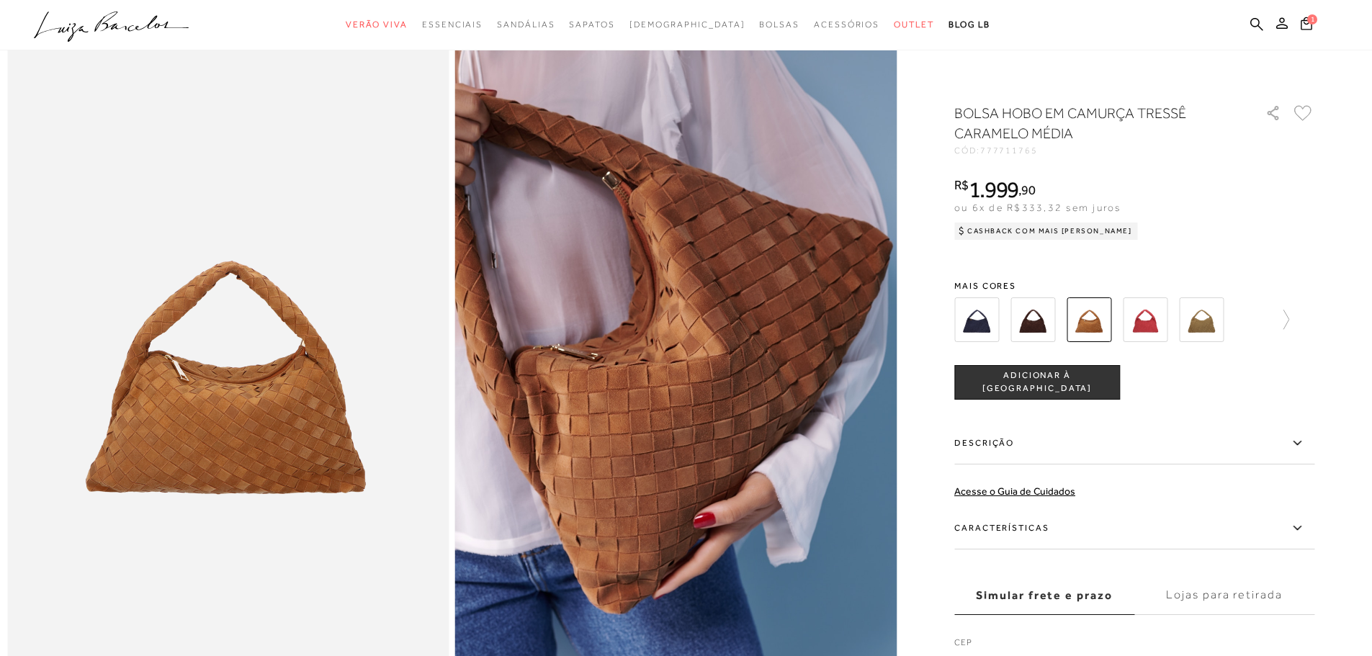
click at [1302, 441] on icon at bounding box center [1296, 443] width 17 height 18
click at [0, 0] on input "Descrição" at bounding box center [0, 0] width 0 height 0
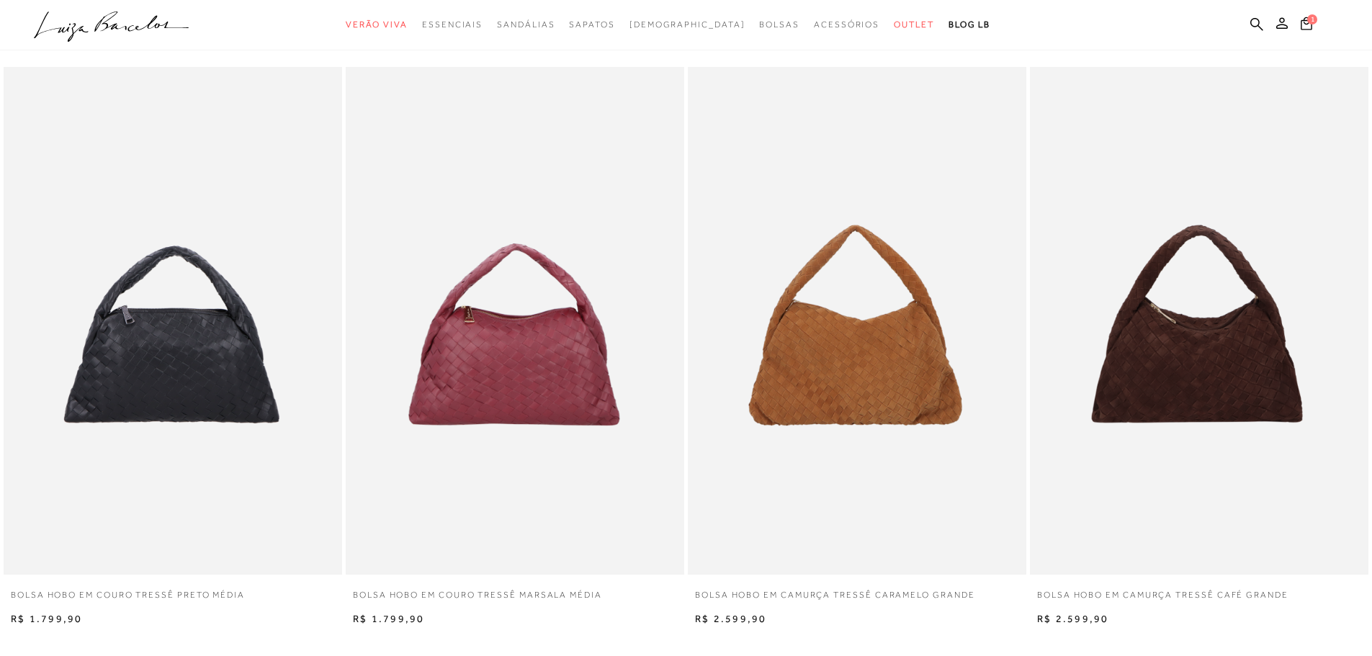
scroll to position [2751, 0]
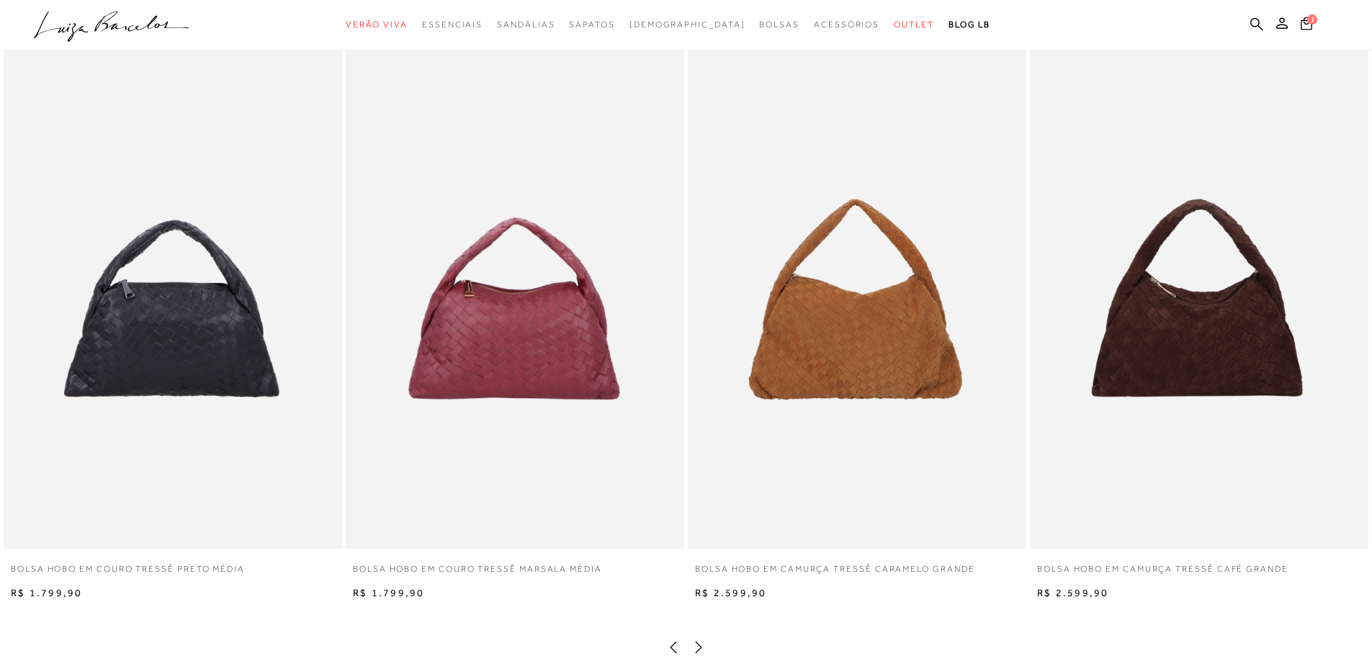
click at [853, 424] on img at bounding box center [857, 295] width 338 height 508
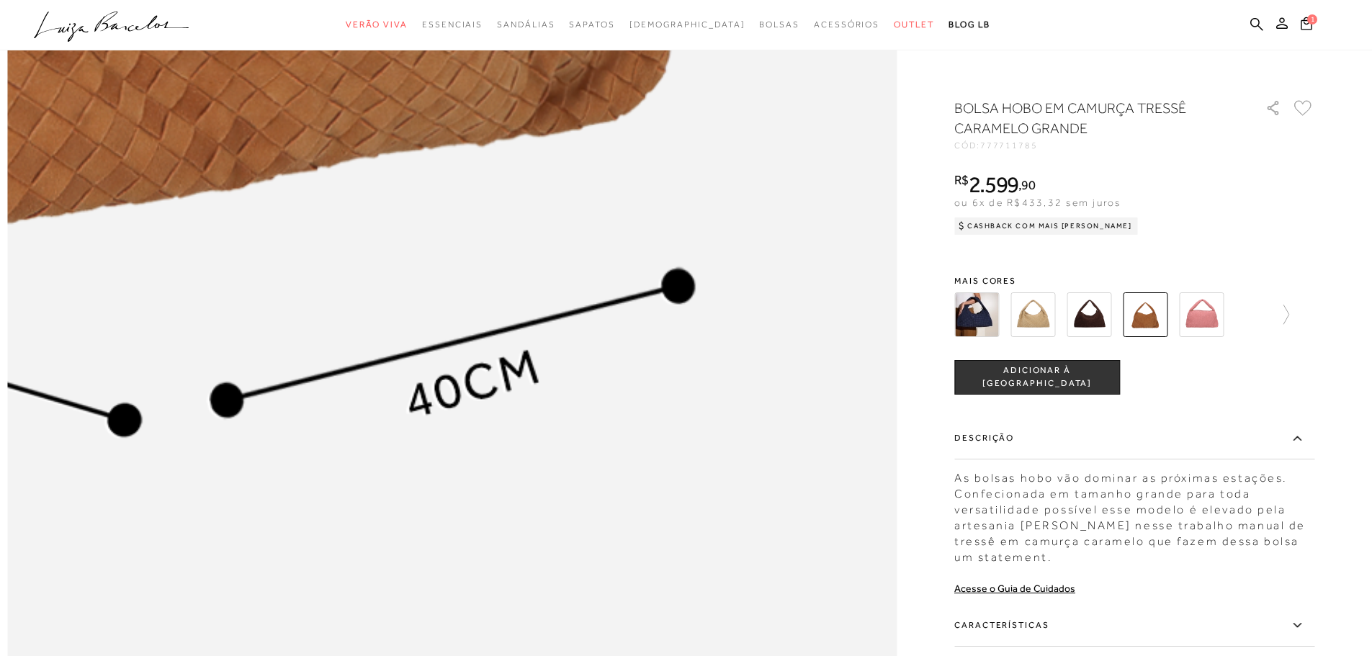
scroll to position [1800, 0]
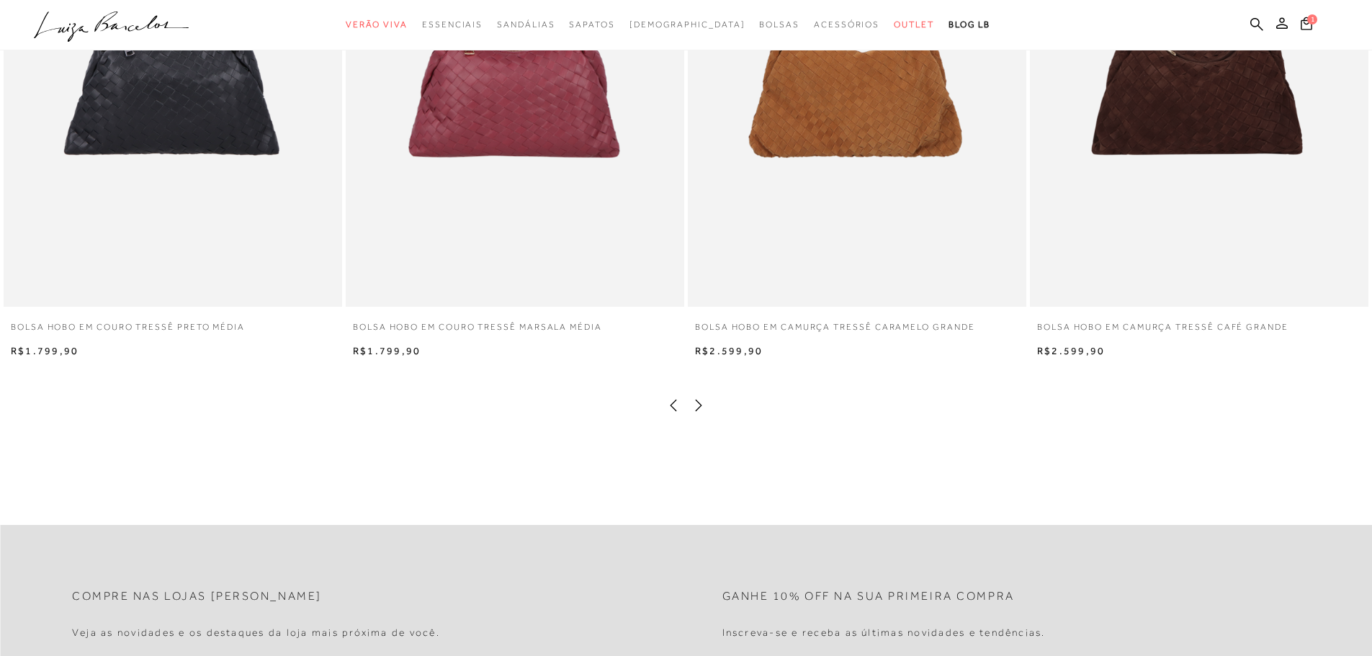
scroll to position [2952, 0]
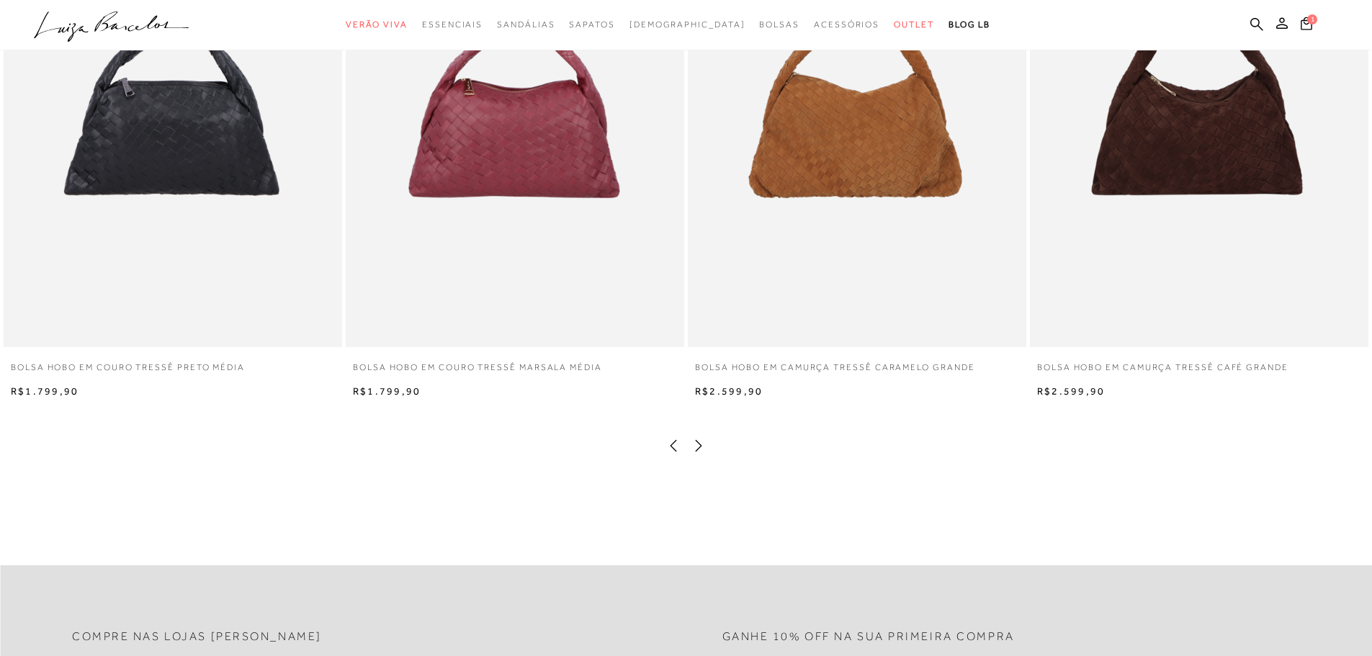
click at [695, 453] on icon at bounding box center [698, 446] width 14 height 14
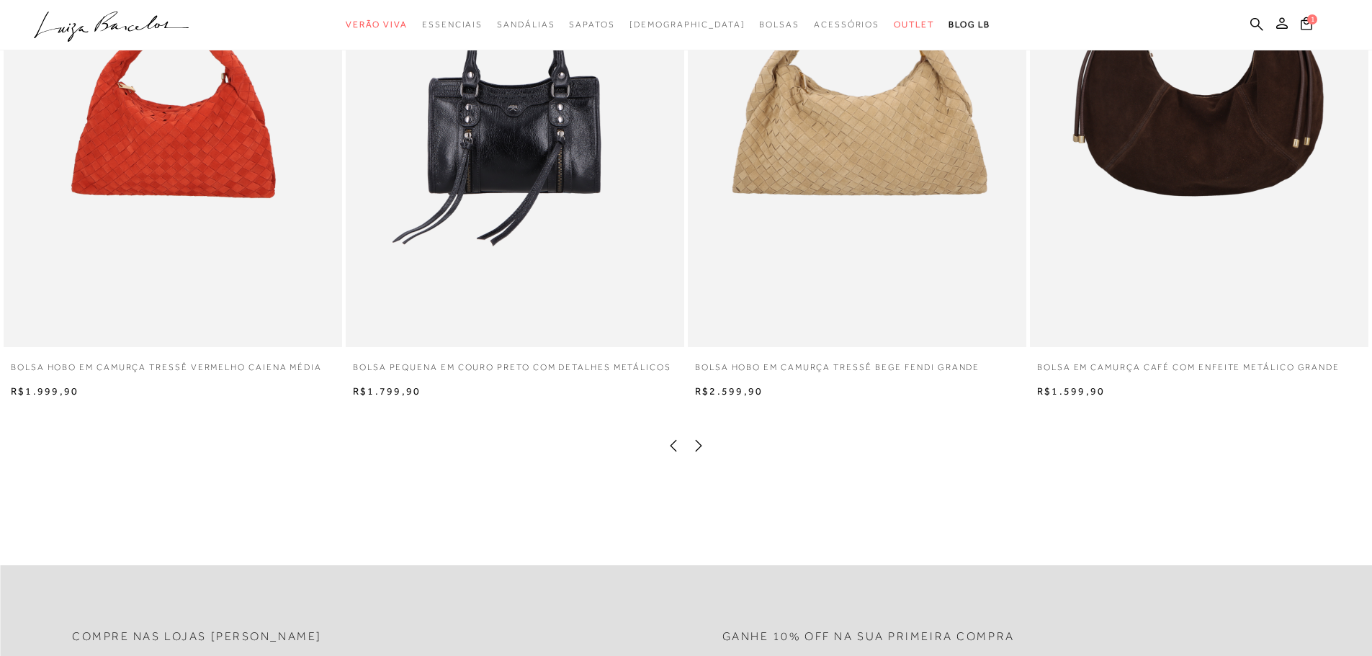
click at [695, 453] on icon at bounding box center [698, 446] width 14 height 14
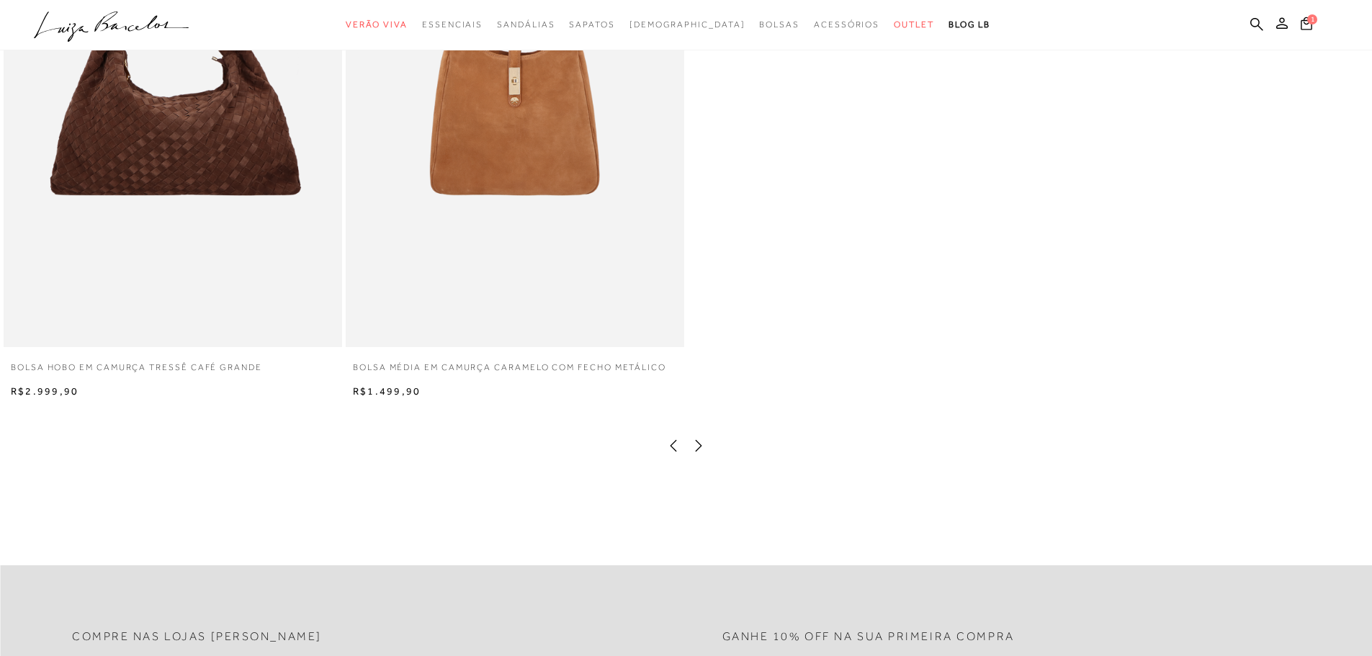
click at [670, 453] on icon at bounding box center [673, 446] width 14 height 14
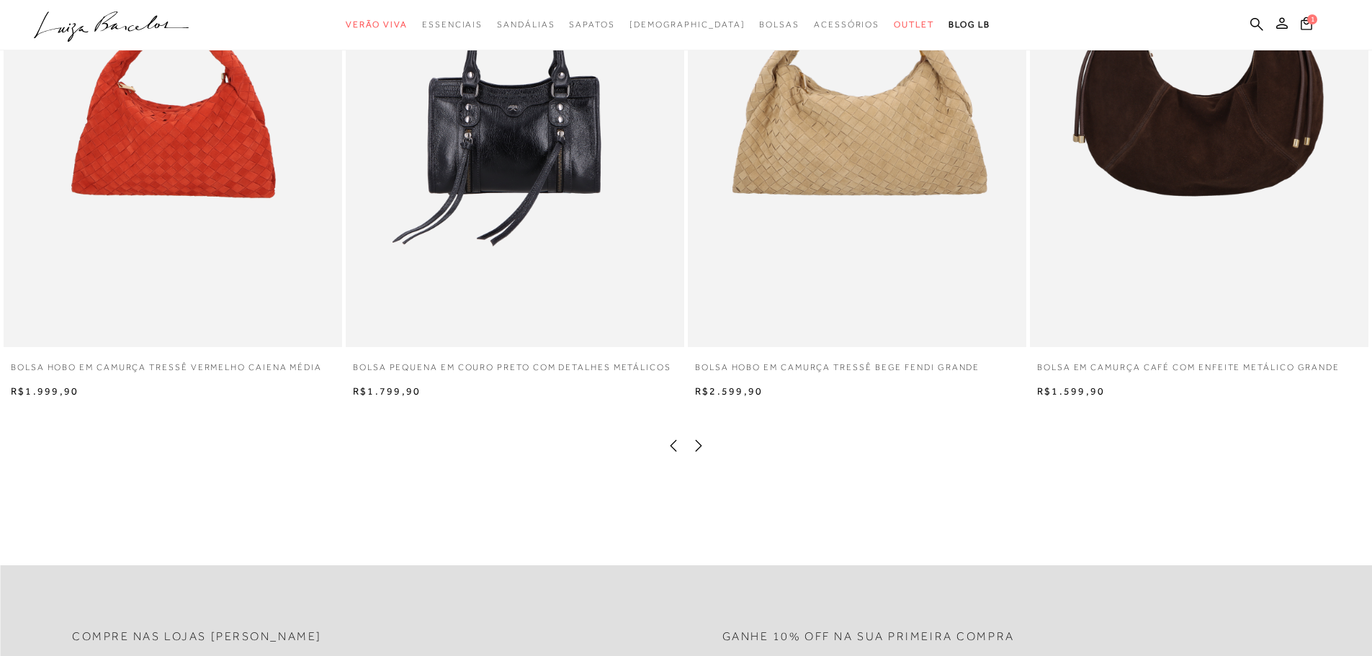
click at [670, 453] on icon at bounding box center [673, 446] width 14 height 14
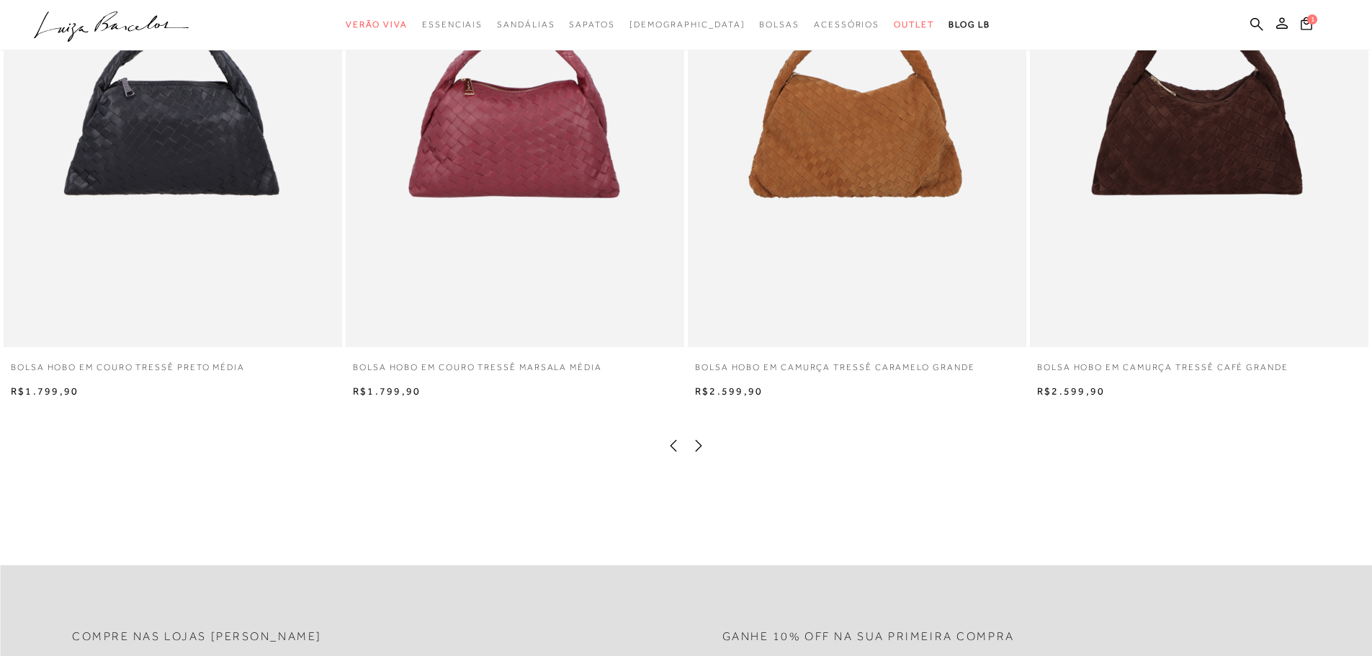
click at [670, 453] on icon at bounding box center [673, 446] width 14 height 14
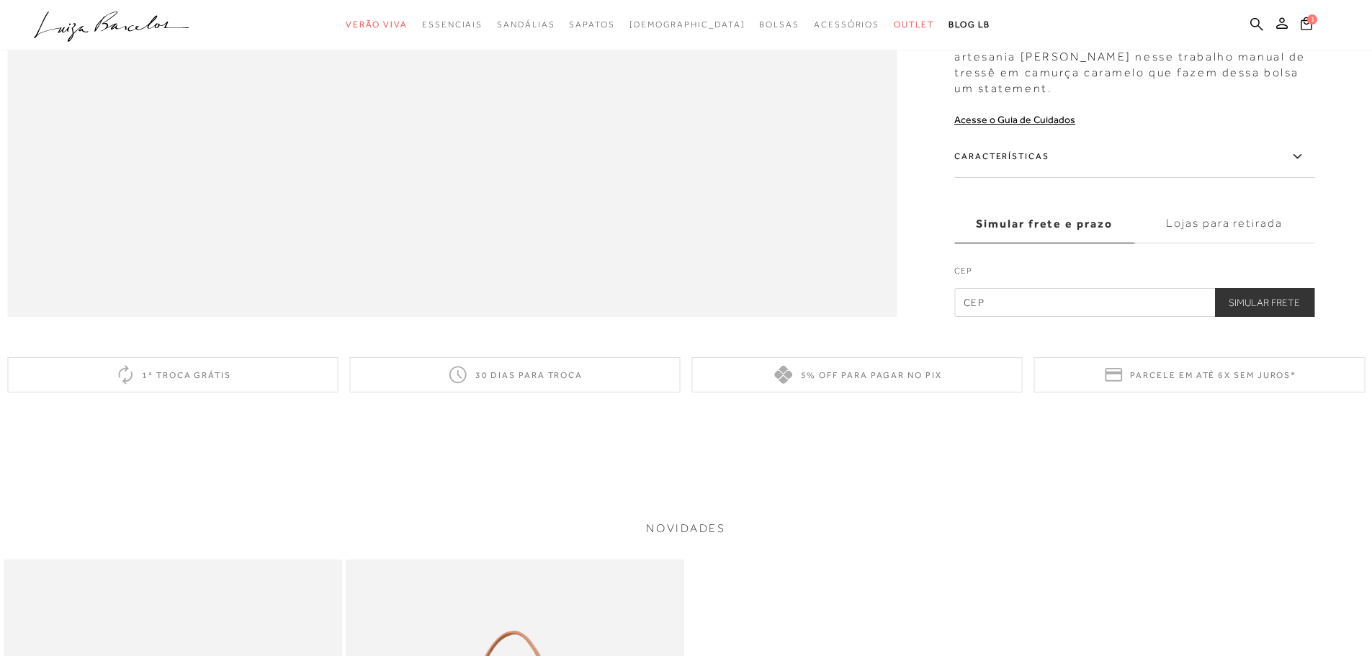
scroll to position [1800, 0]
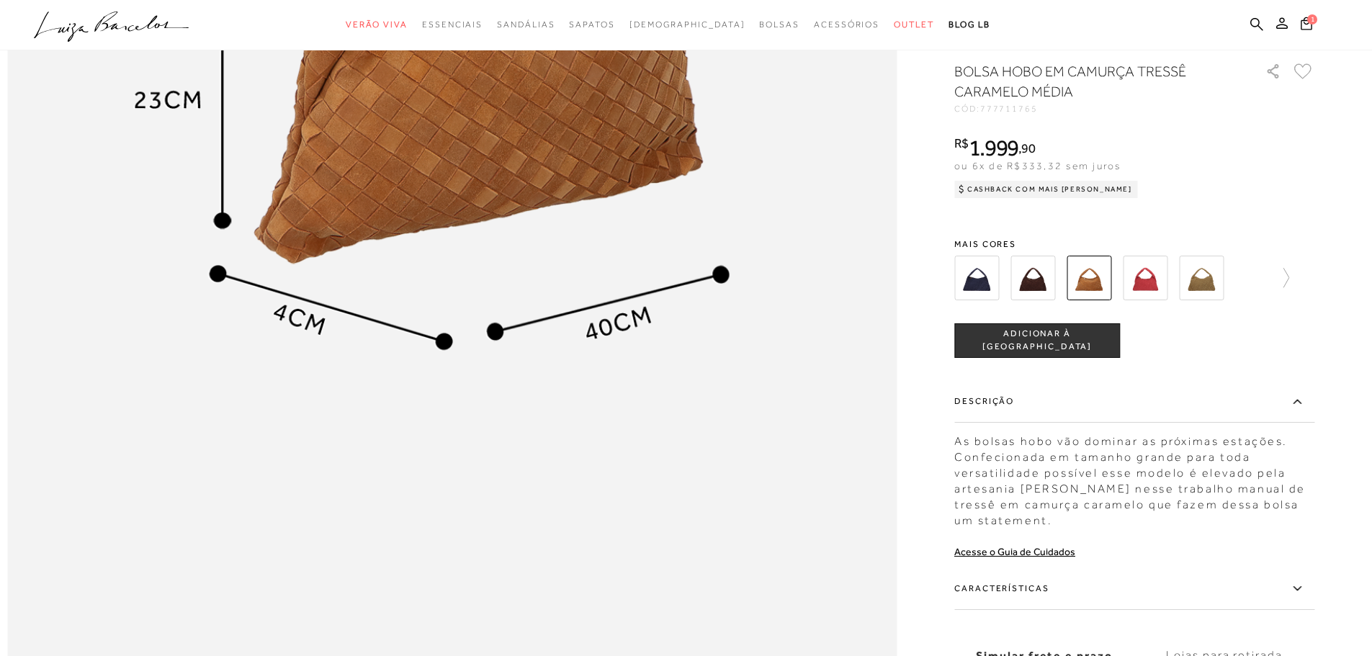
click at [1094, 300] on img at bounding box center [1088, 278] width 45 height 45
click at [1285, 288] on icon at bounding box center [1279, 278] width 20 height 20
click at [1124, 300] on img at bounding box center [1114, 278] width 45 height 45
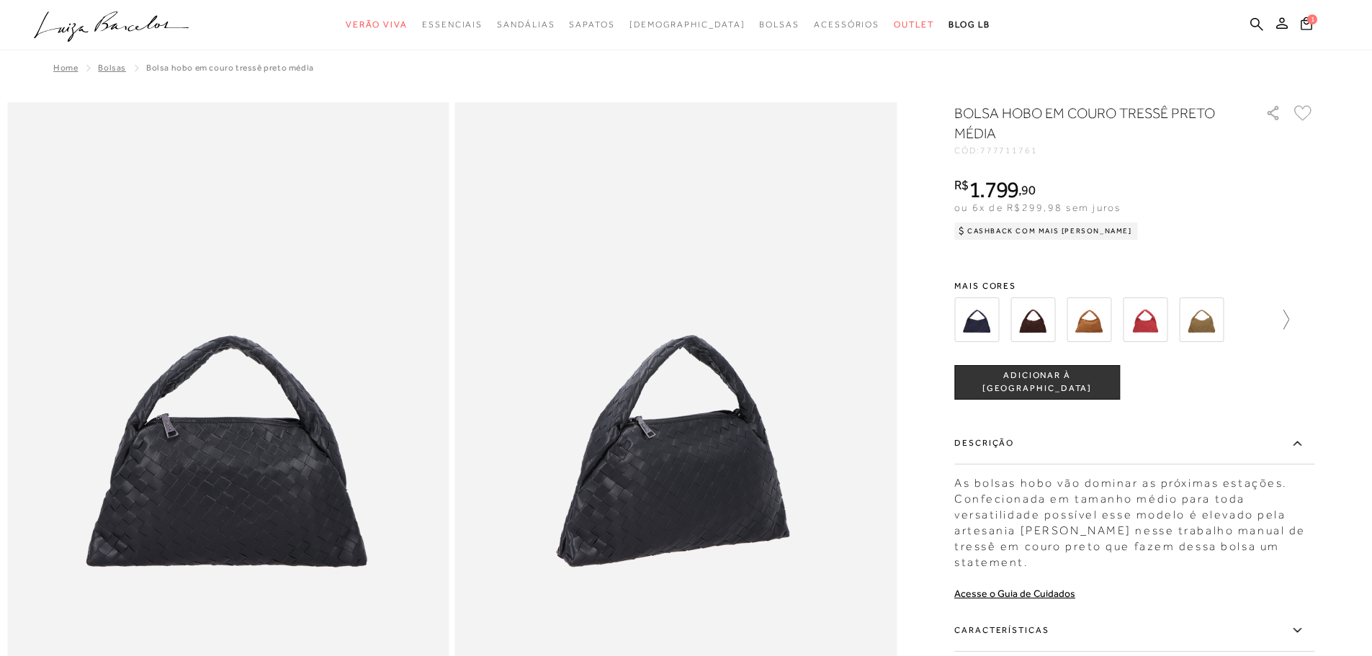
click at [1289, 321] on icon at bounding box center [1279, 320] width 20 height 20
click at [967, 319] on icon at bounding box center [964, 320] width 20 height 20
click at [1100, 325] on img at bounding box center [1088, 319] width 45 height 45
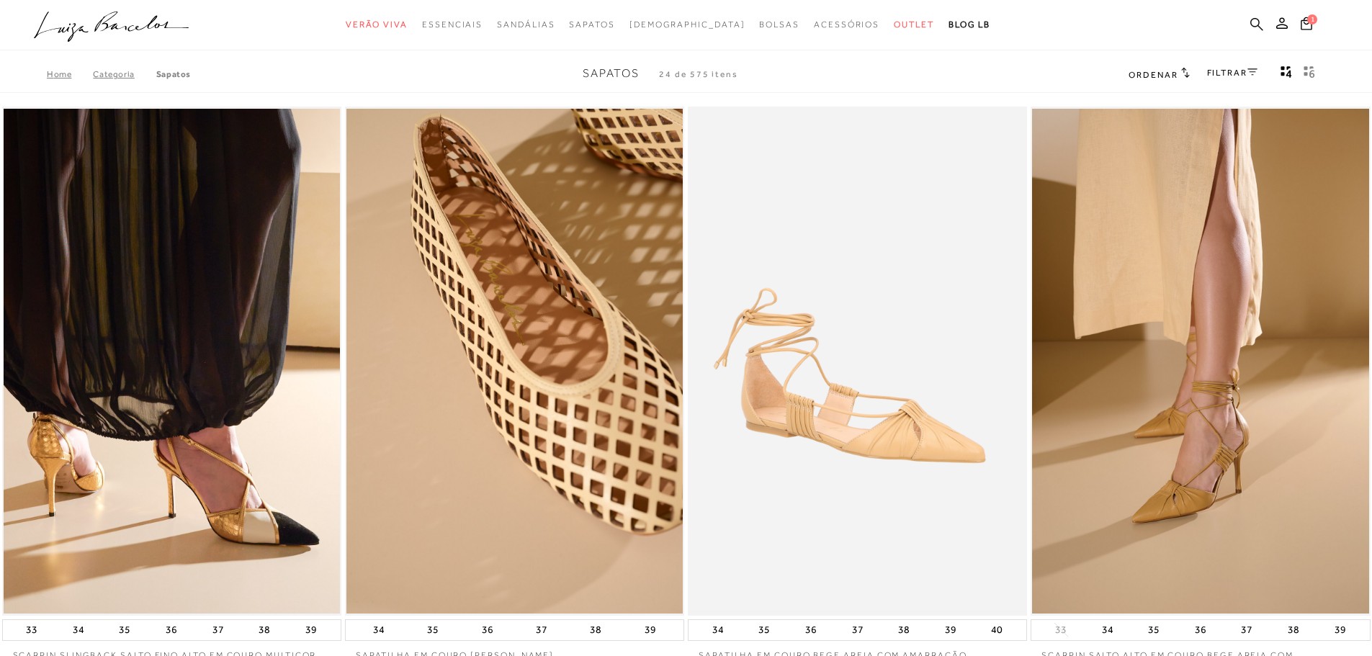
click at [1254, 23] on icon at bounding box center [1256, 24] width 13 height 14
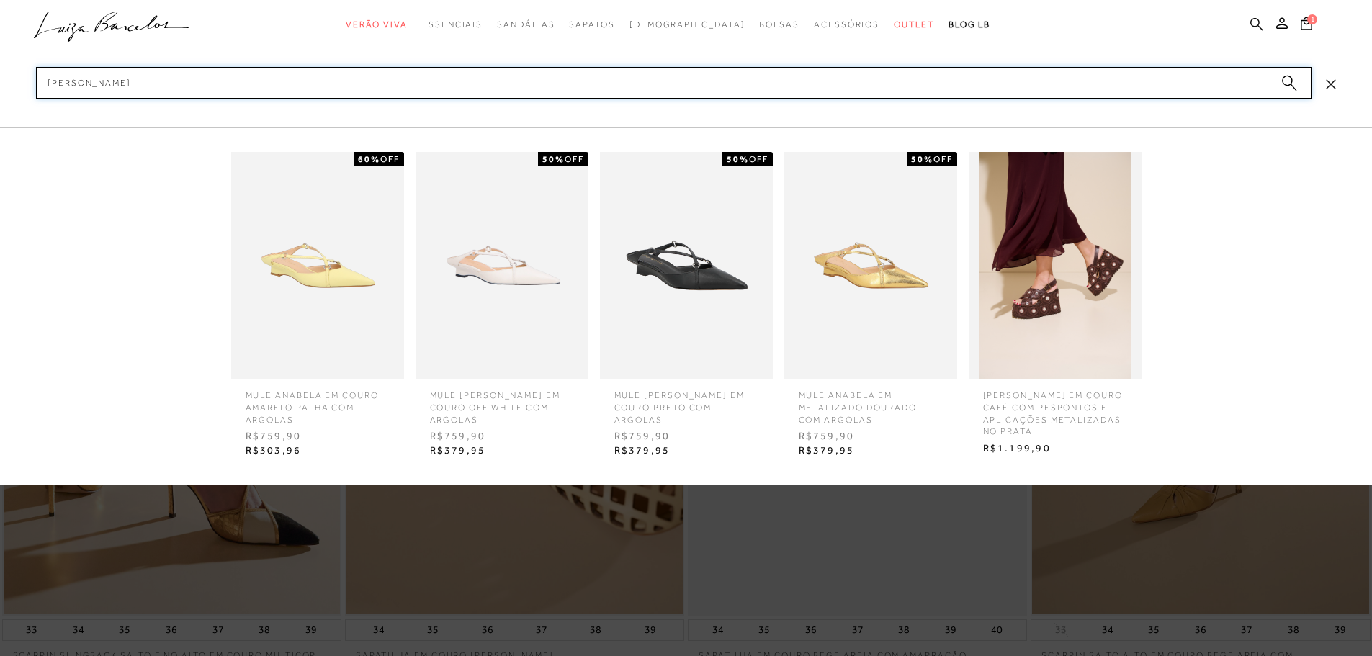
type input "[PERSON_NAME]"
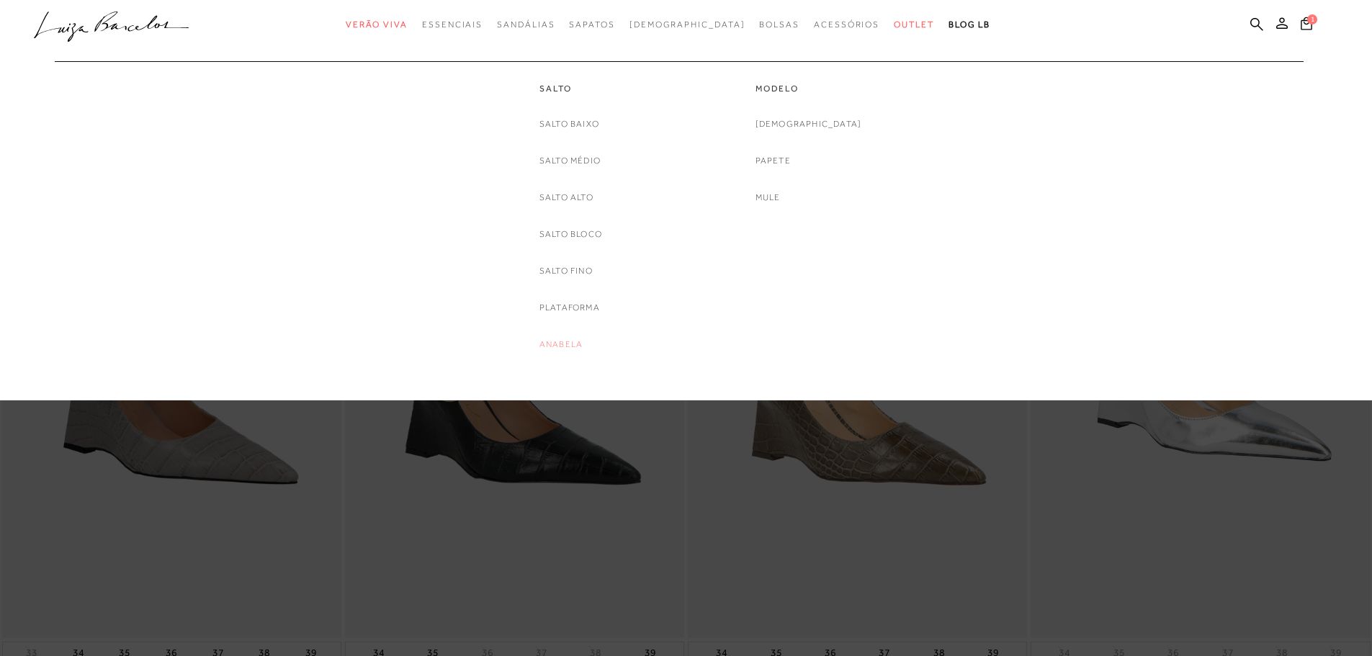
click at [569, 341] on link "Anabela" at bounding box center [560, 344] width 43 height 15
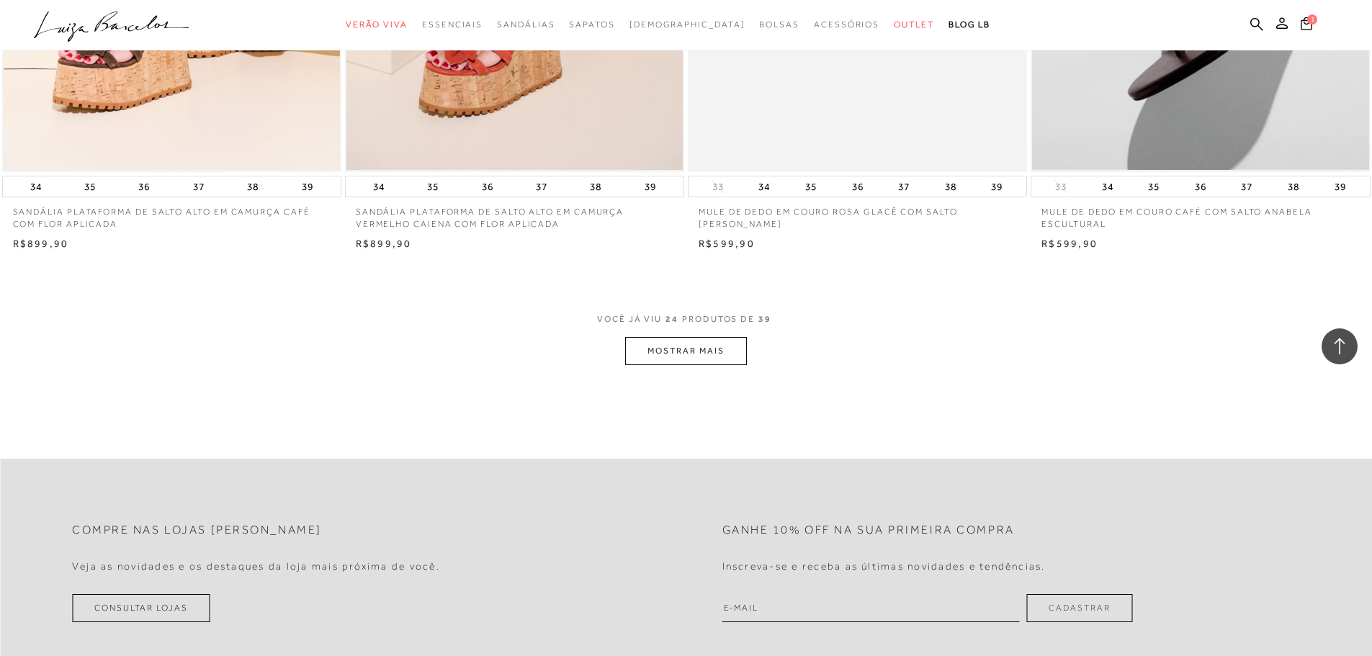
scroll to position [3456, 0]
click at [679, 350] on button "MOSTRAR MAIS" at bounding box center [685, 352] width 121 height 28
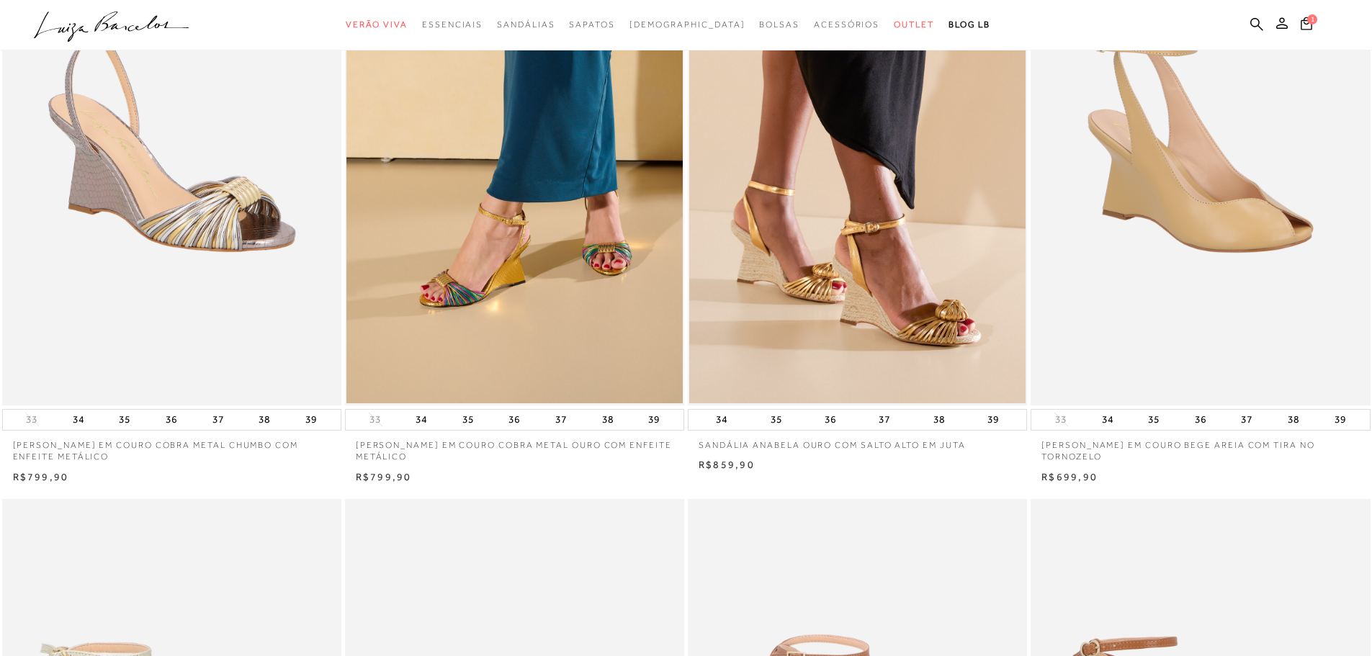
scroll to position [0, 0]
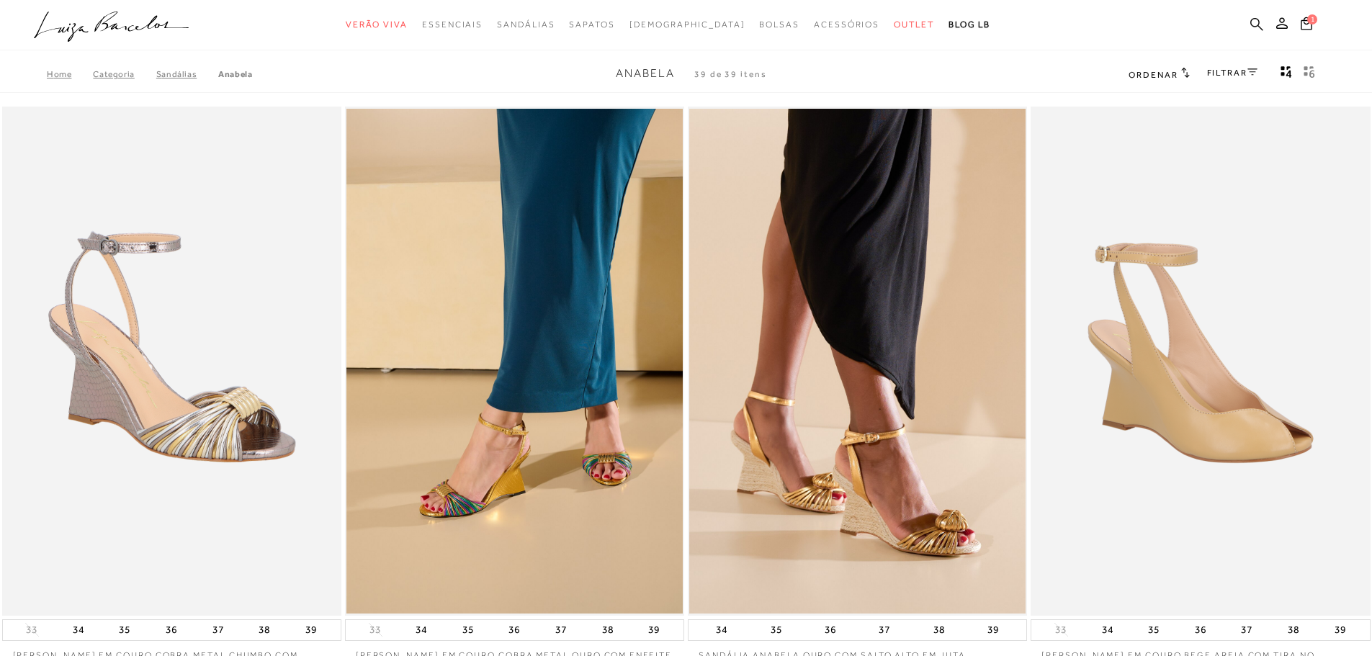
click at [1253, 23] on icon at bounding box center [1256, 24] width 13 height 14
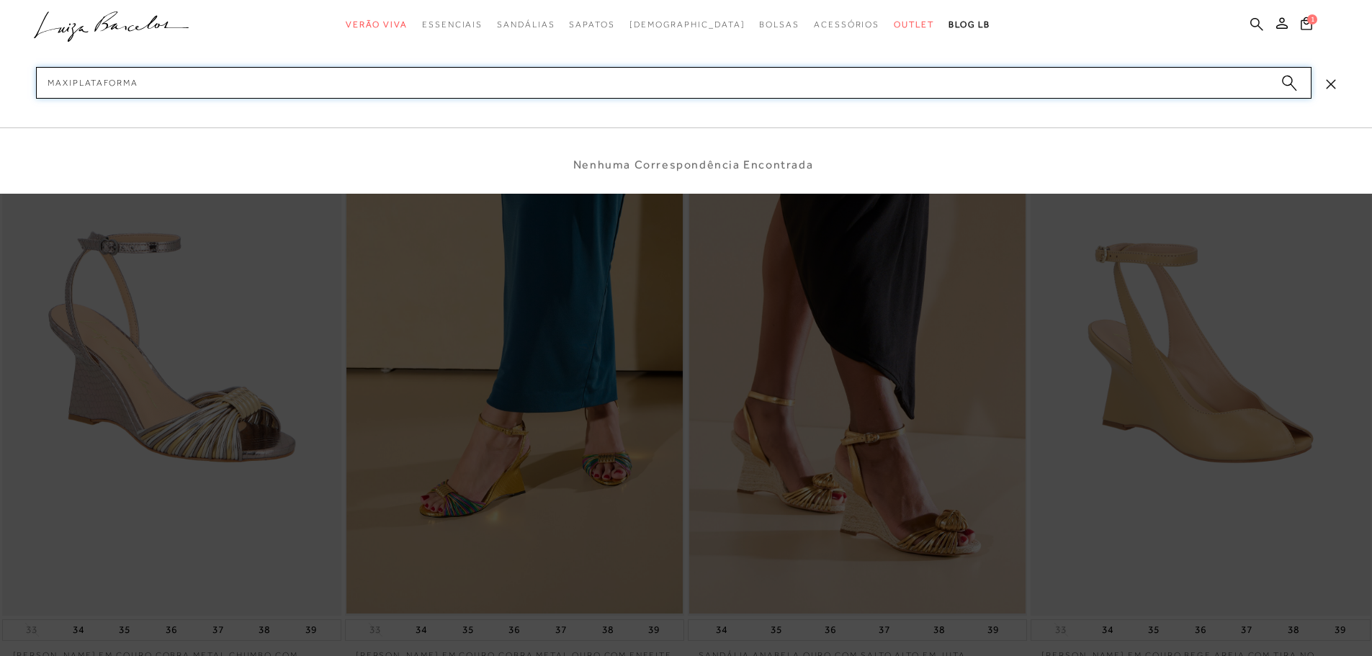
type input "MAXI PLATAFORMA"
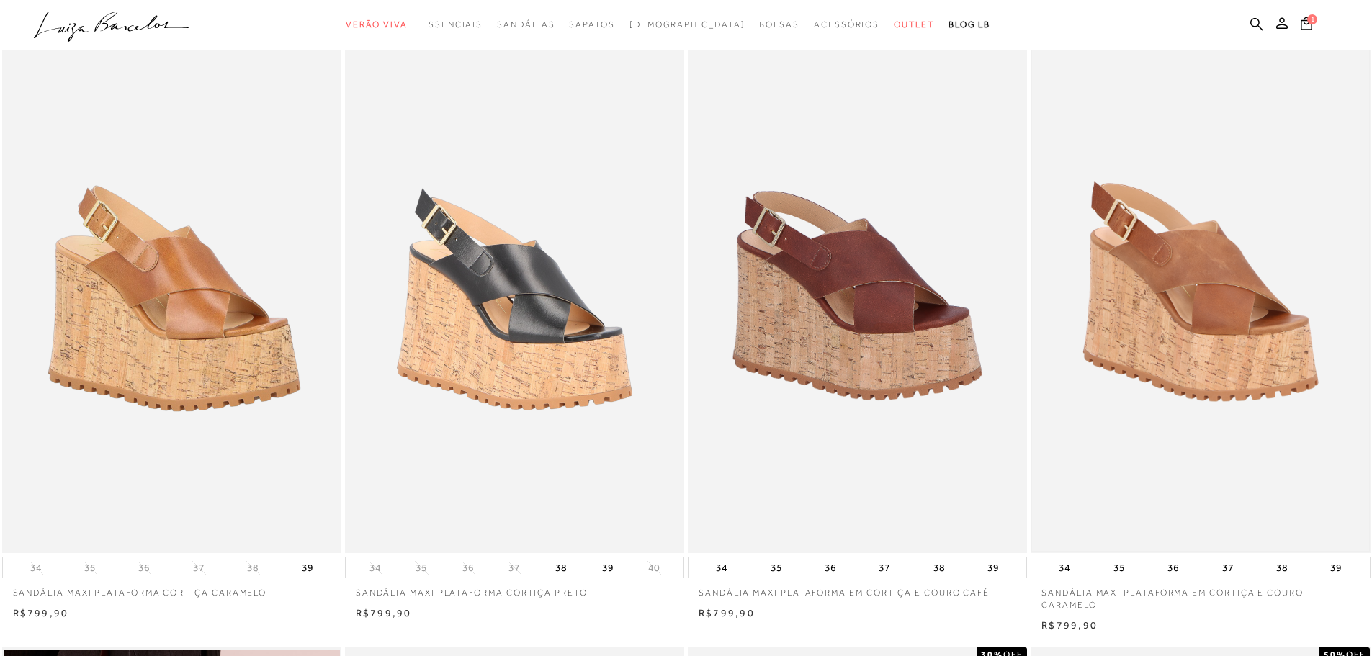
scroll to position [216, 0]
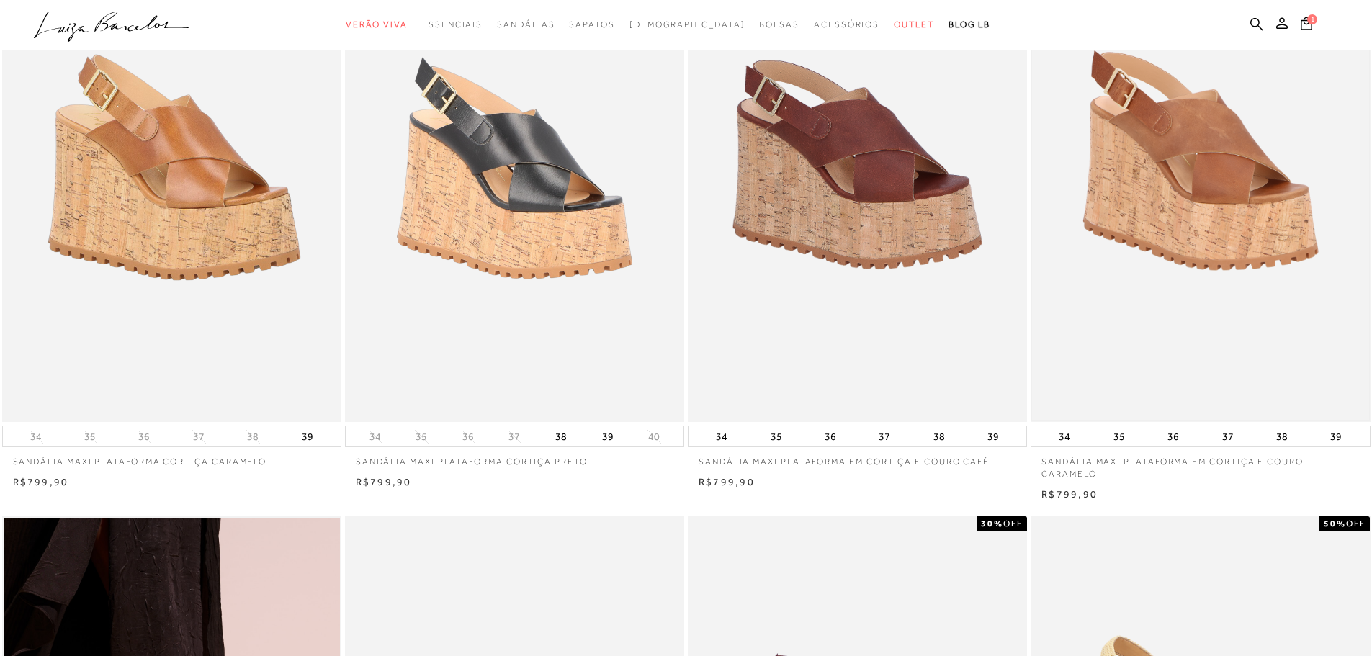
click at [1231, 202] on img at bounding box center [1200, 168] width 336 height 505
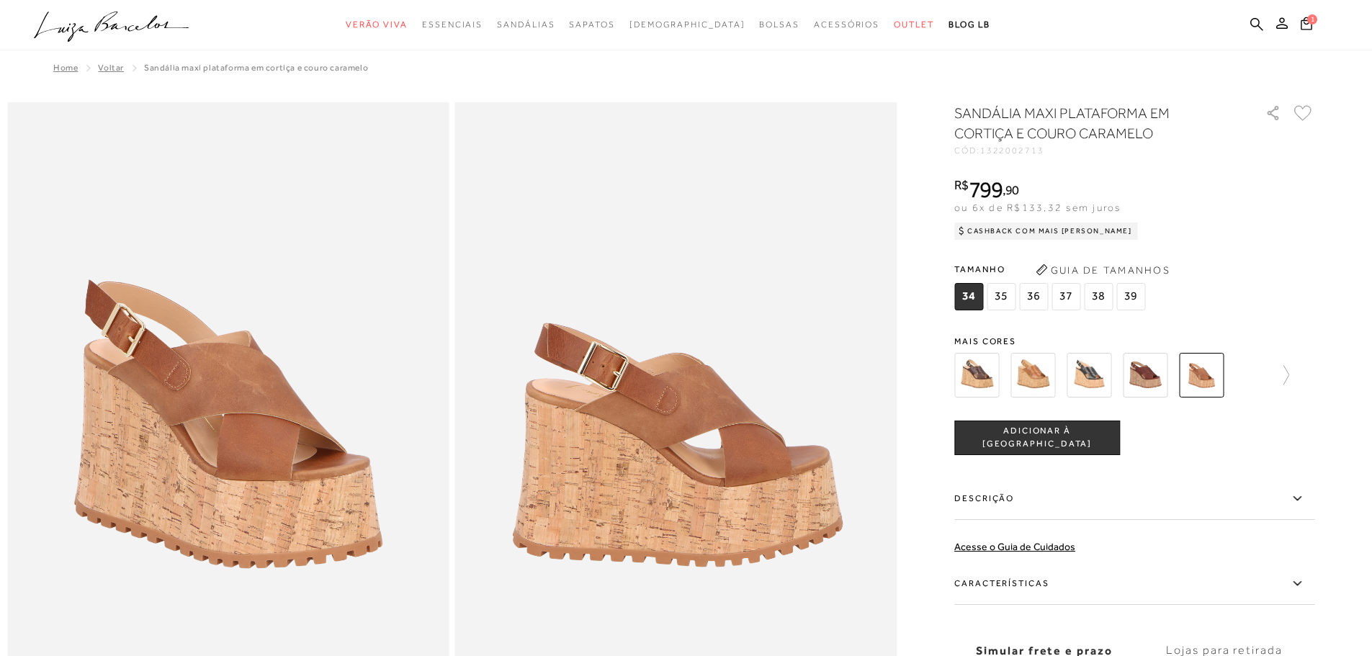
click at [248, 344] on img at bounding box center [228, 433] width 442 height 662
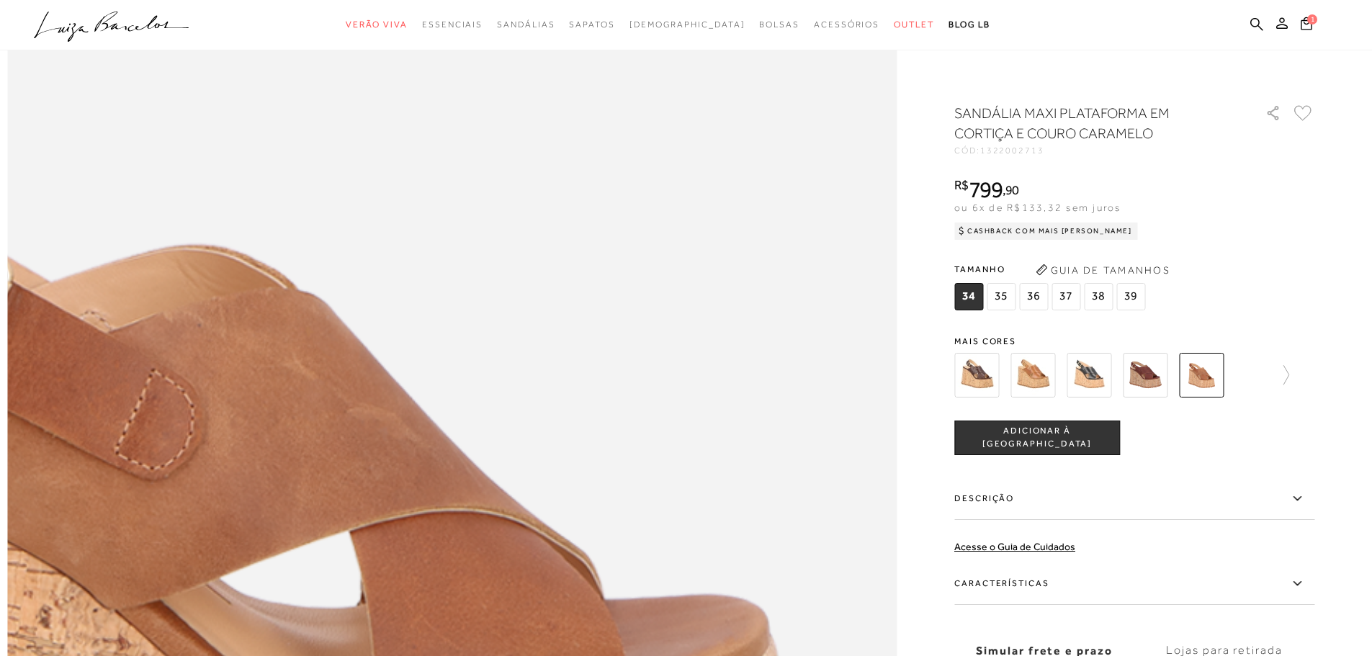
scroll to position [1080, 0]
